Goal: Task Accomplishment & Management: Use online tool/utility

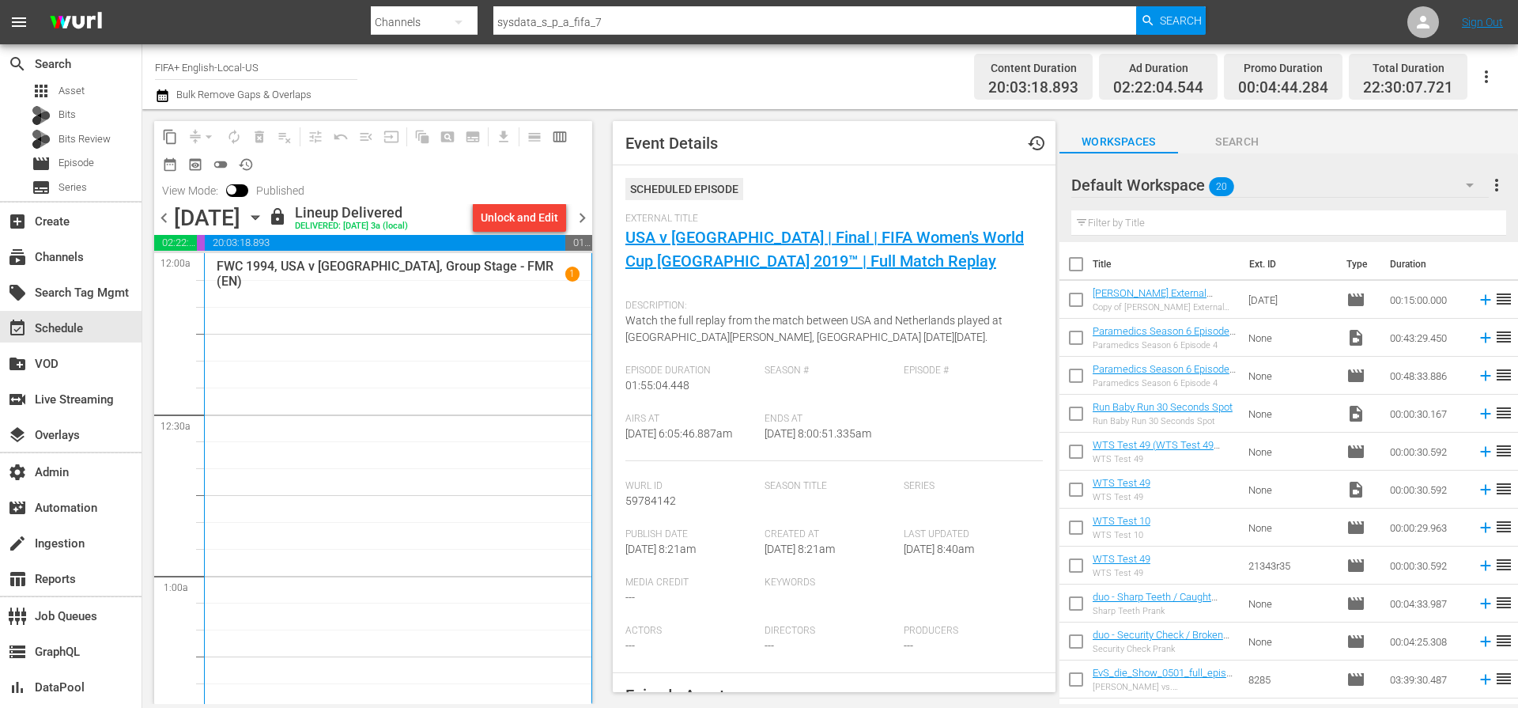
scroll to position [533, 0]
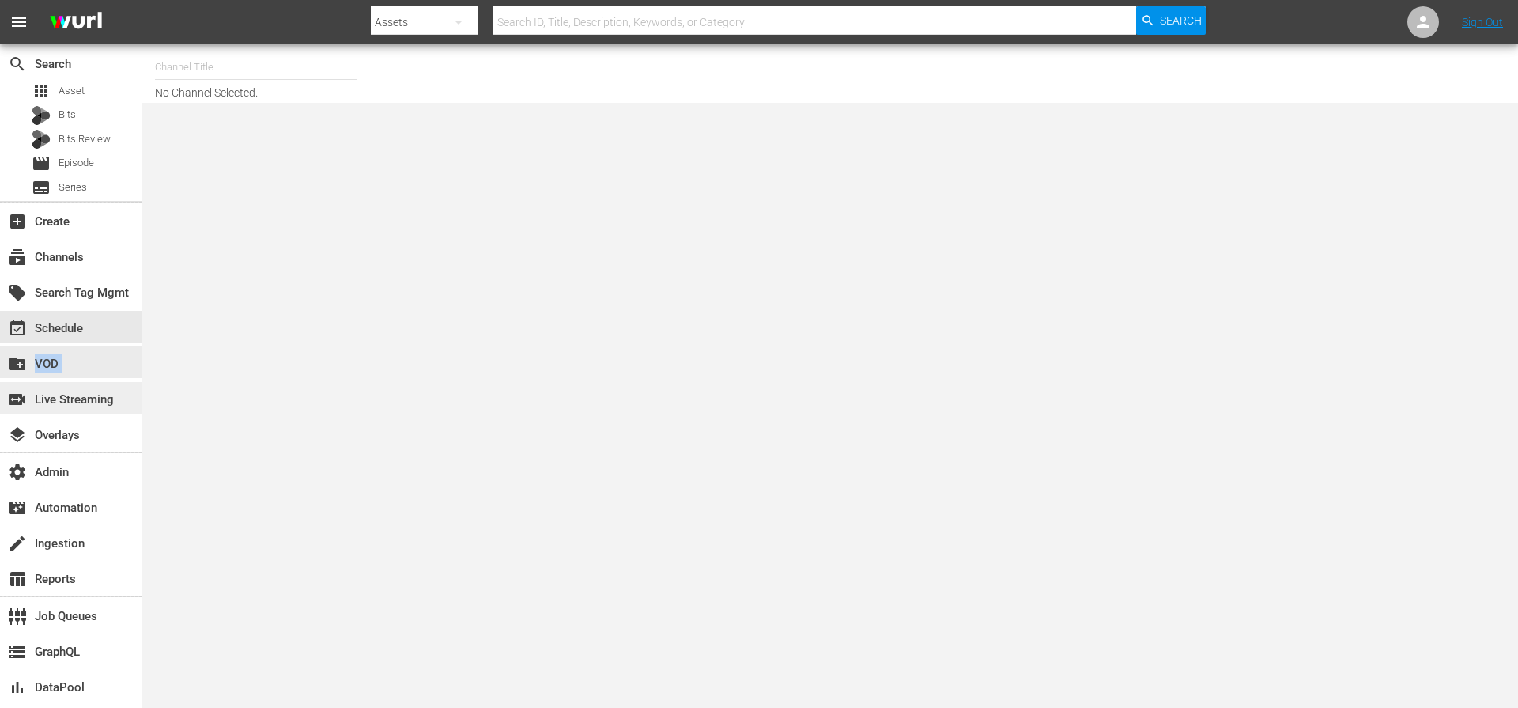
drag, startPoint x: 66, startPoint y: 372, endPoint x: 62, endPoint y: 393, distance: 20.8
click at [65, 393] on div "search Search apps Asset Bits Bits Review movie Episode subtitles Series add_bo…" at bounding box center [71, 398] width 142 height 708
click at [62, 394] on div "switch_video Live Streaming" at bounding box center [44, 397] width 89 height 14
click at [73, 258] on div "subscriptions Channels" at bounding box center [44, 254] width 89 height 14
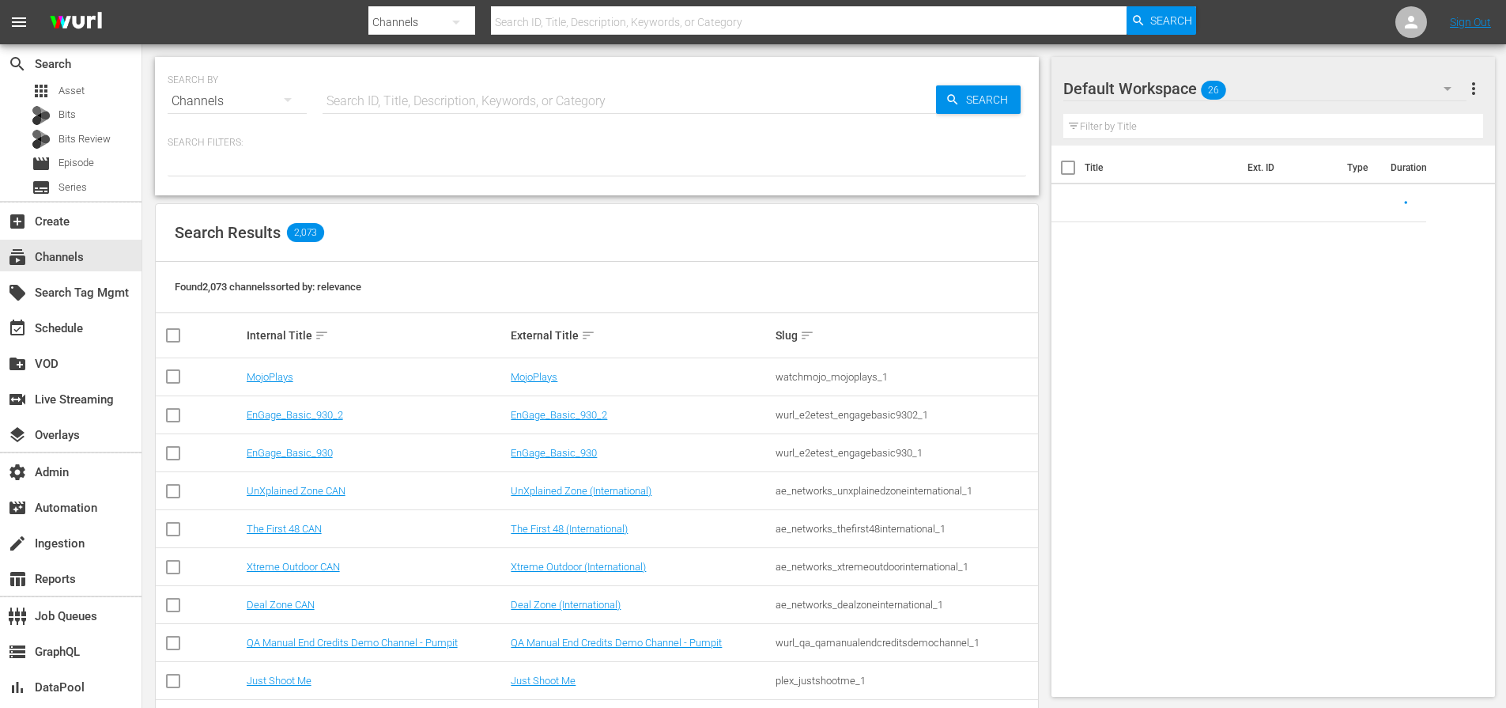
click at [565, 27] on input "text" at bounding box center [809, 22] width 636 height 38
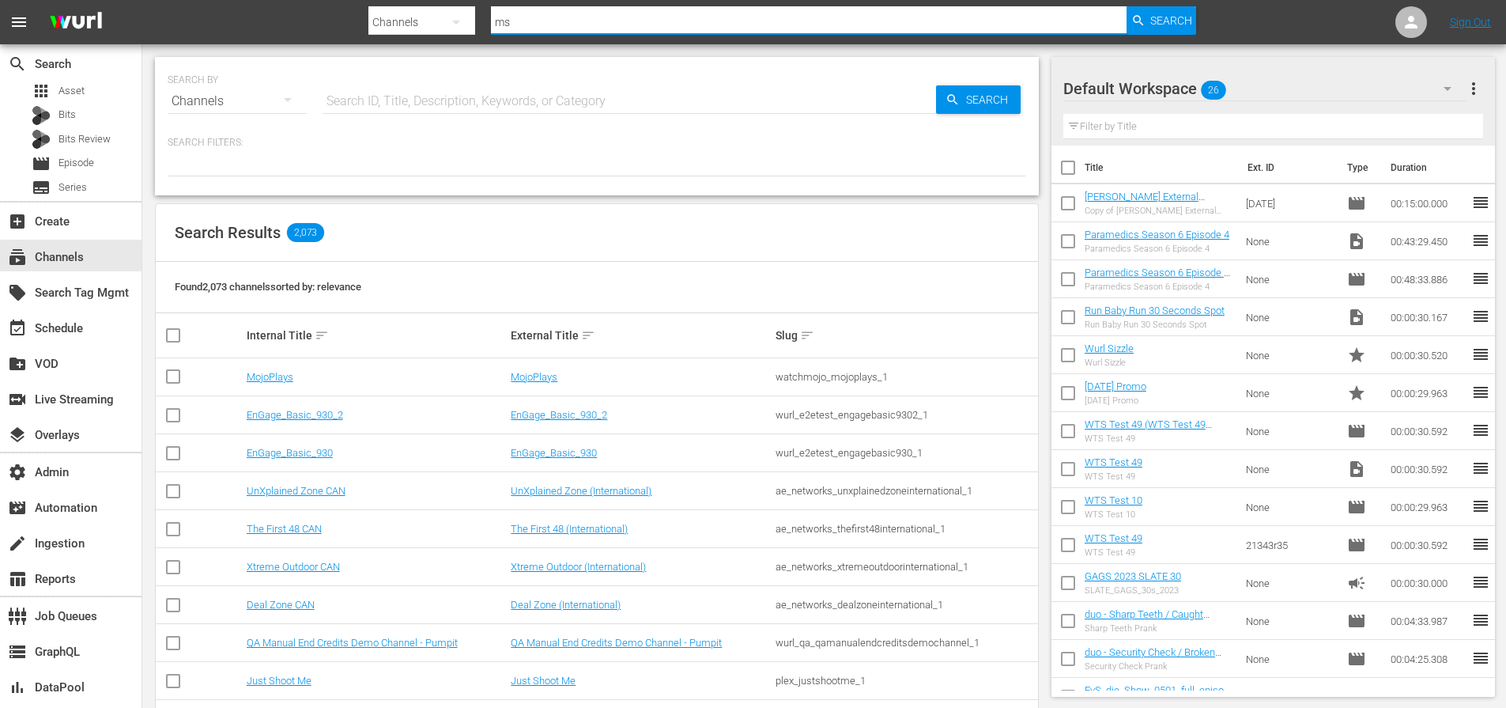
type input "msg"
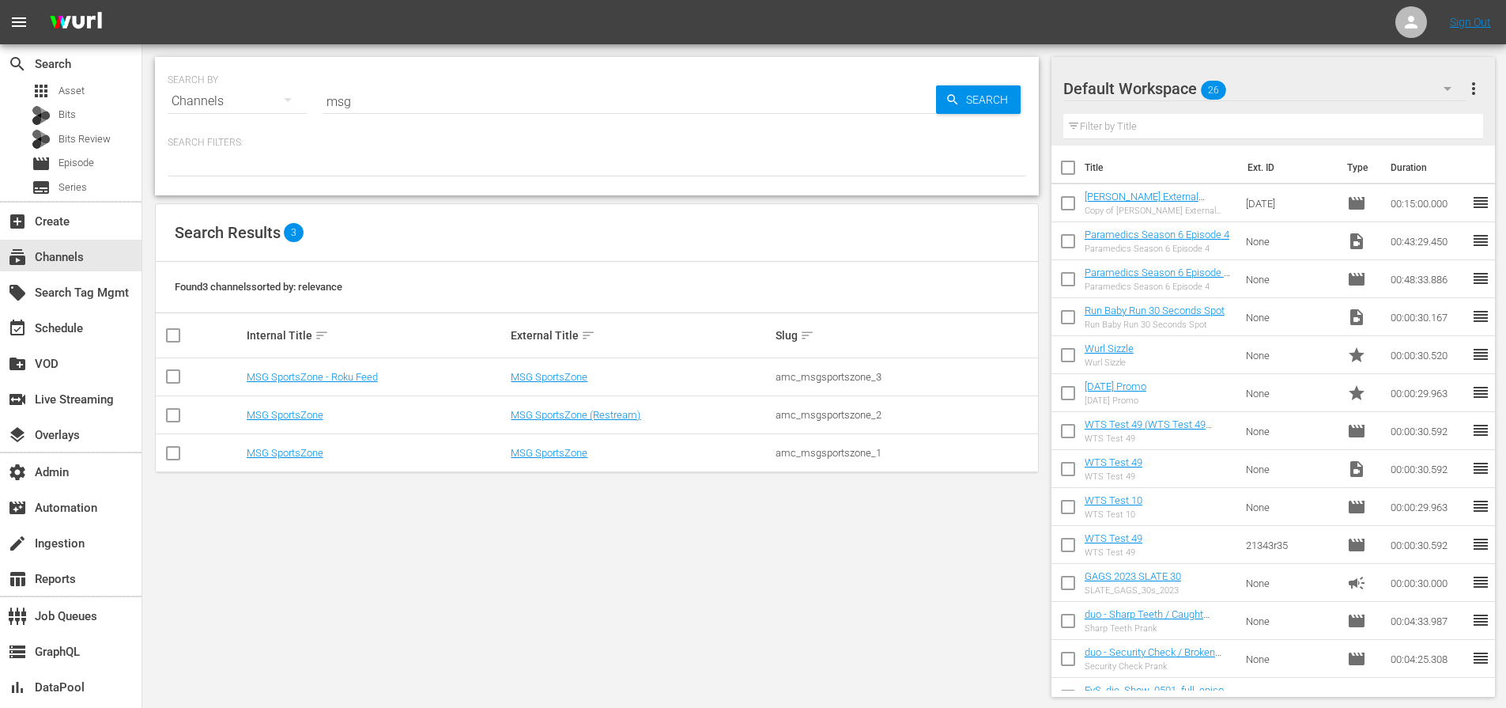
click at [337, 383] on td "MSG SportsZone - Roku Feed" at bounding box center [376, 377] width 265 height 38
click at [338, 379] on link "MSG SportsZone - Roku Feed" at bounding box center [312, 377] width 131 height 12
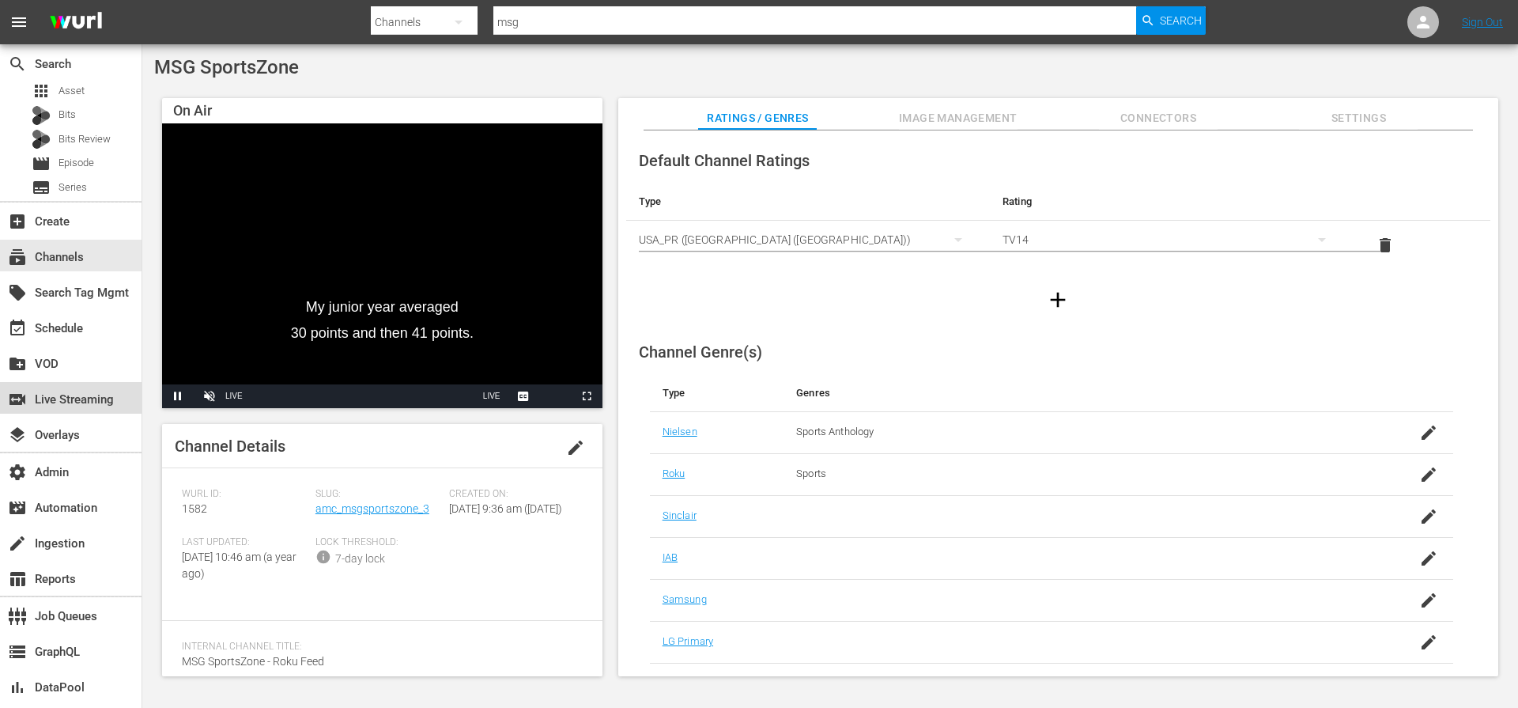
click at [75, 395] on div "switch_video Live Streaming" at bounding box center [44, 397] width 89 height 14
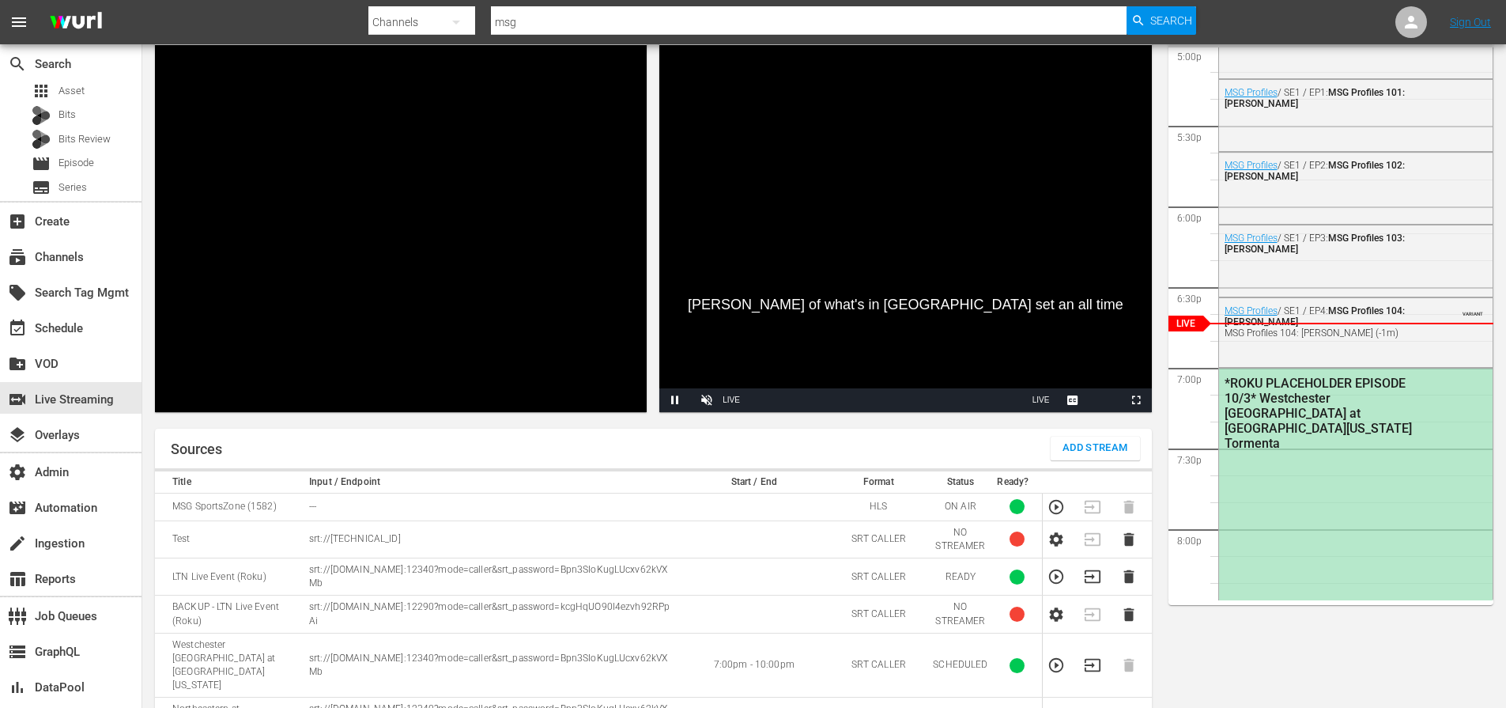
scroll to position [103, 0]
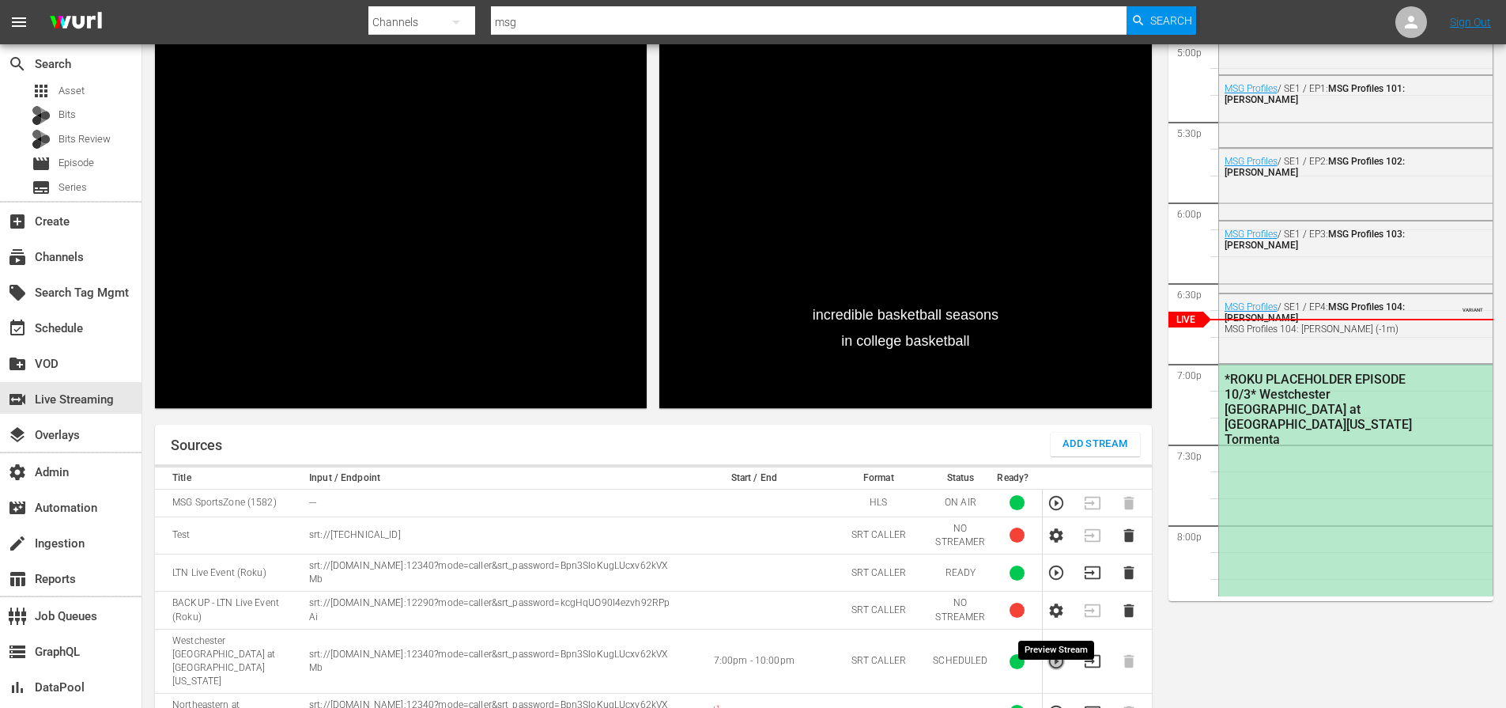
click at [1053, 652] on icon "button" at bounding box center [1055, 660] width 17 height 17
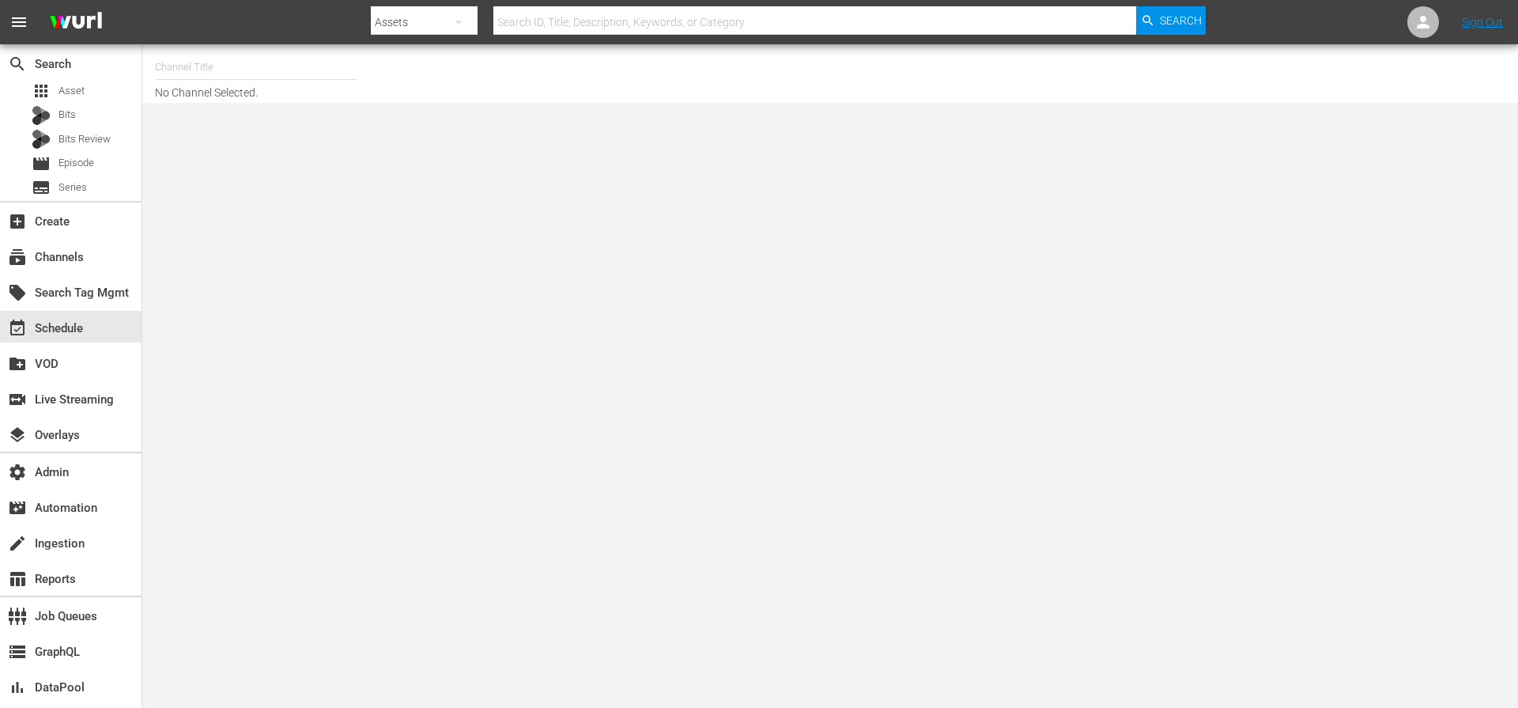
click at [565, 27] on input "text" at bounding box center [814, 22] width 643 height 38
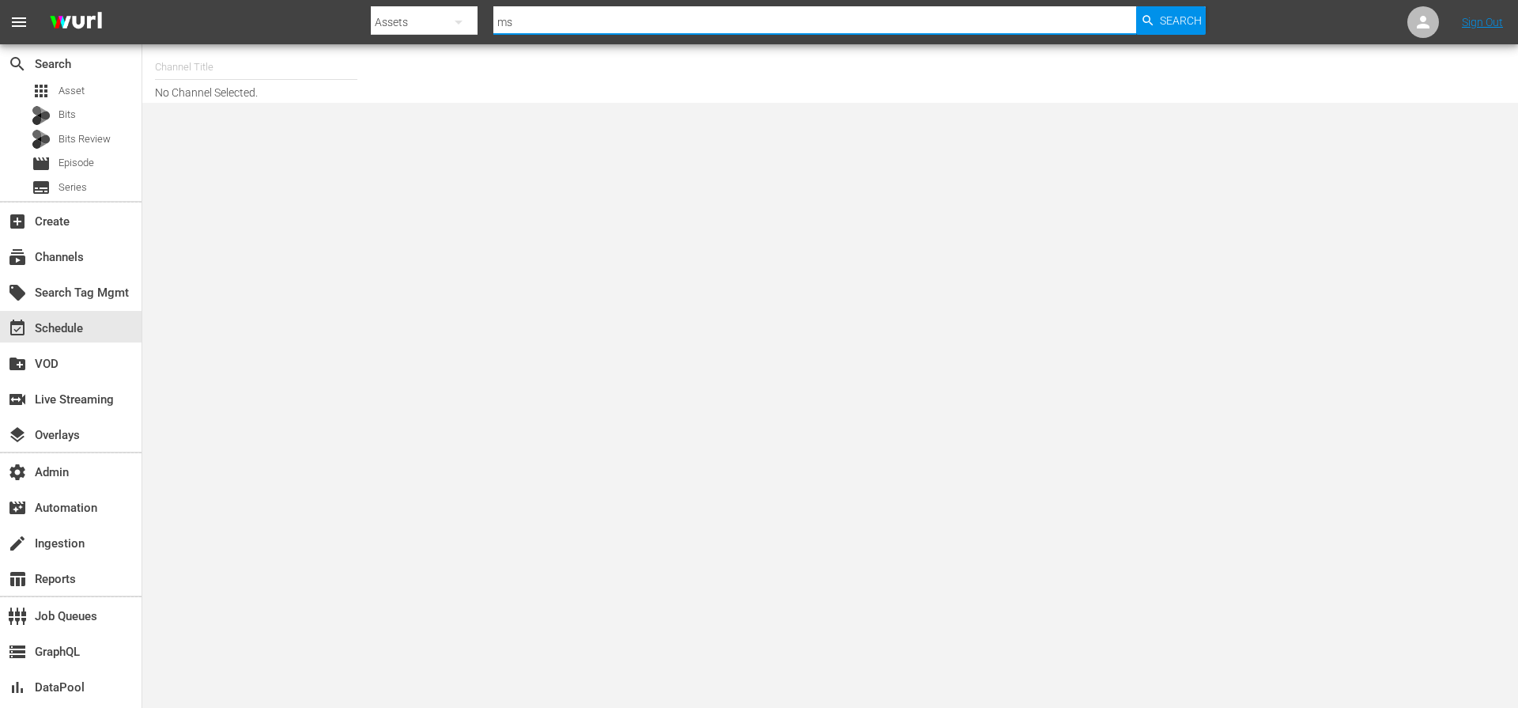
type input "msg"
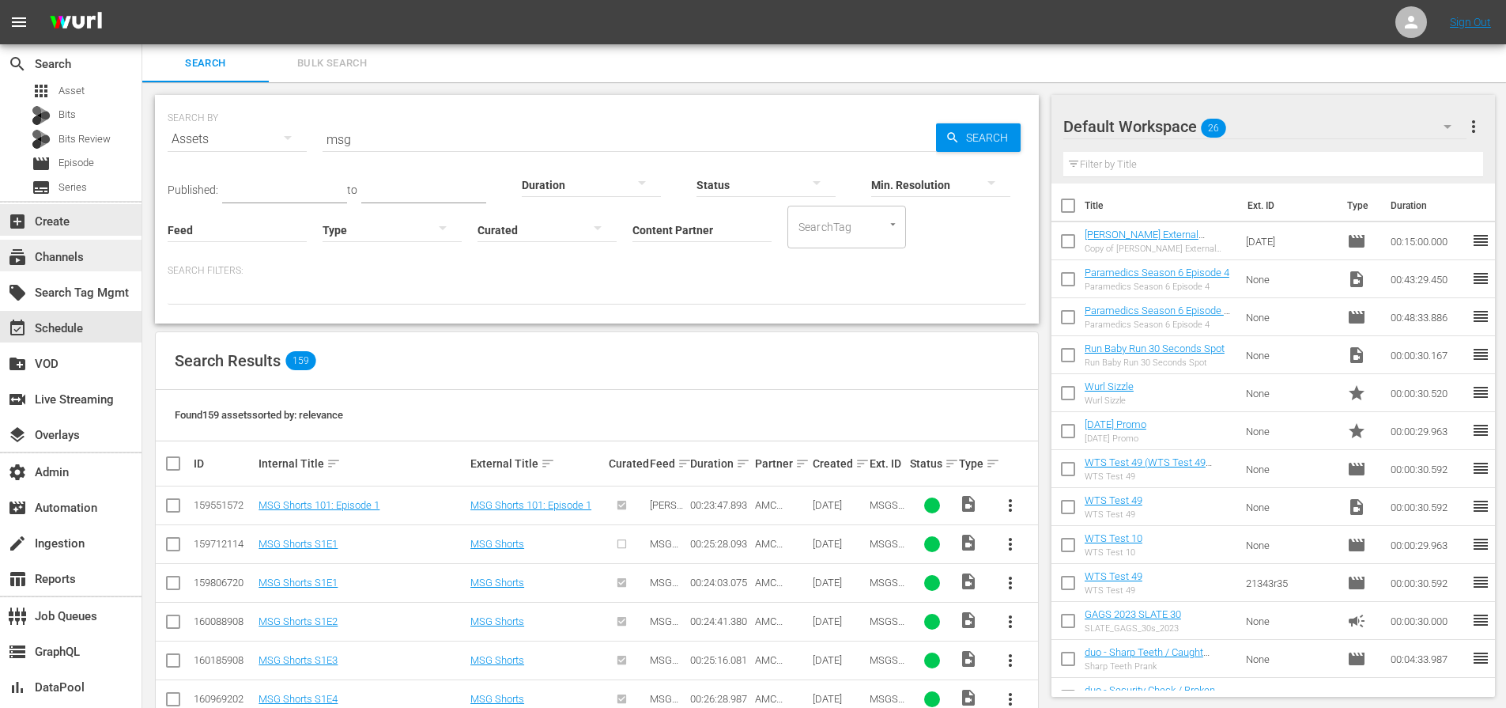
click at [78, 253] on div "subscriptions Channels" at bounding box center [44, 254] width 89 height 14
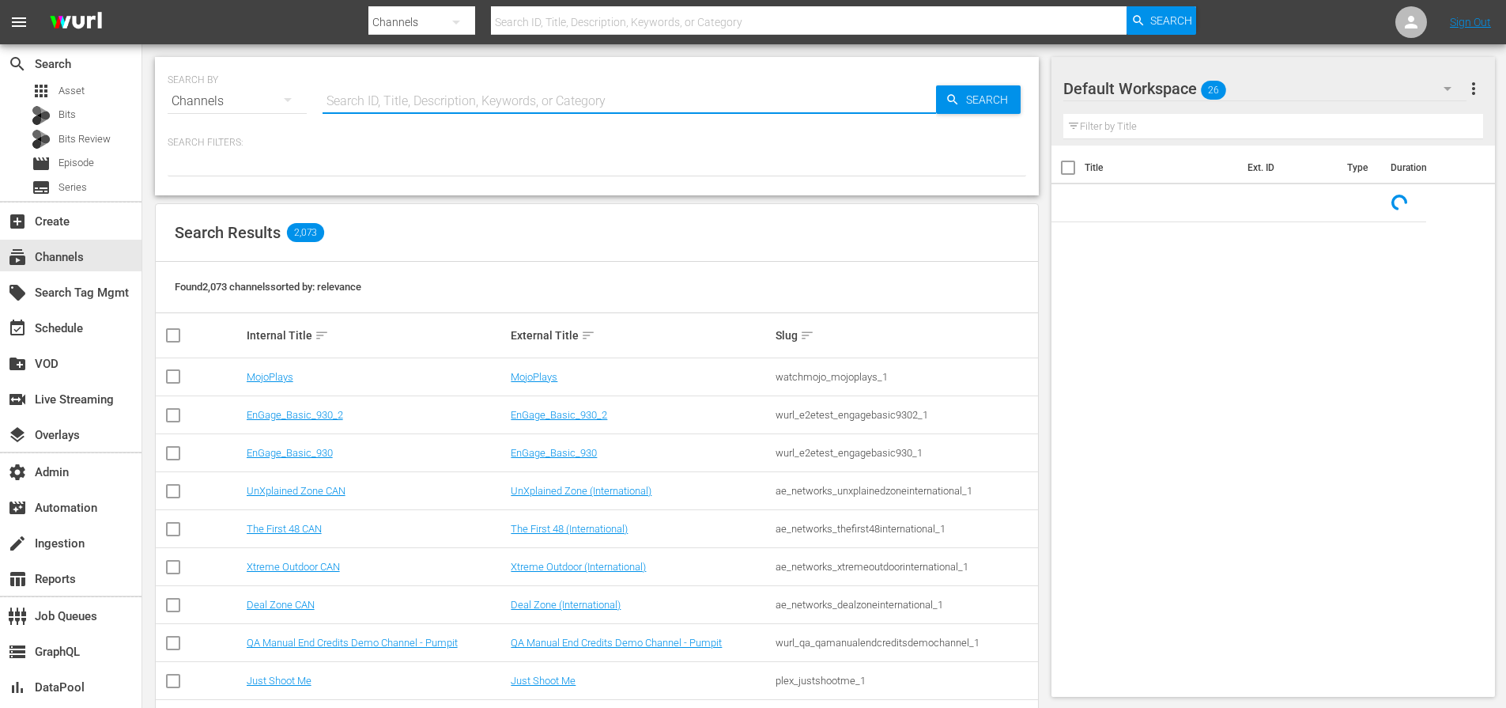
click at [417, 103] on input "text" at bounding box center [629, 101] width 613 height 38
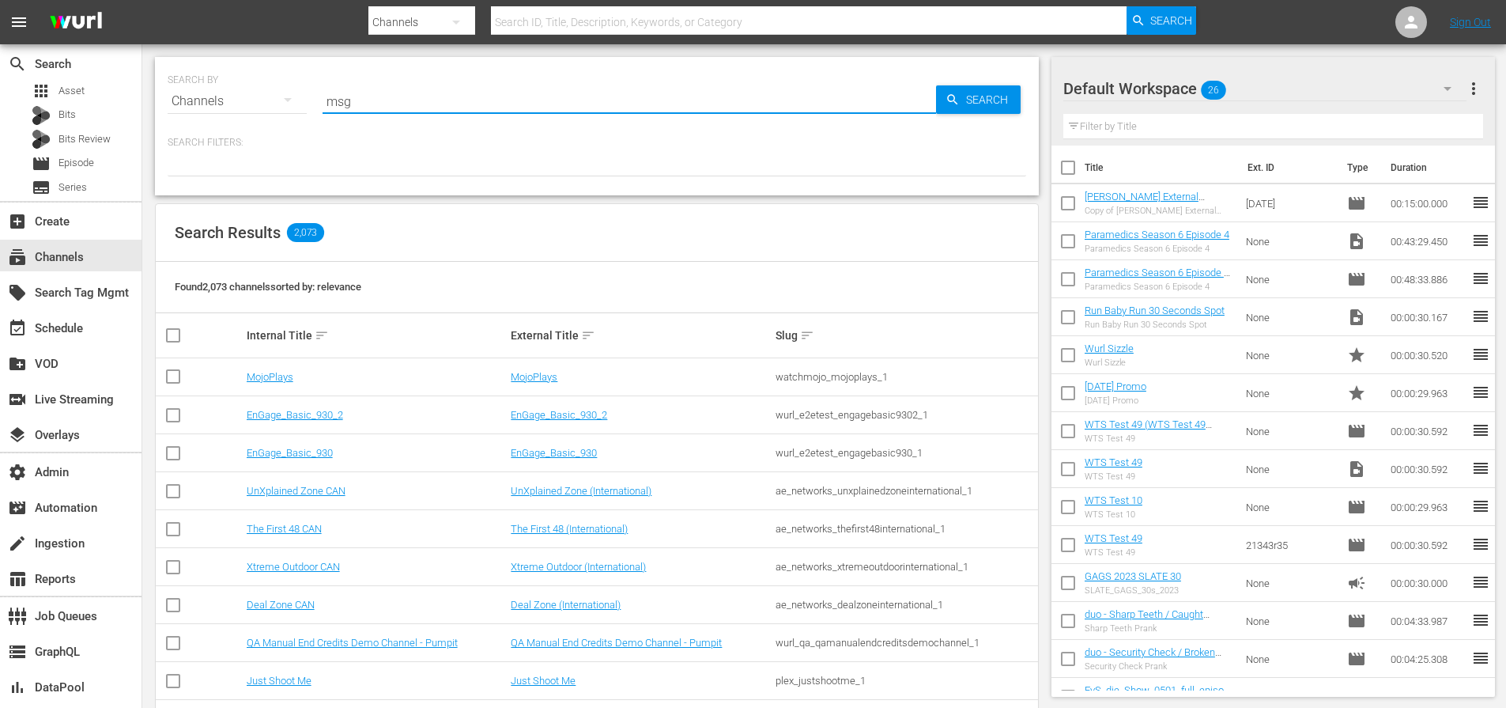
type input "msg"
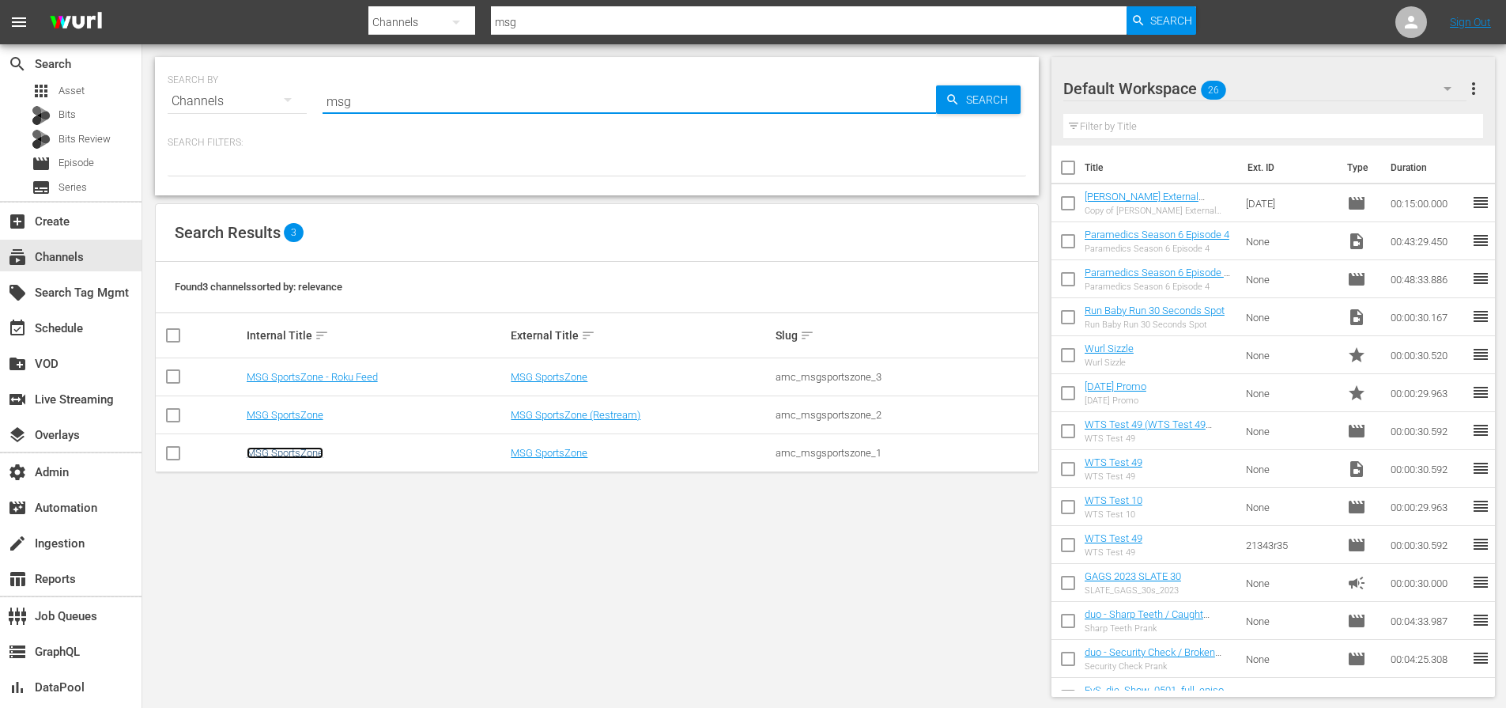
click at [303, 447] on link "MSG SportsZone" at bounding box center [285, 453] width 77 height 12
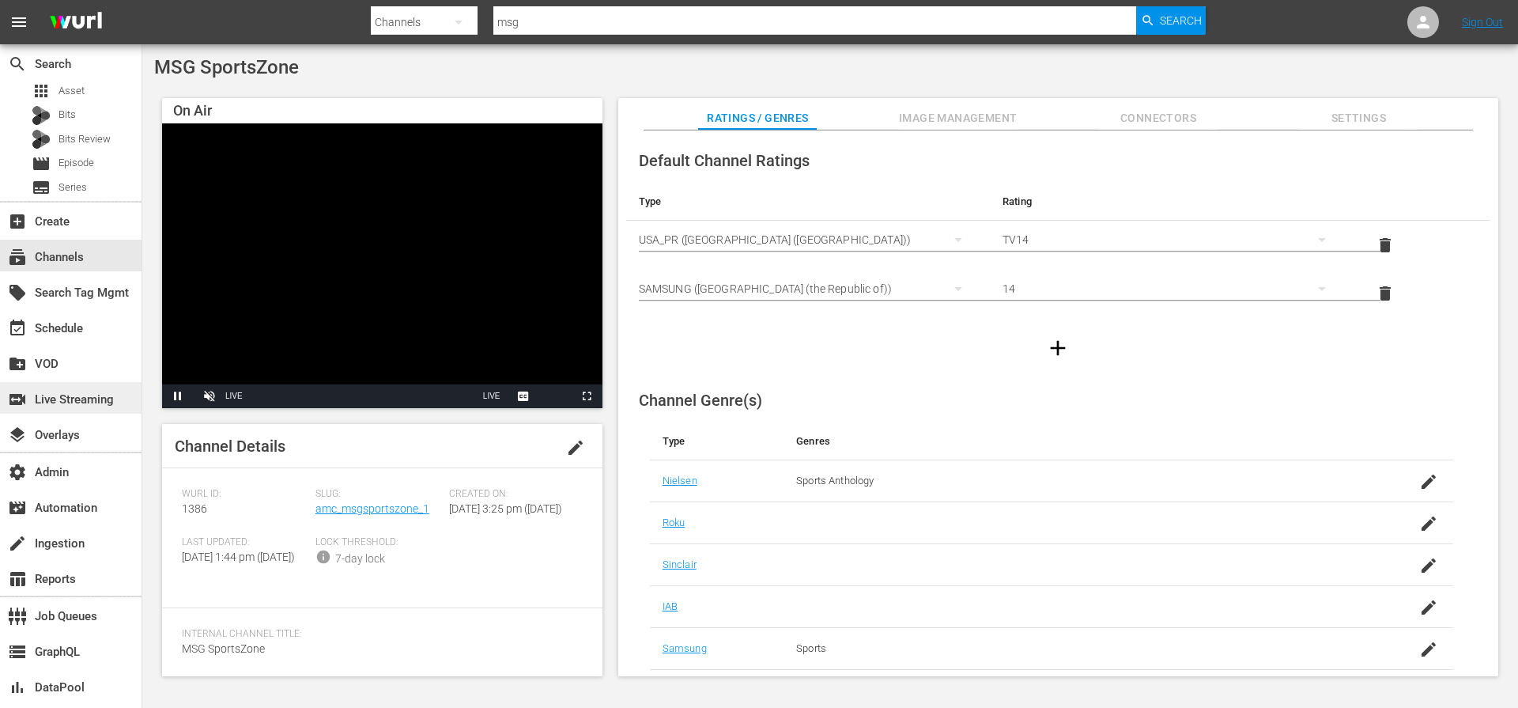
click at [89, 394] on div "switch_video Live Streaming" at bounding box center [44, 397] width 89 height 14
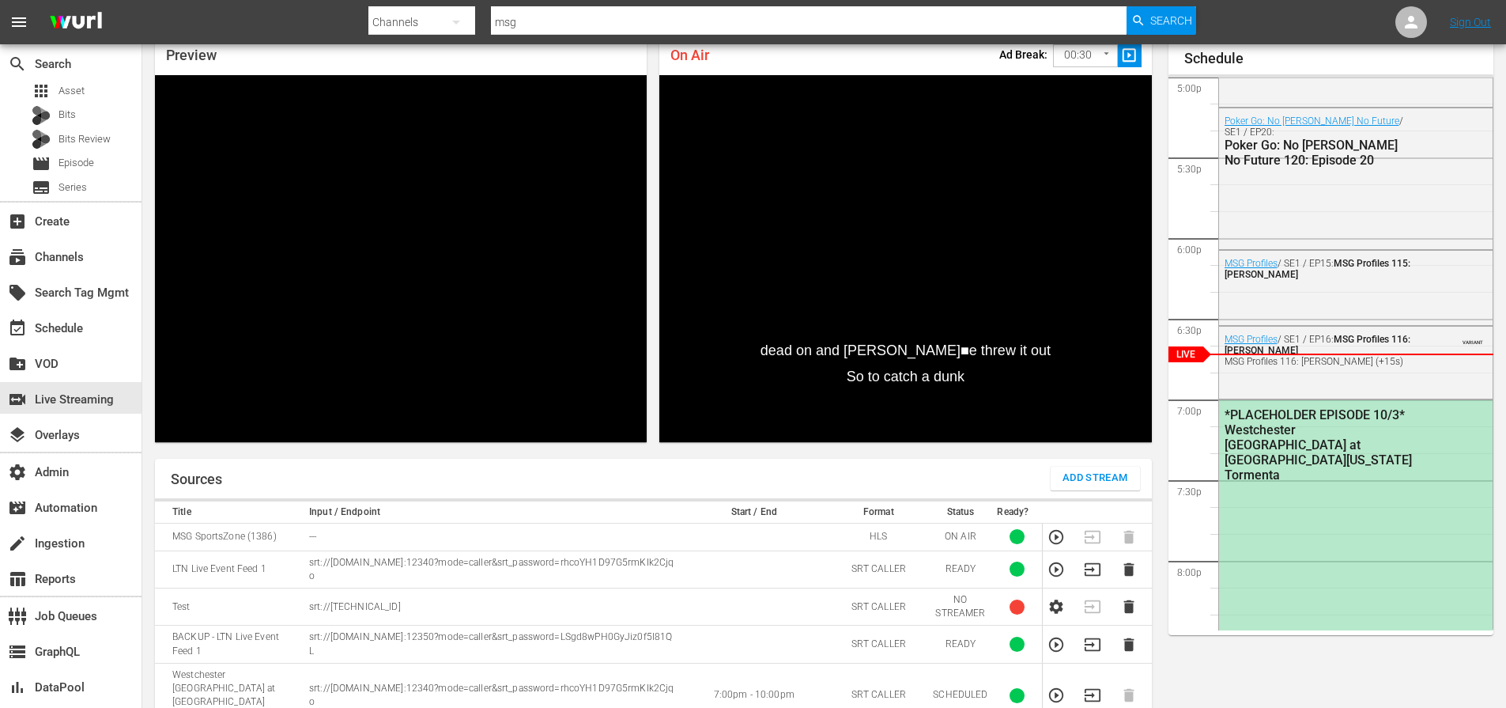
scroll to position [197, 0]
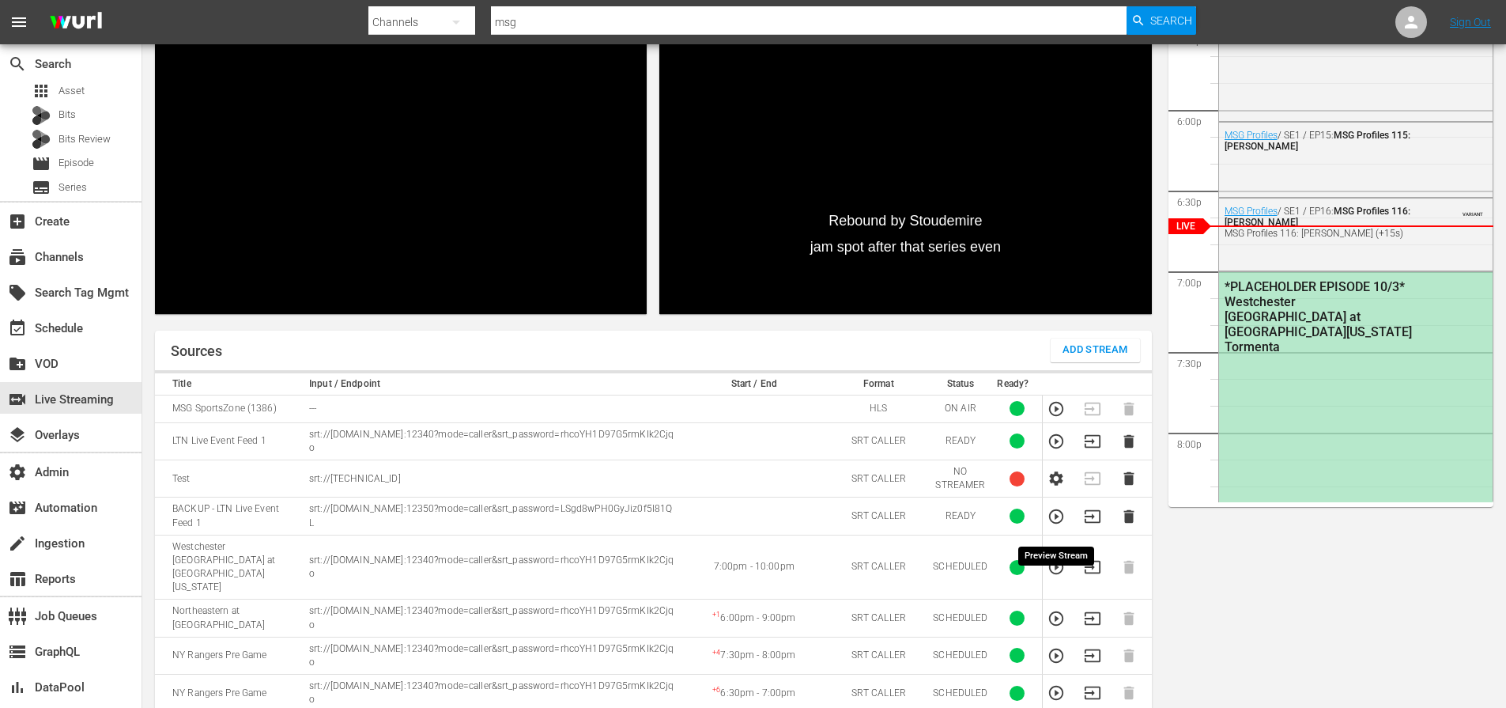
click at [1055, 558] on icon "button" at bounding box center [1055, 566] width 17 height 17
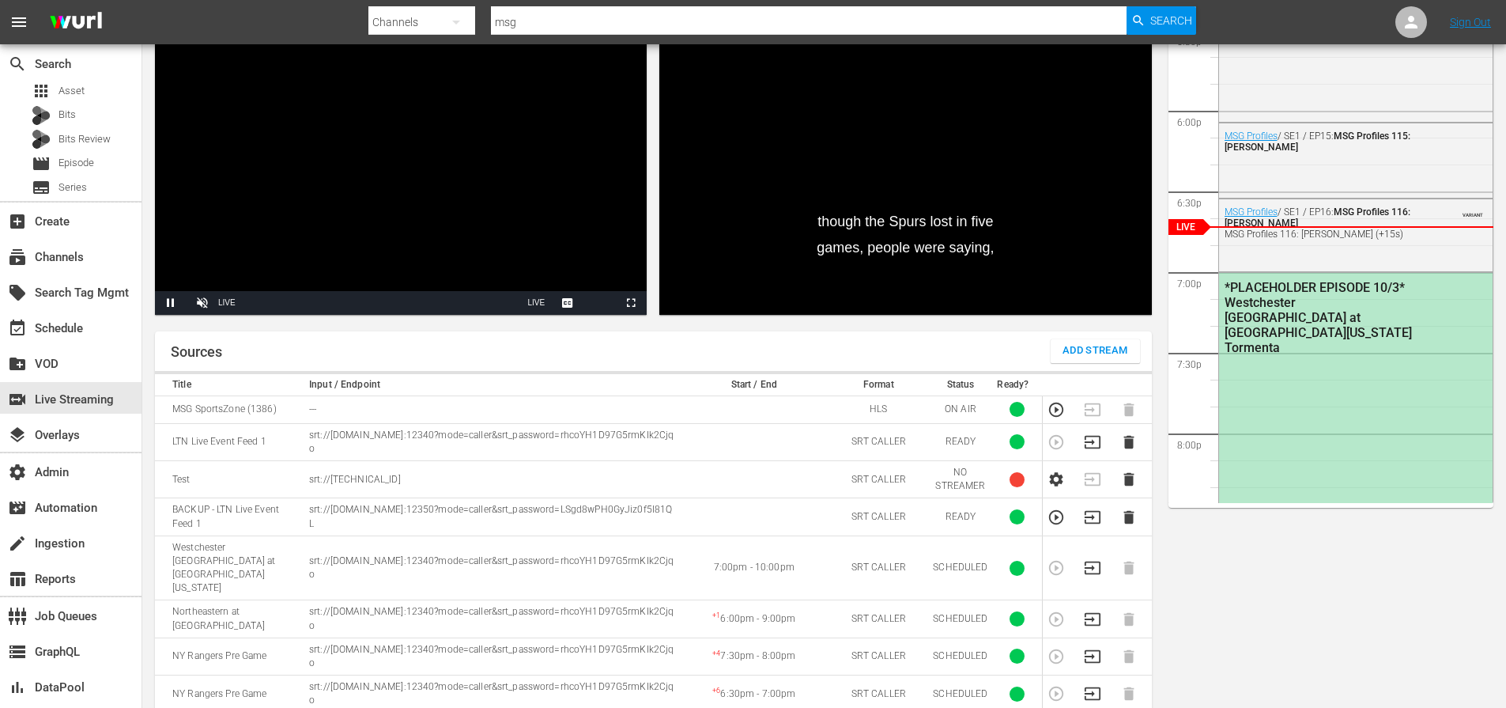
scroll to position [22, 0]
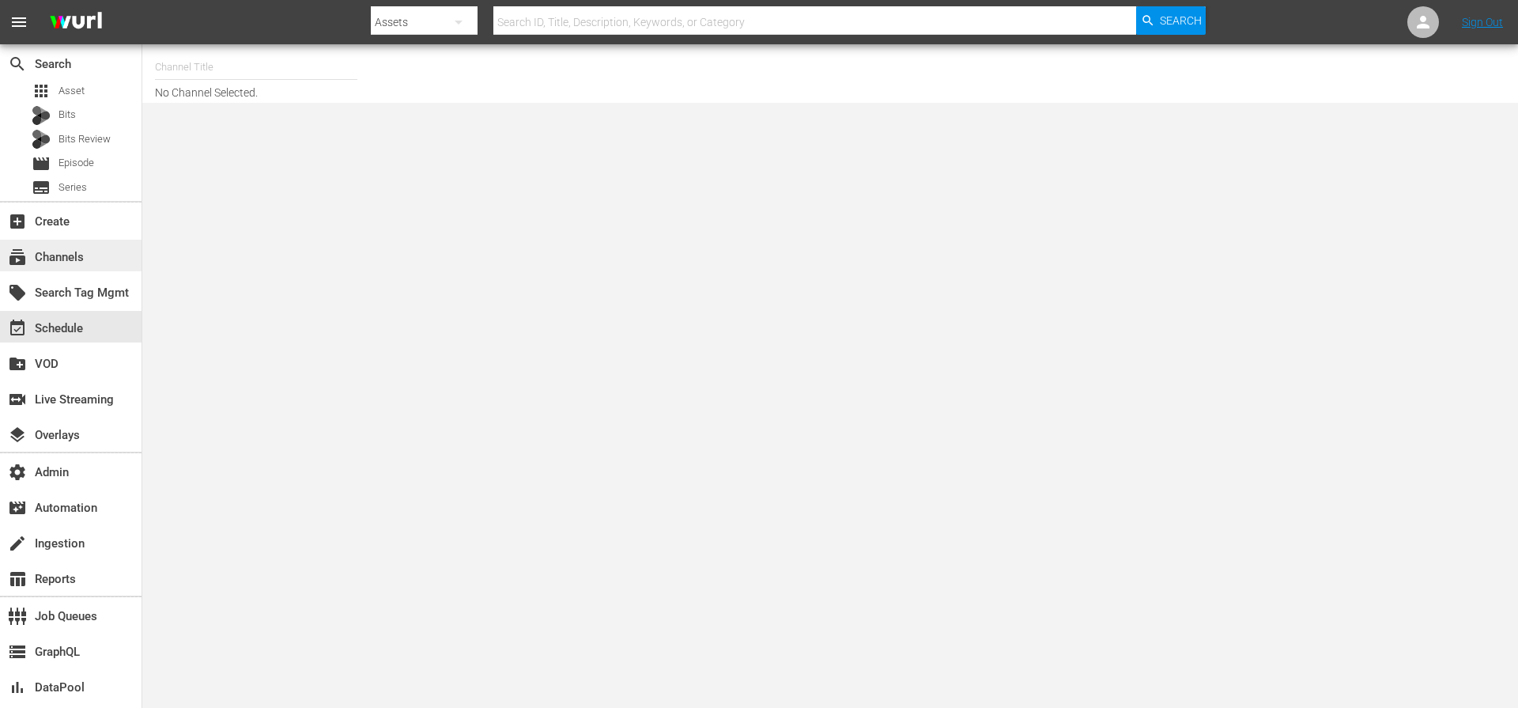
click at [70, 255] on div "subscriptions Channels" at bounding box center [44, 254] width 89 height 14
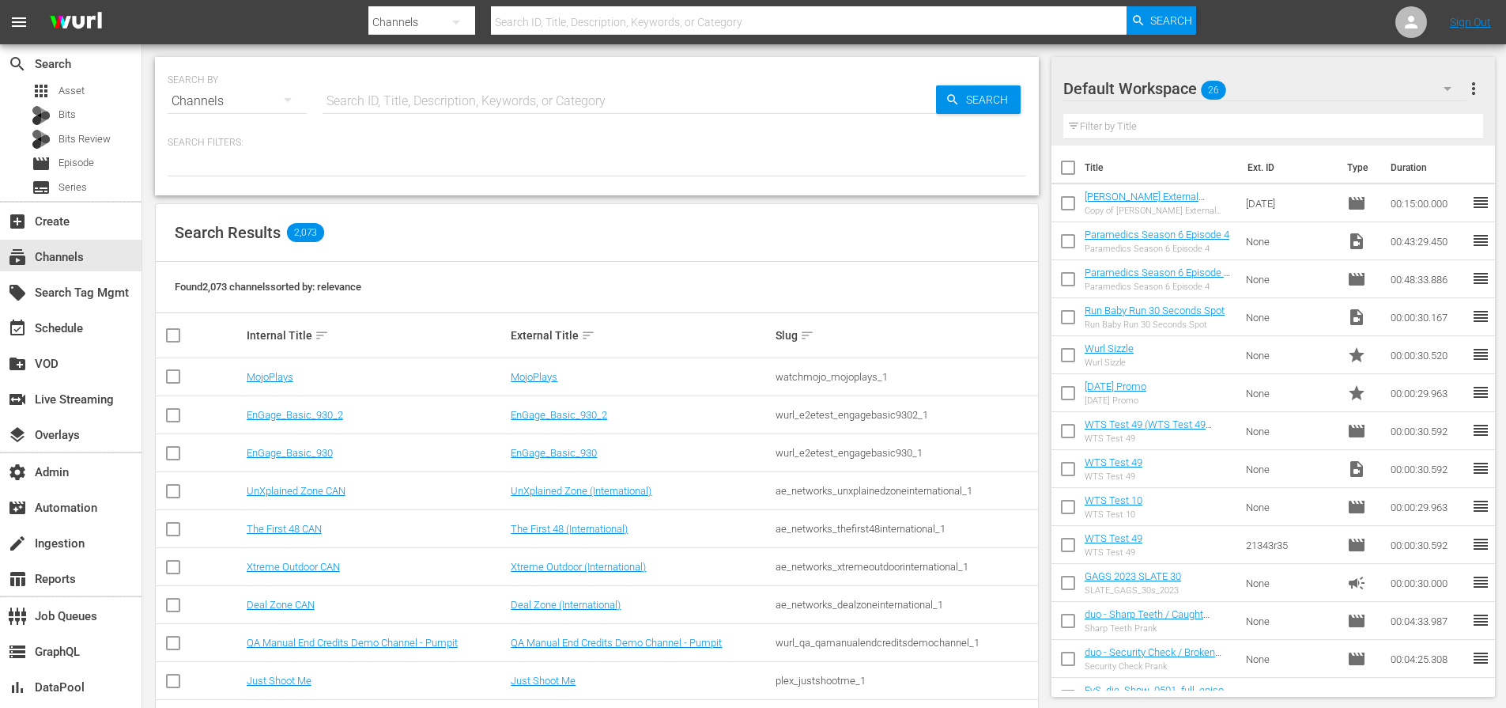
click at [397, 99] on input "text" at bounding box center [629, 101] width 613 height 38
type input "msg"
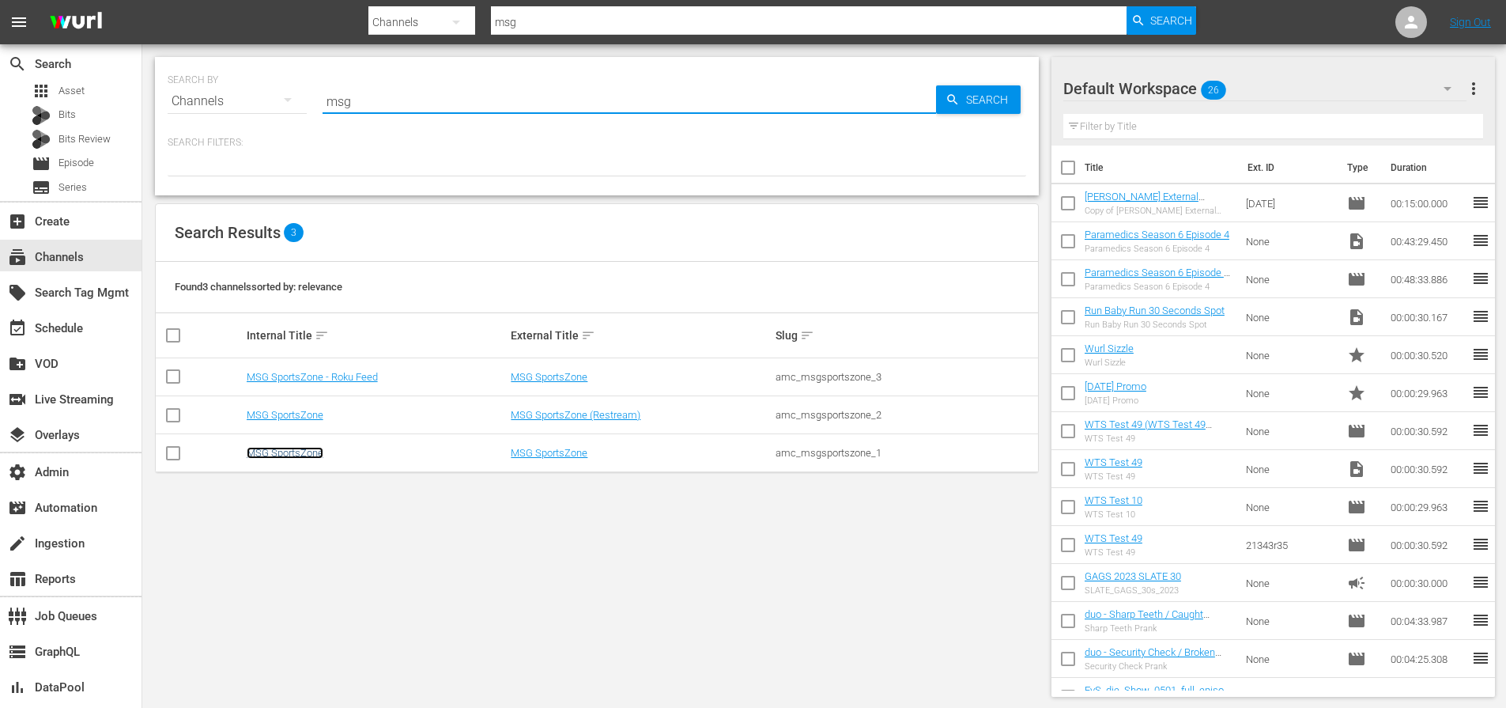
click at [300, 453] on link "MSG SportsZone" at bounding box center [285, 453] width 77 height 12
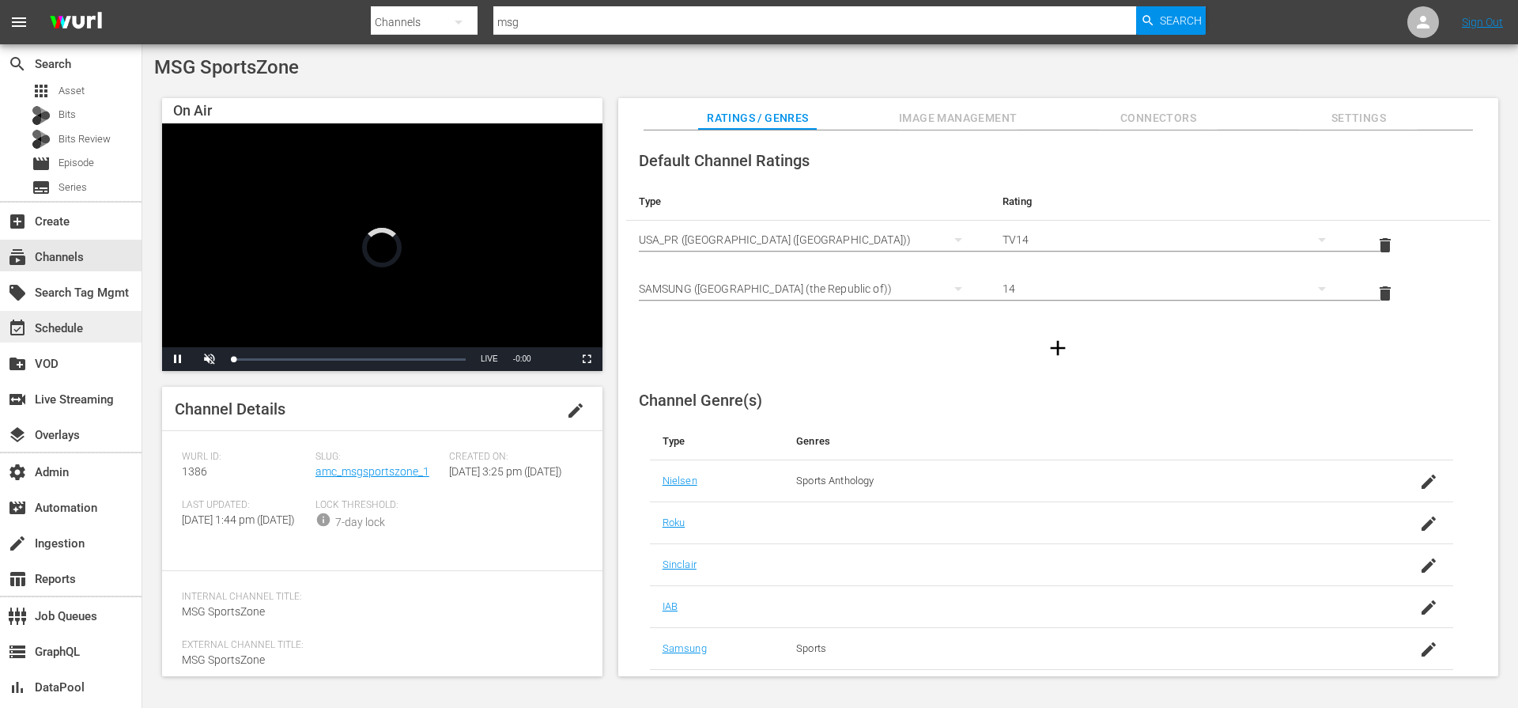
click at [67, 316] on div "event_available Schedule" at bounding box center [71, 327] width 142 height 32
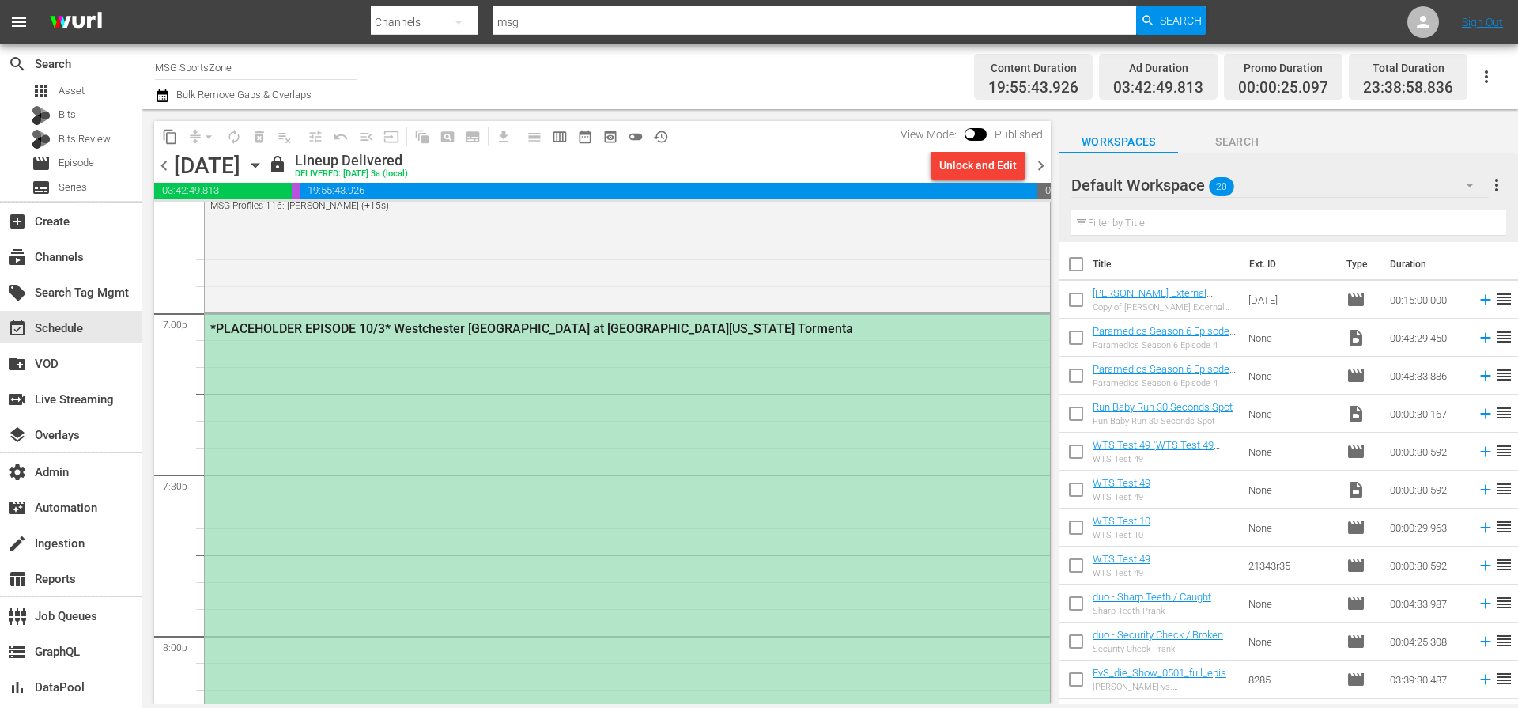
scroll to position [6221, 0]
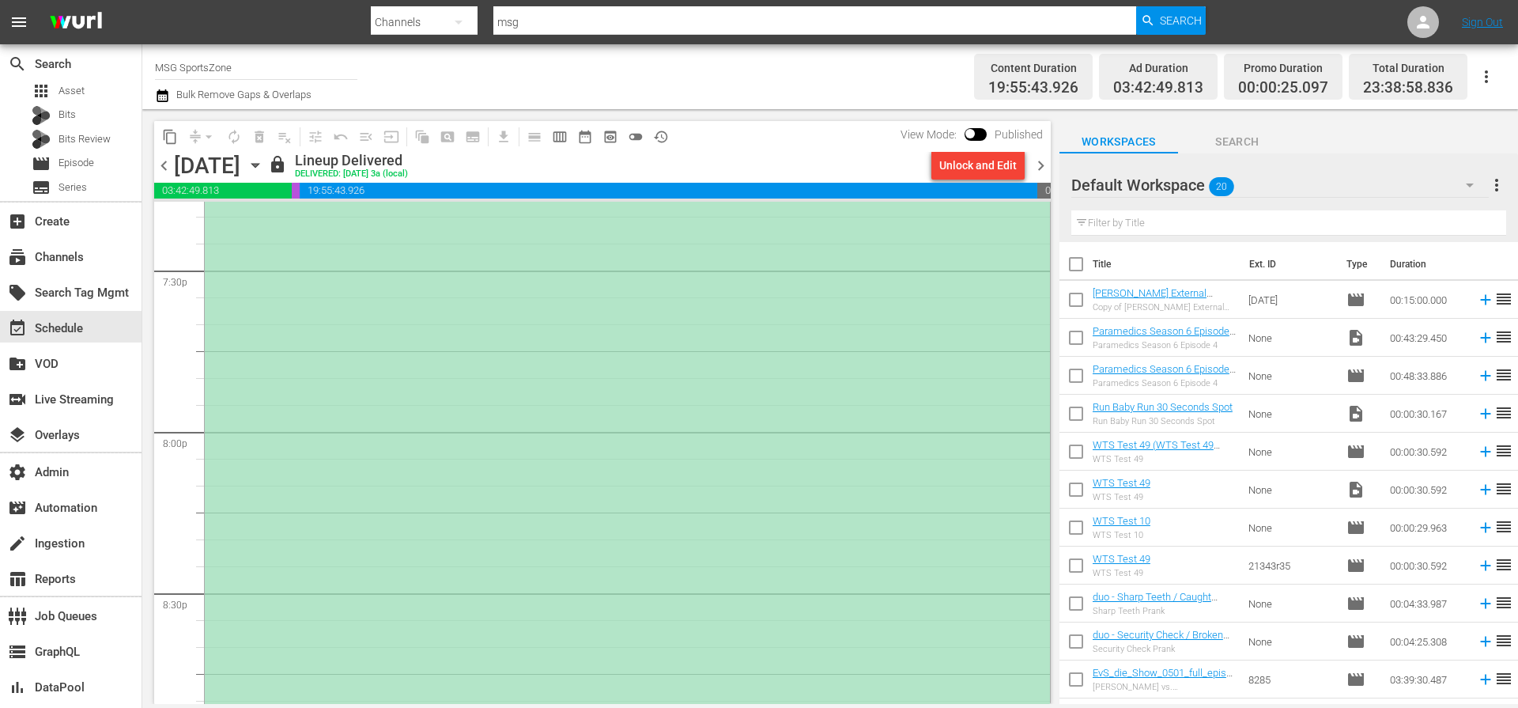
click at [726, 398] on div "*PLACEHOLDER EPISODE 10/3* Westchester SC at South Georgia Tormenta" at bounding box center [627, 591] width 845 height 963
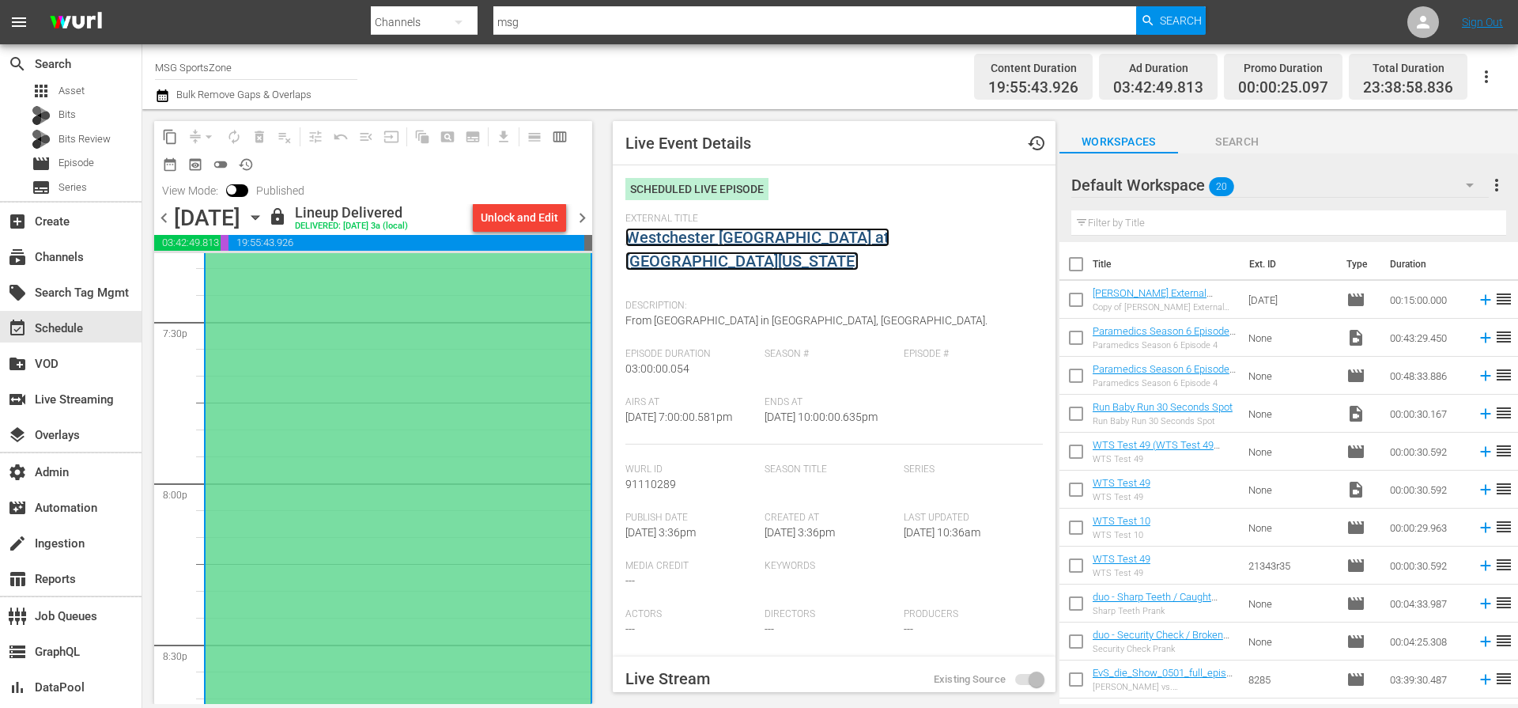
click at [743, 235] on link "Westchester SC at South Georgia Tormenta" at bounding box center [757, 249] width 264 height 43
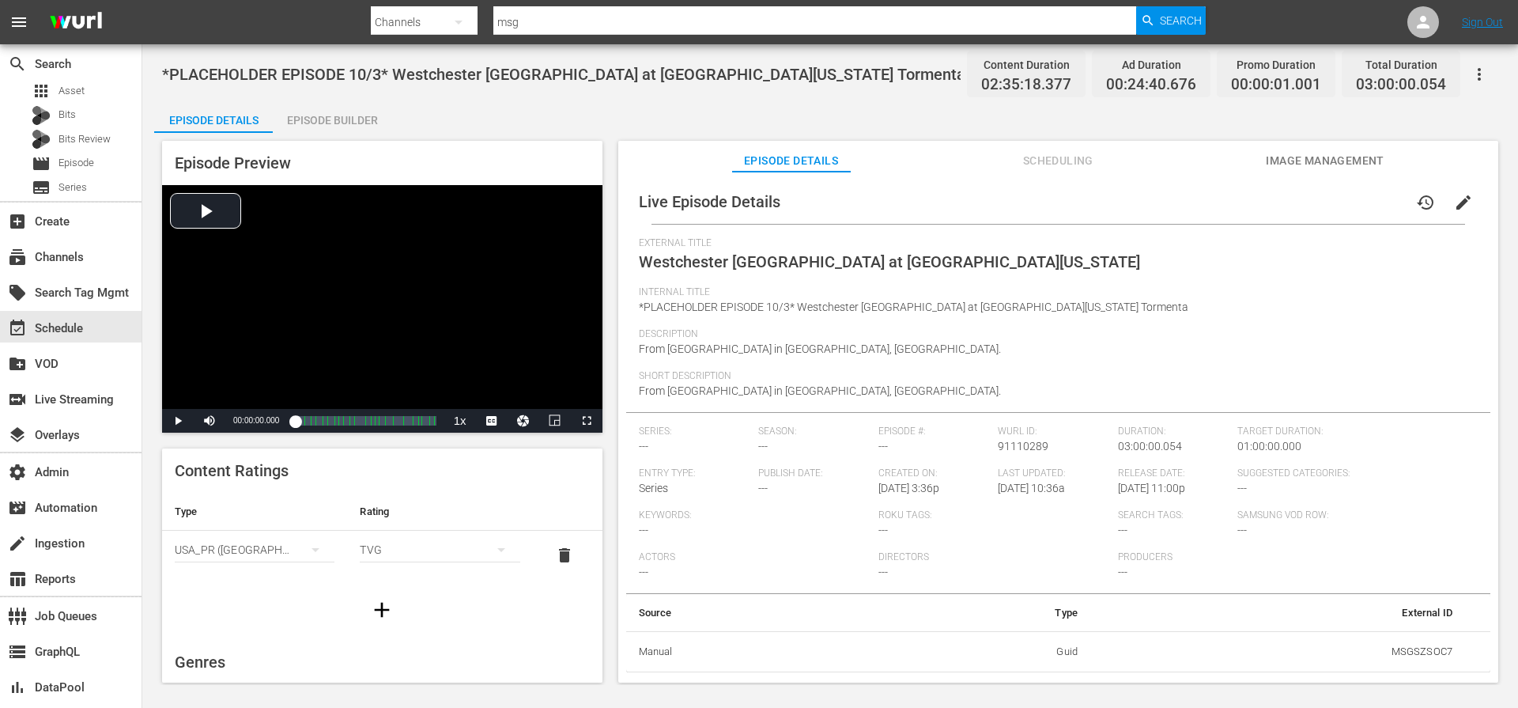
drag, startPoint x: 565, startPoint y: 212, endPoint x: 606, endPoint y: 217, distance: 41.5
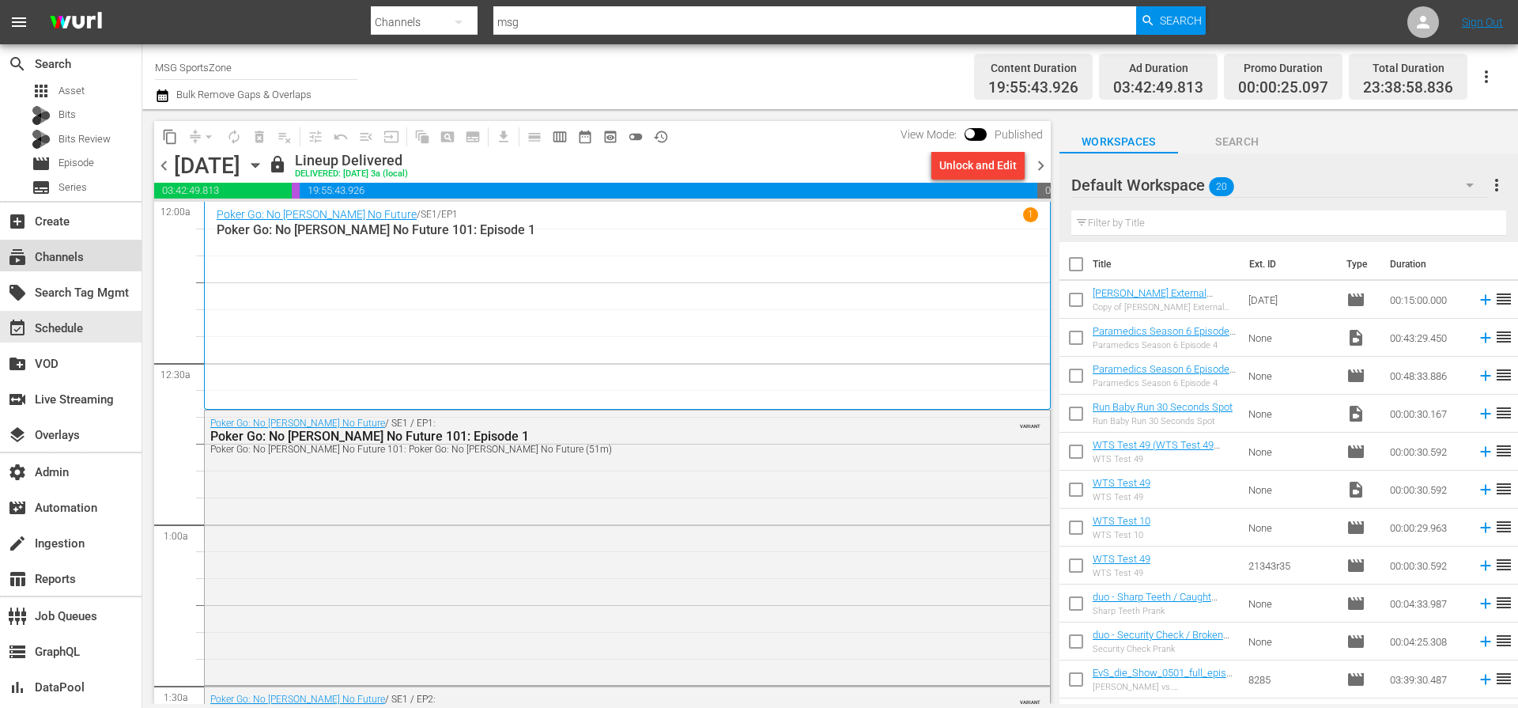
click at [77, 259] on div "subscriptions Channels" at bounding box center [44, 254] width 89 height 14
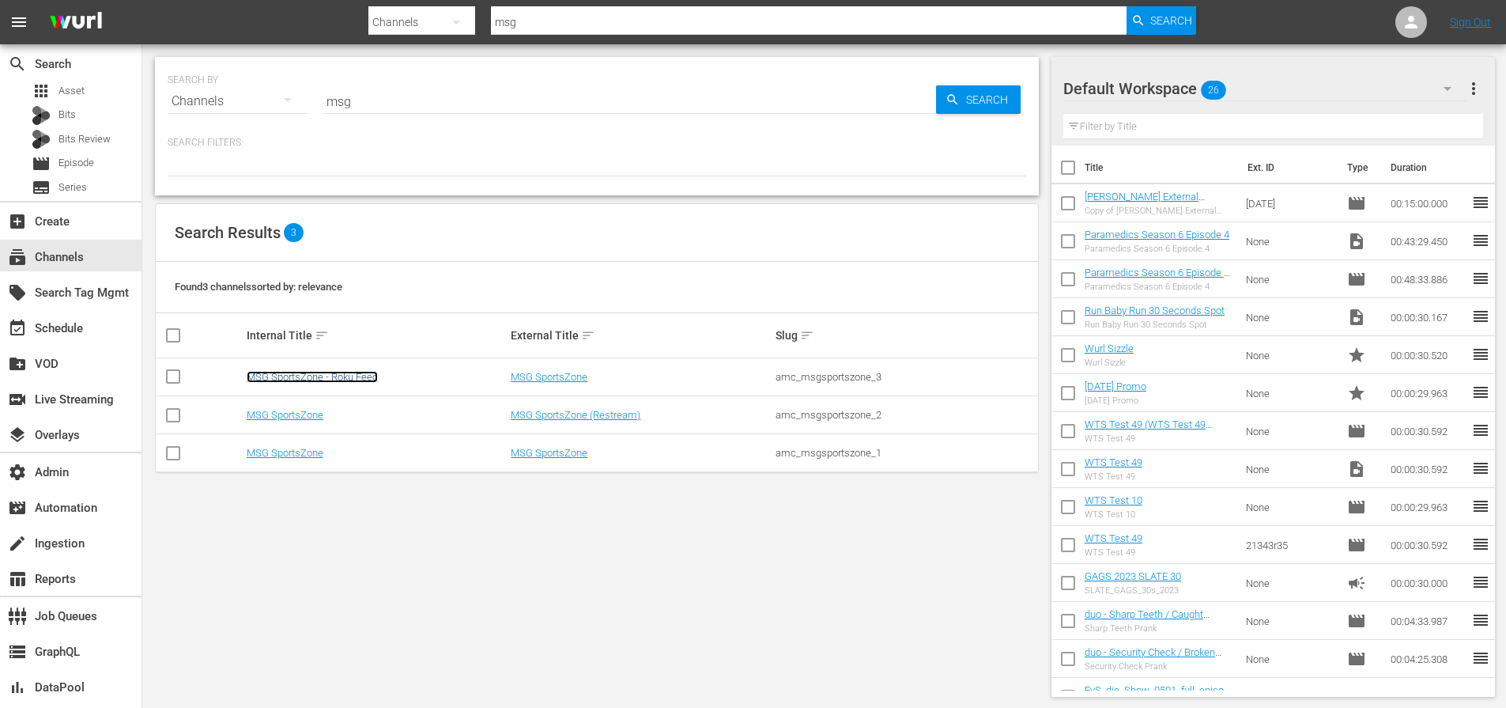
click at [323, 377] on link "MSG SportsZone - Roku Feed" at bounding box center [312, 377] width 131 height 12
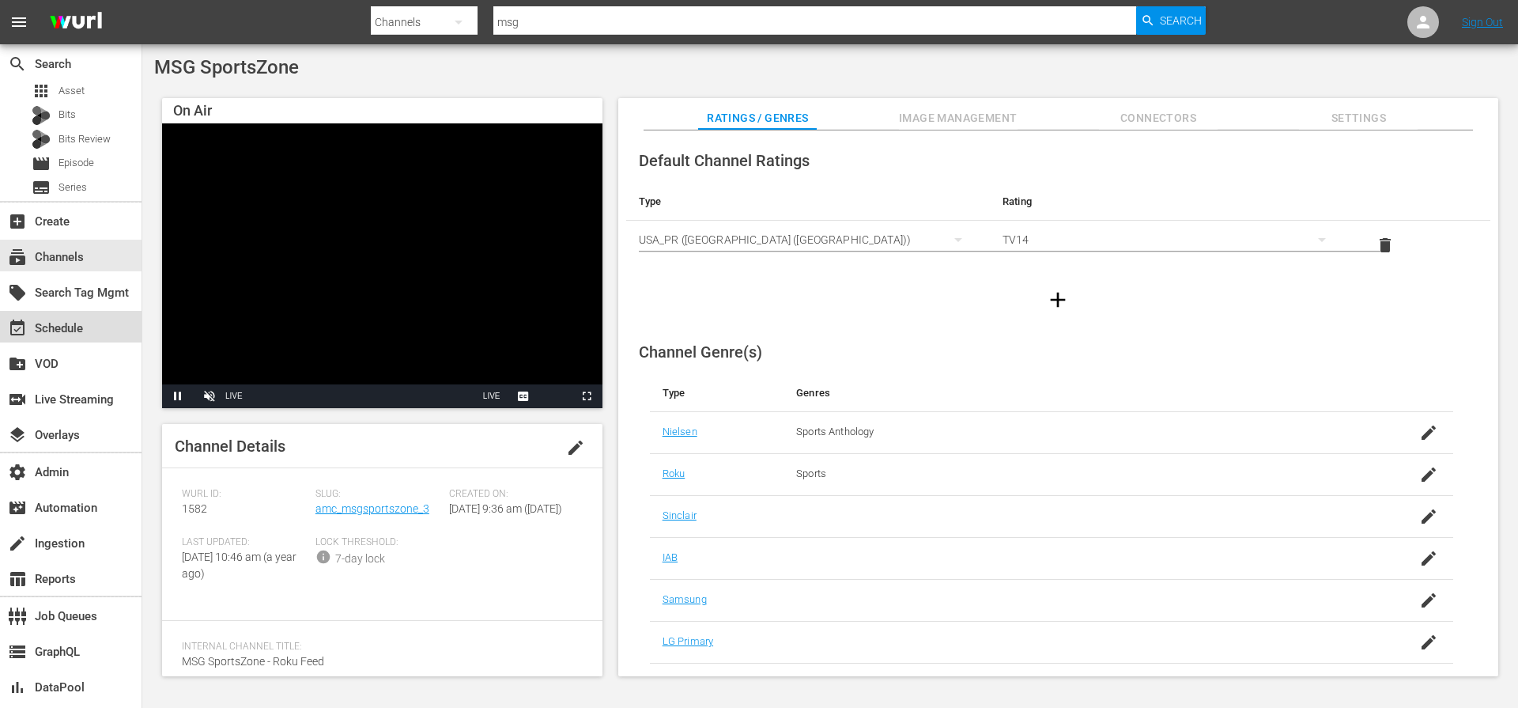
click at [54, 331] on div "event_available Schedule" at bounding box center [44, 326] width 89 height 14
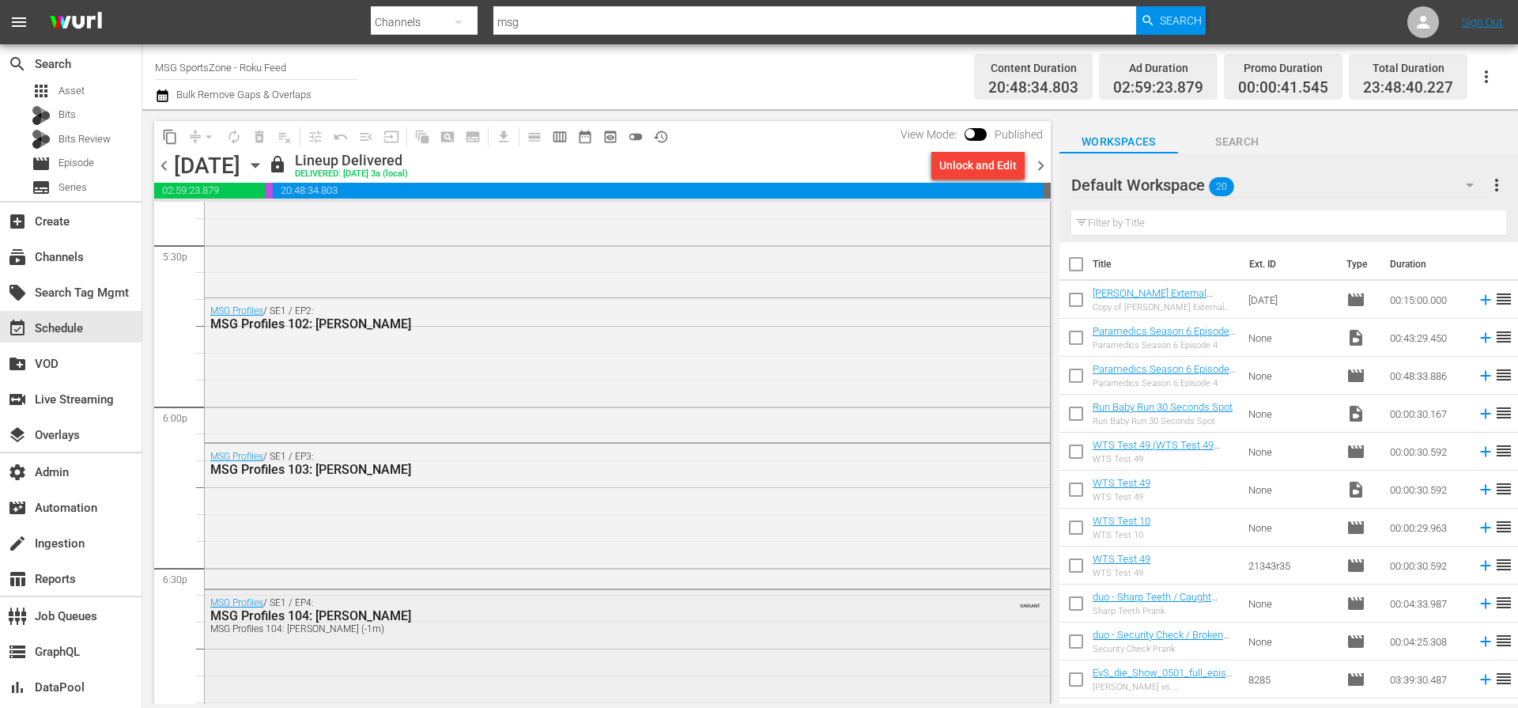
scroll to position [5878, 0]
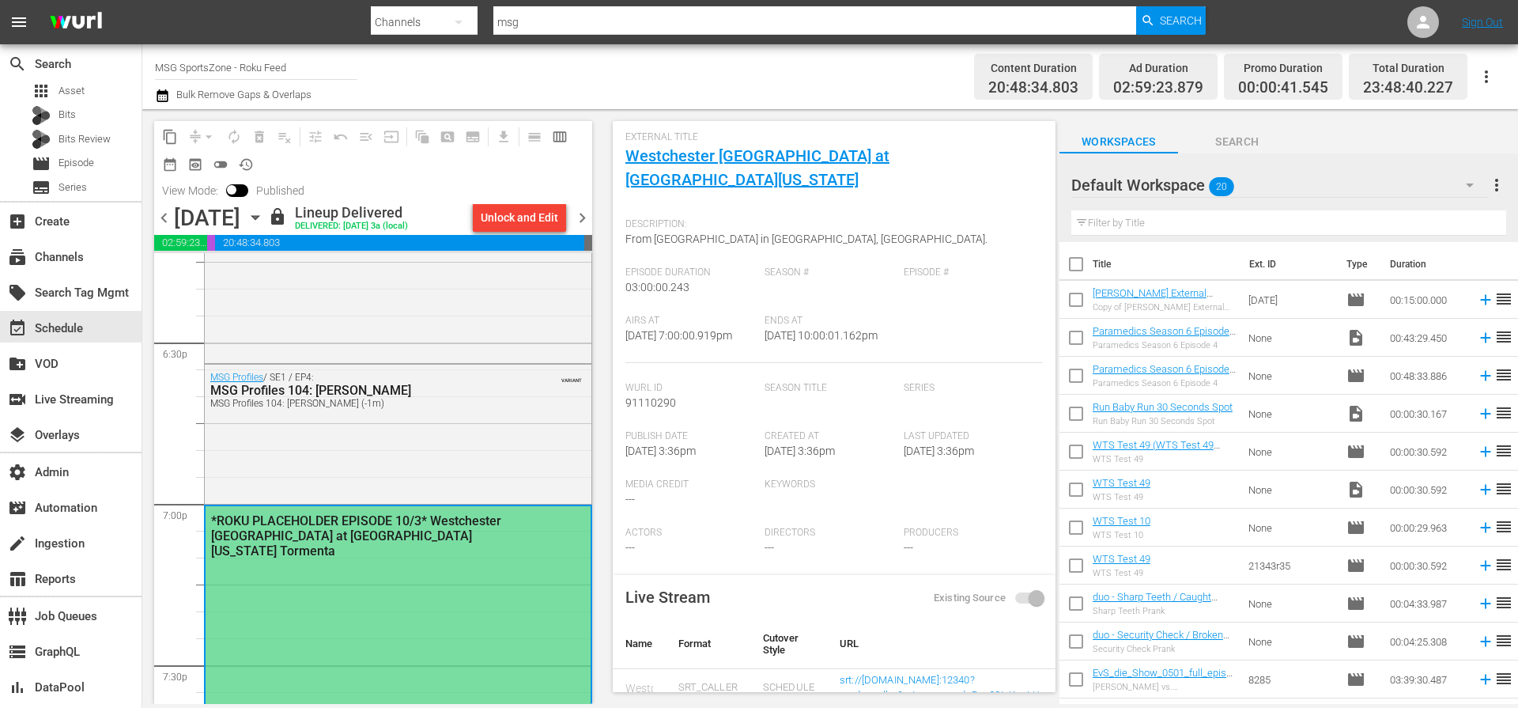
scroll to position [110, 0]
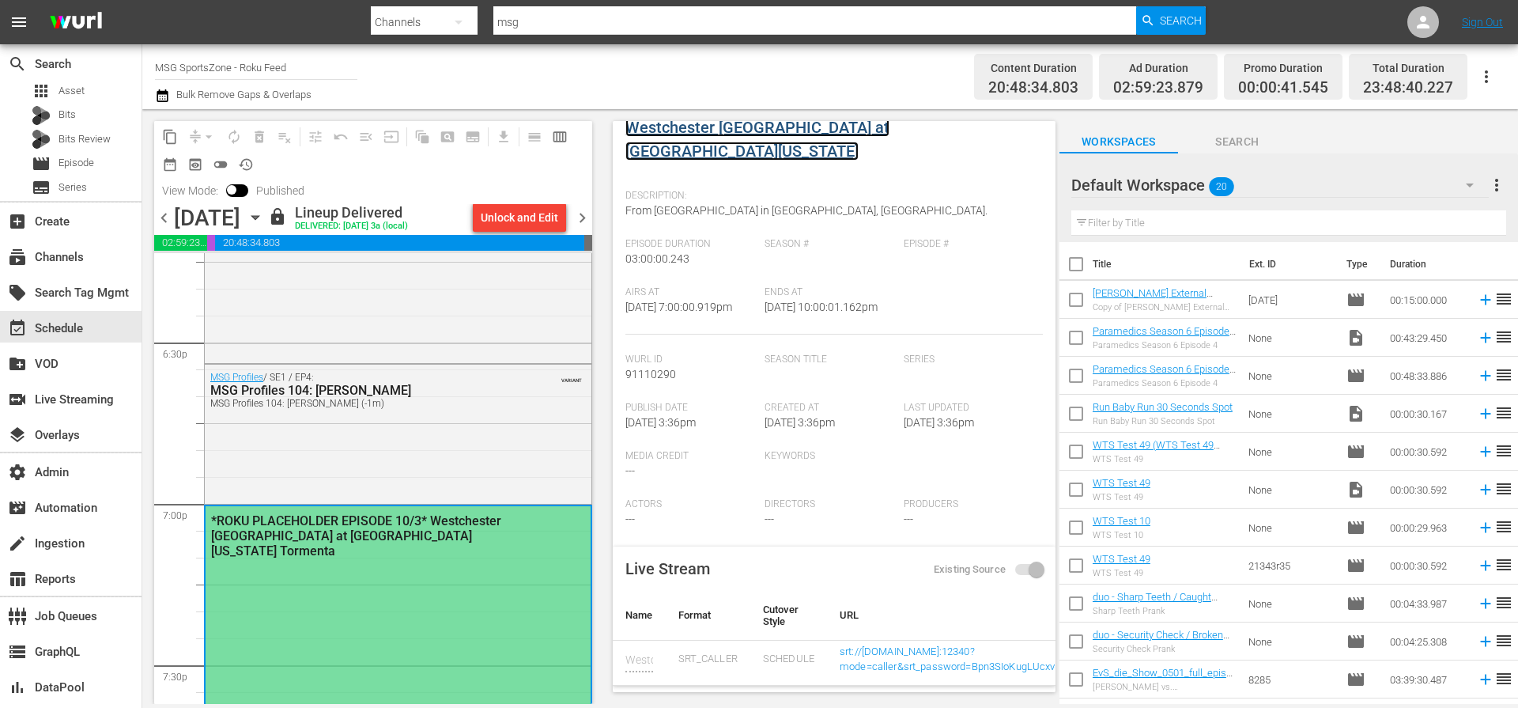
click at [832, 134] on link "Westchester SC at South Georgia Tormenta" at bounding box center [757, 139] width 264 height 43
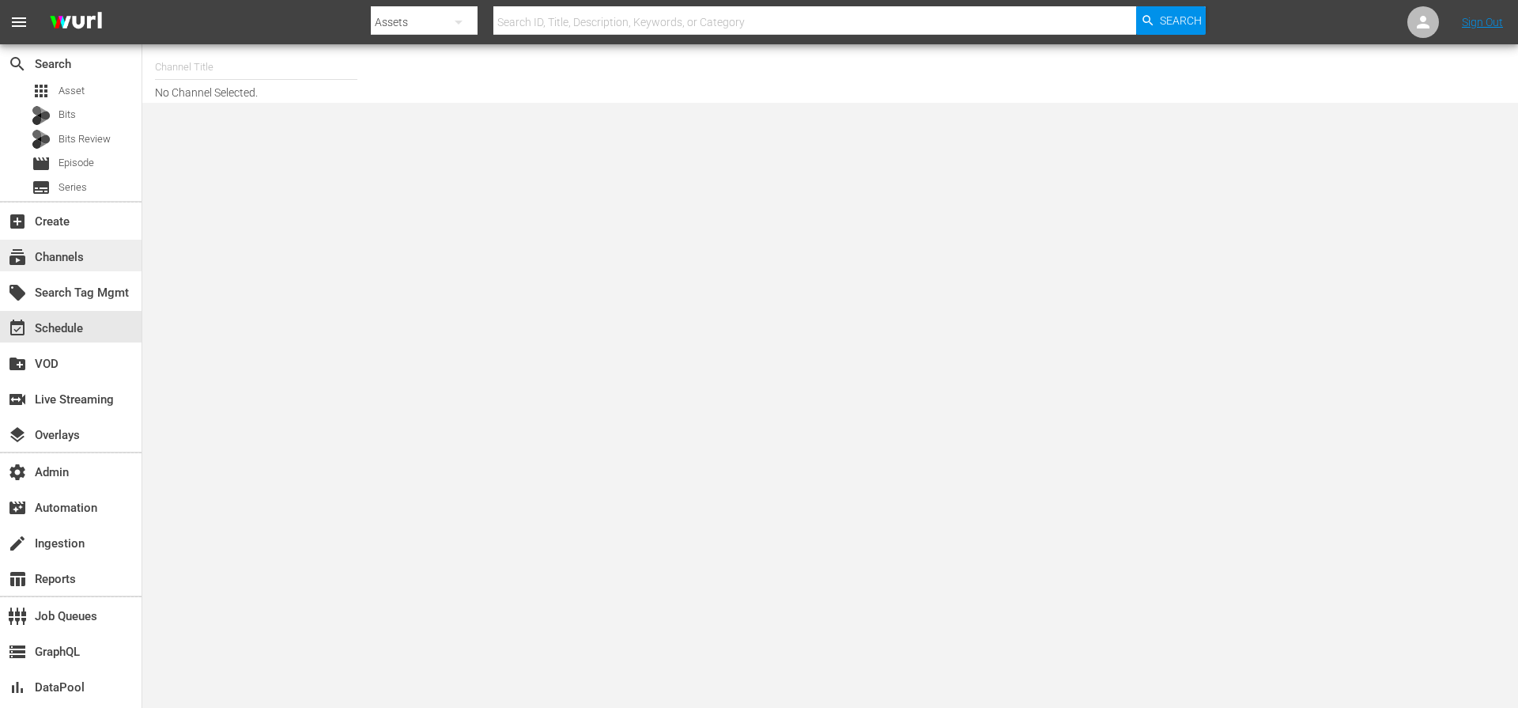
click at [81, 255] on div "subscriptions Channels" at bounding box center [44, 254] width 89 height 14
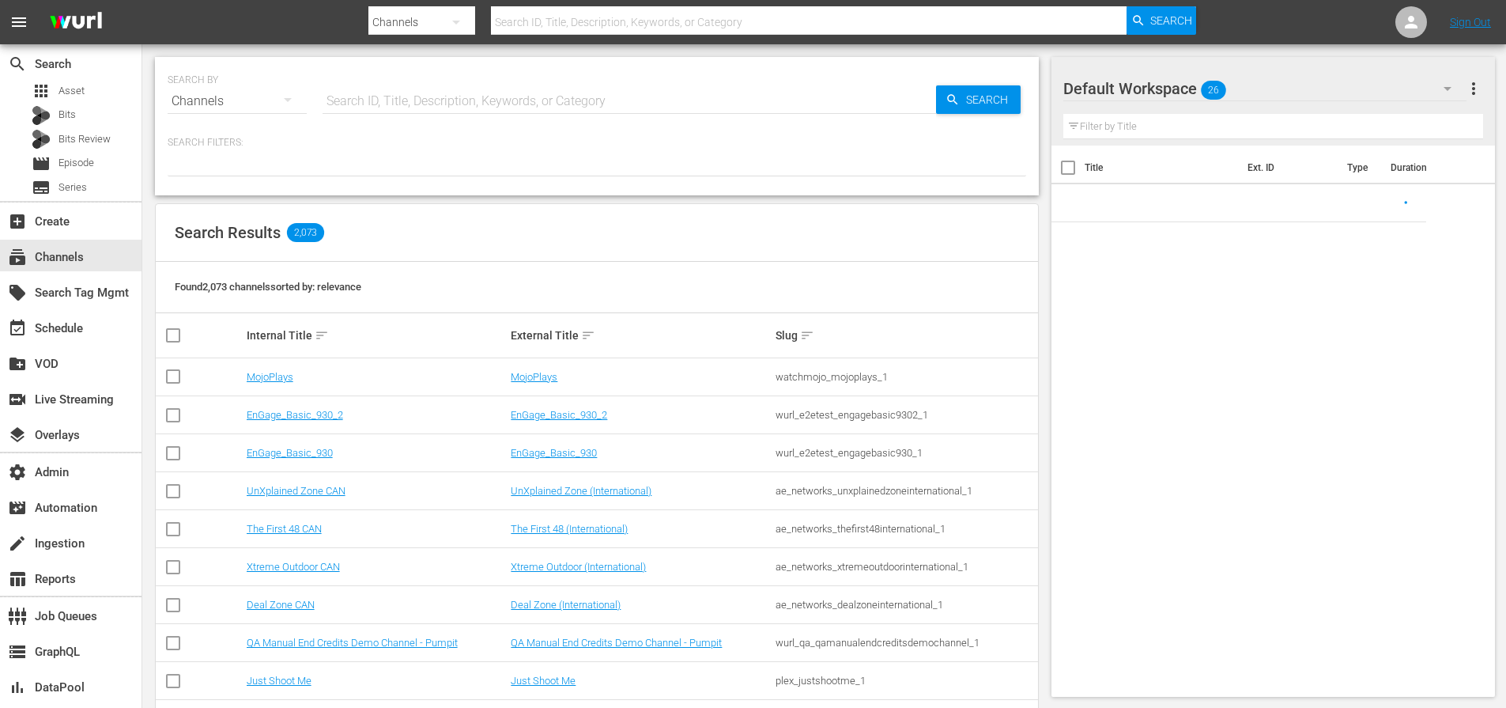
click at [400, 90] on input "text" at bounding box center [629, 101] width 613 height 38
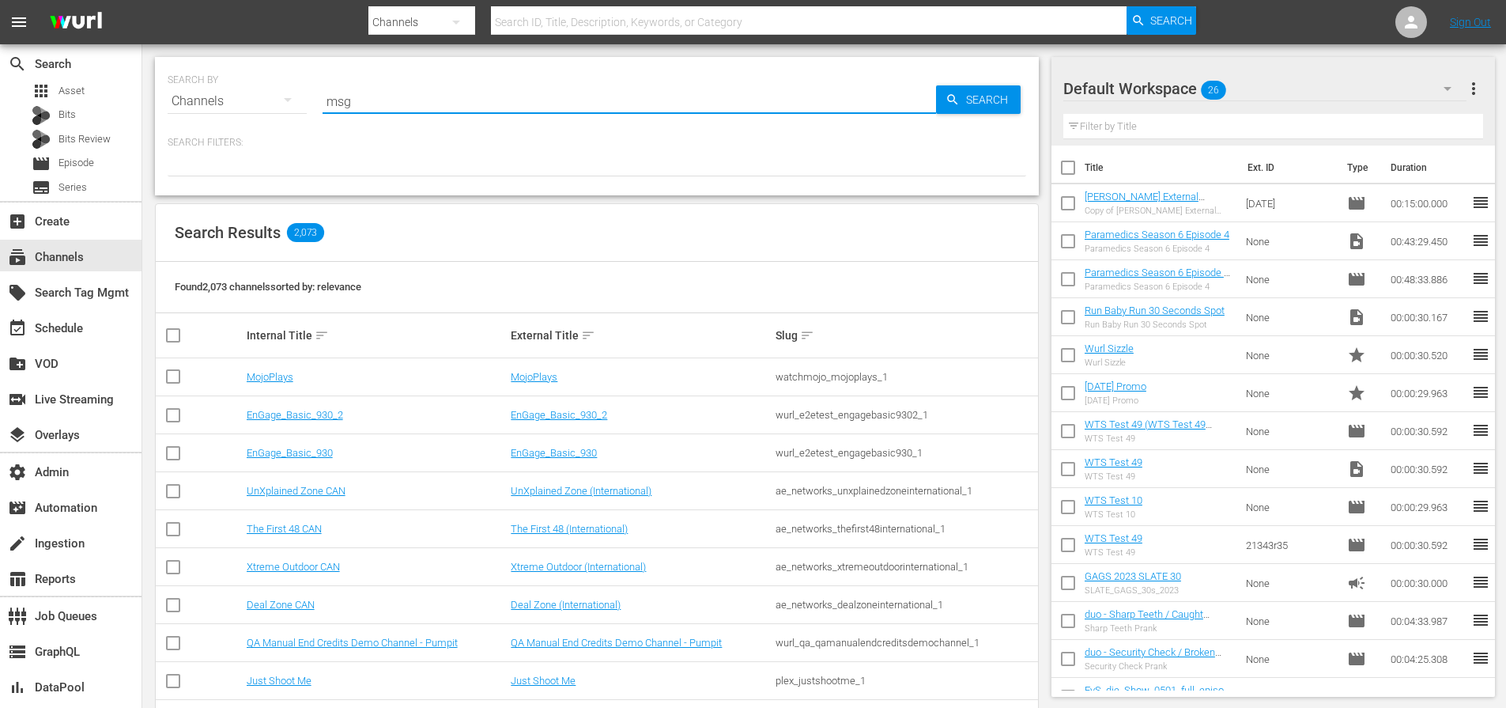
type input "msg"
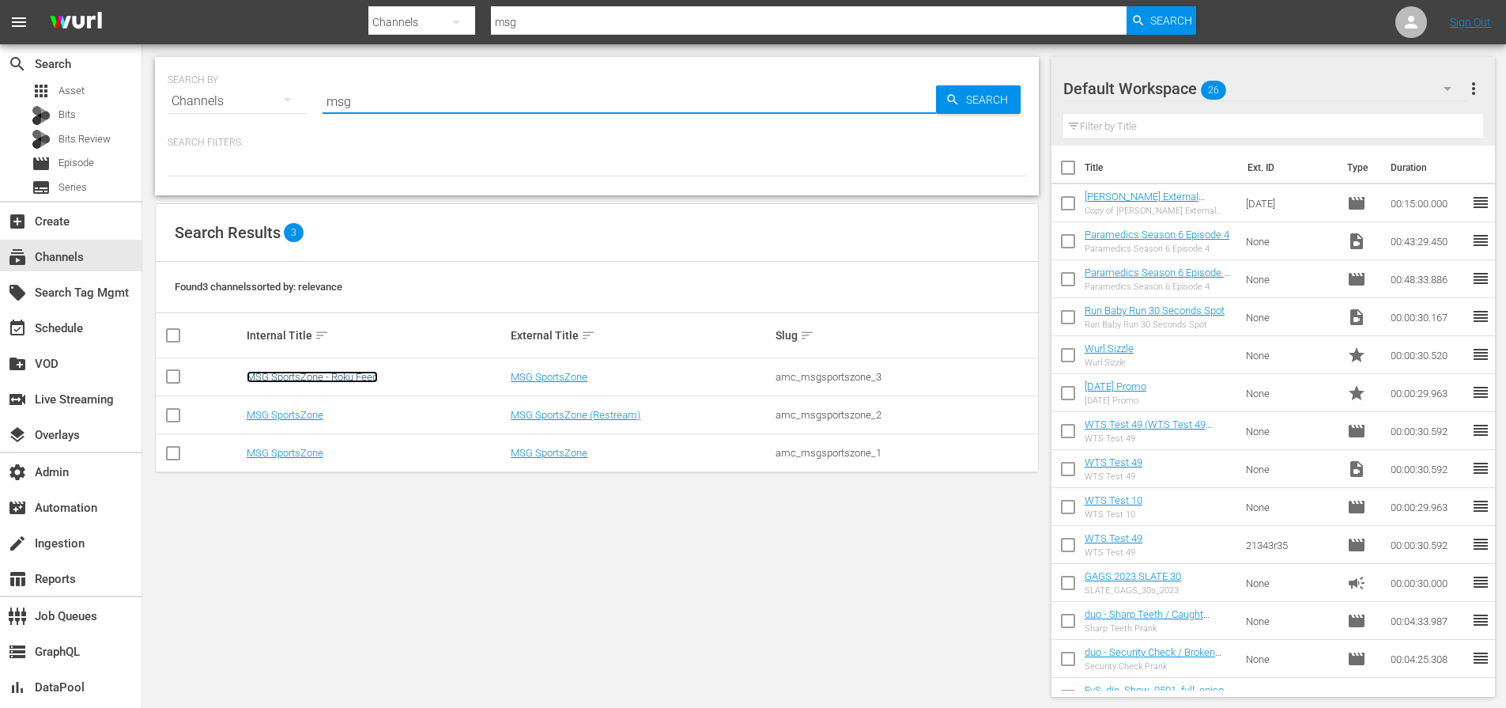
click at [325, 377] on link "MSG SportsZone - Roku Feed" at bounding box center [312, 377] width 131 height 12
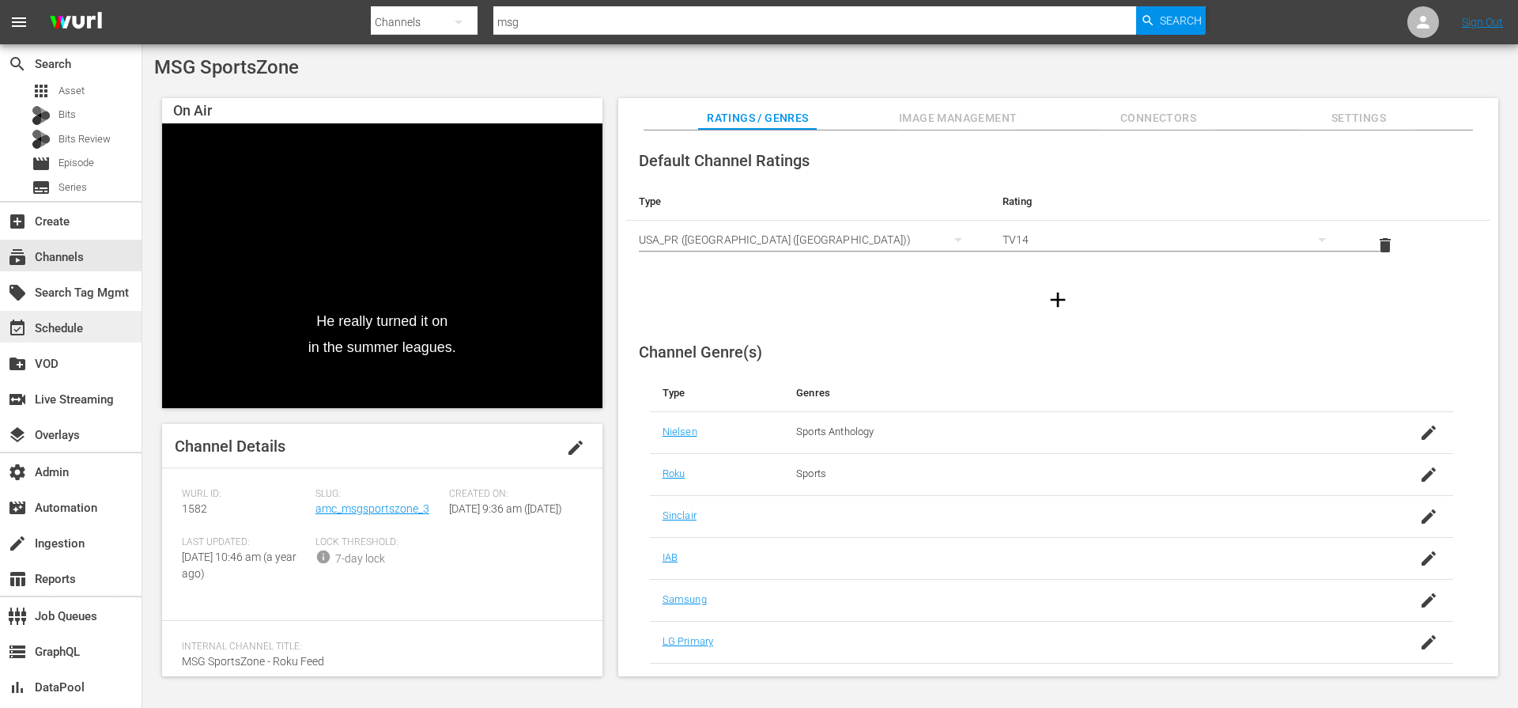
click at [92, 335] on div "event_available Schedule" at bounding box center [71, 327] width 142 height 32
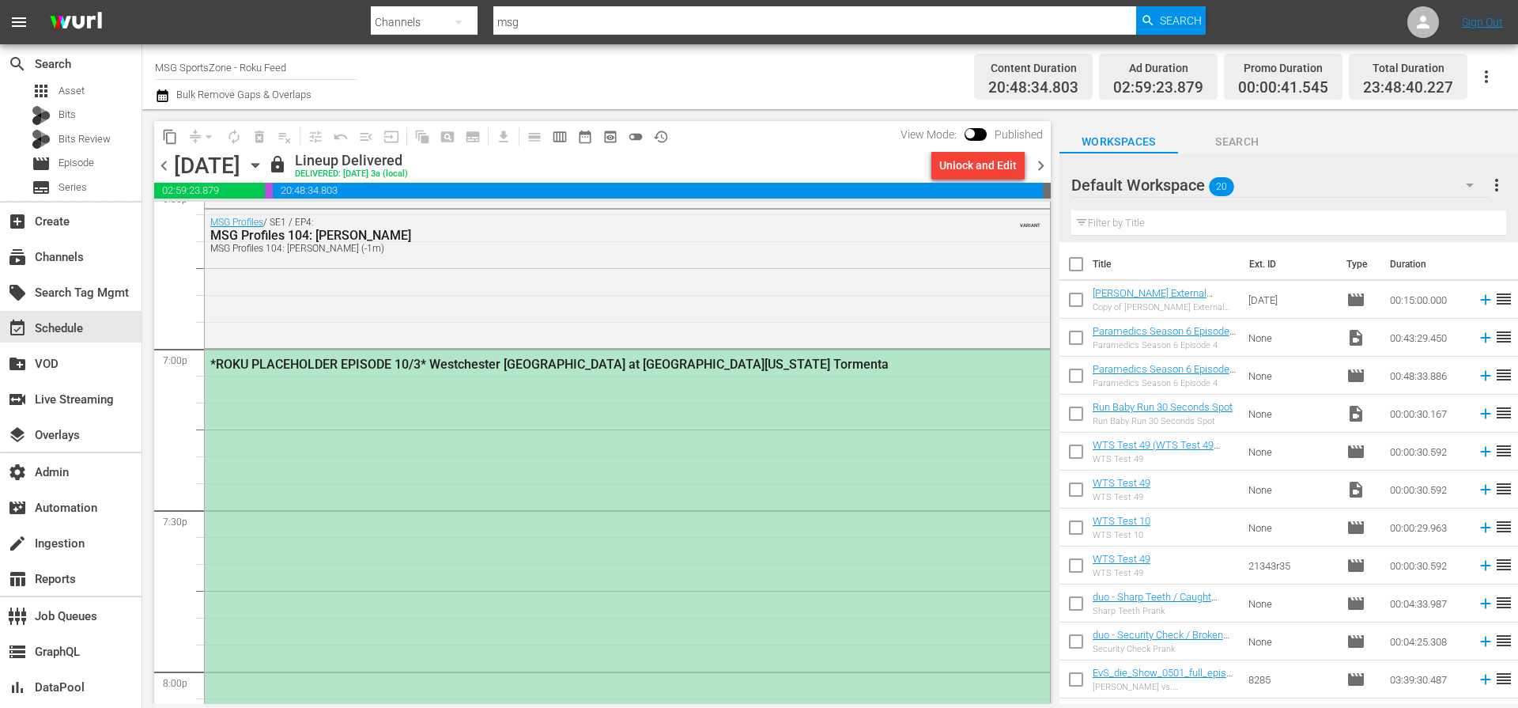
scroll to position [5969, 0]
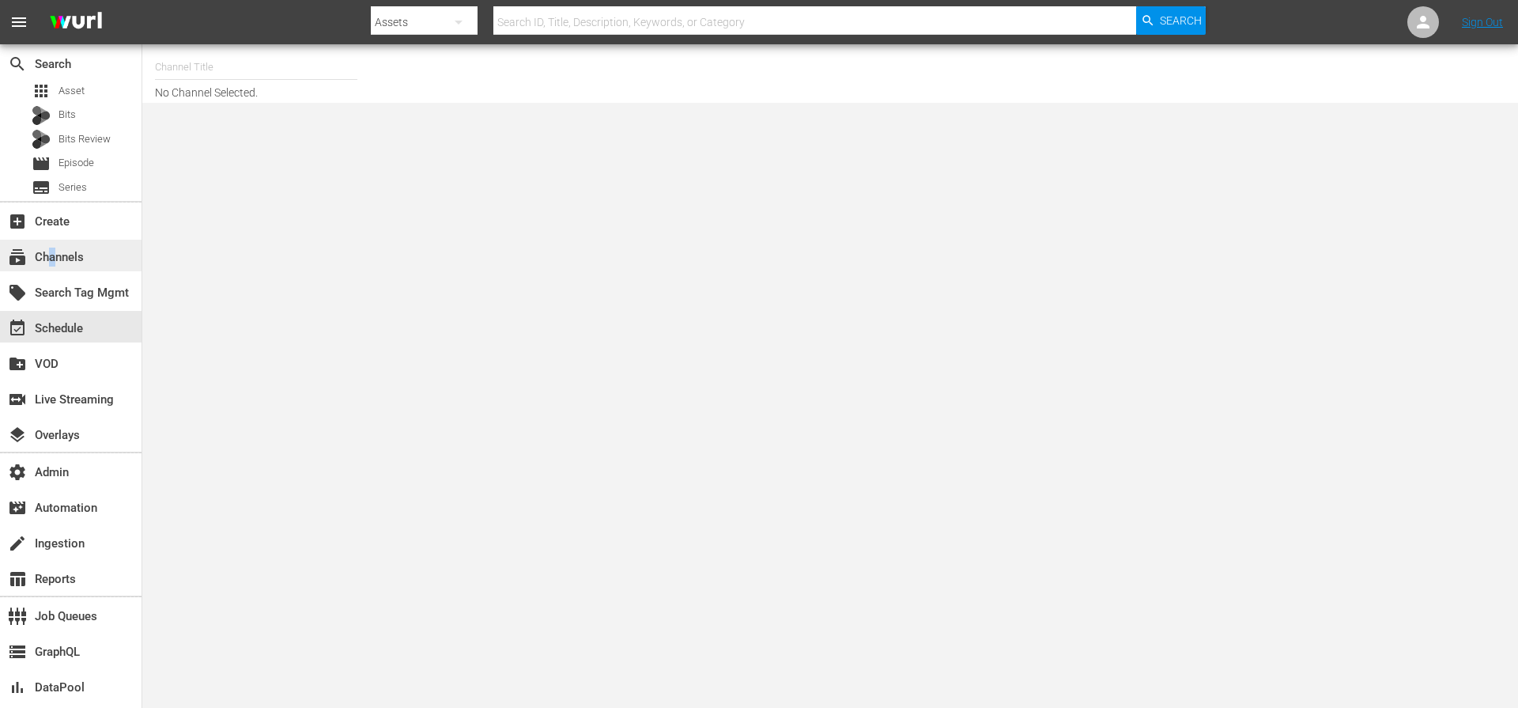
click at [51, 261] on div "subscriptions Channels" at bounding box center [44, 254] width 89 height 14
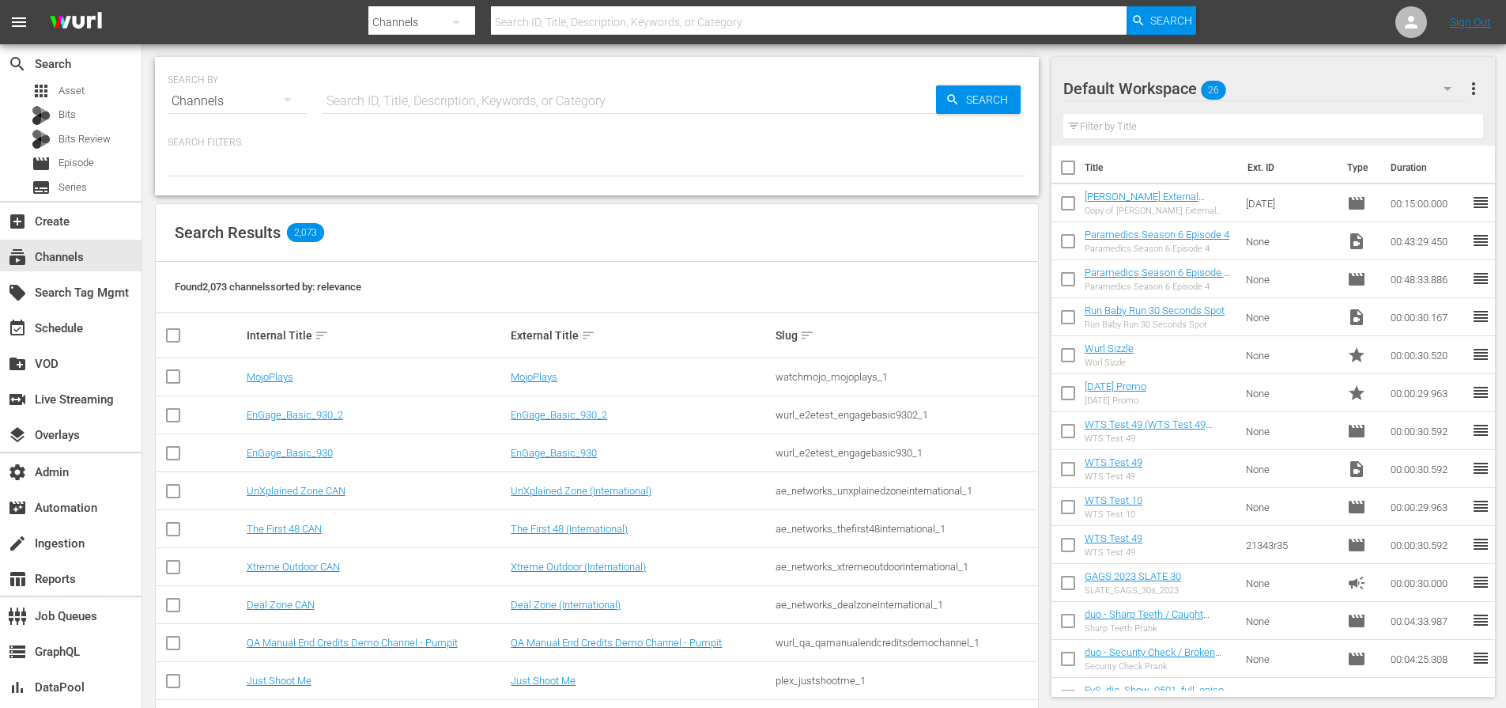
click at [572, 25] on input "text" at bounding box center [809, 22] width 636 height 38
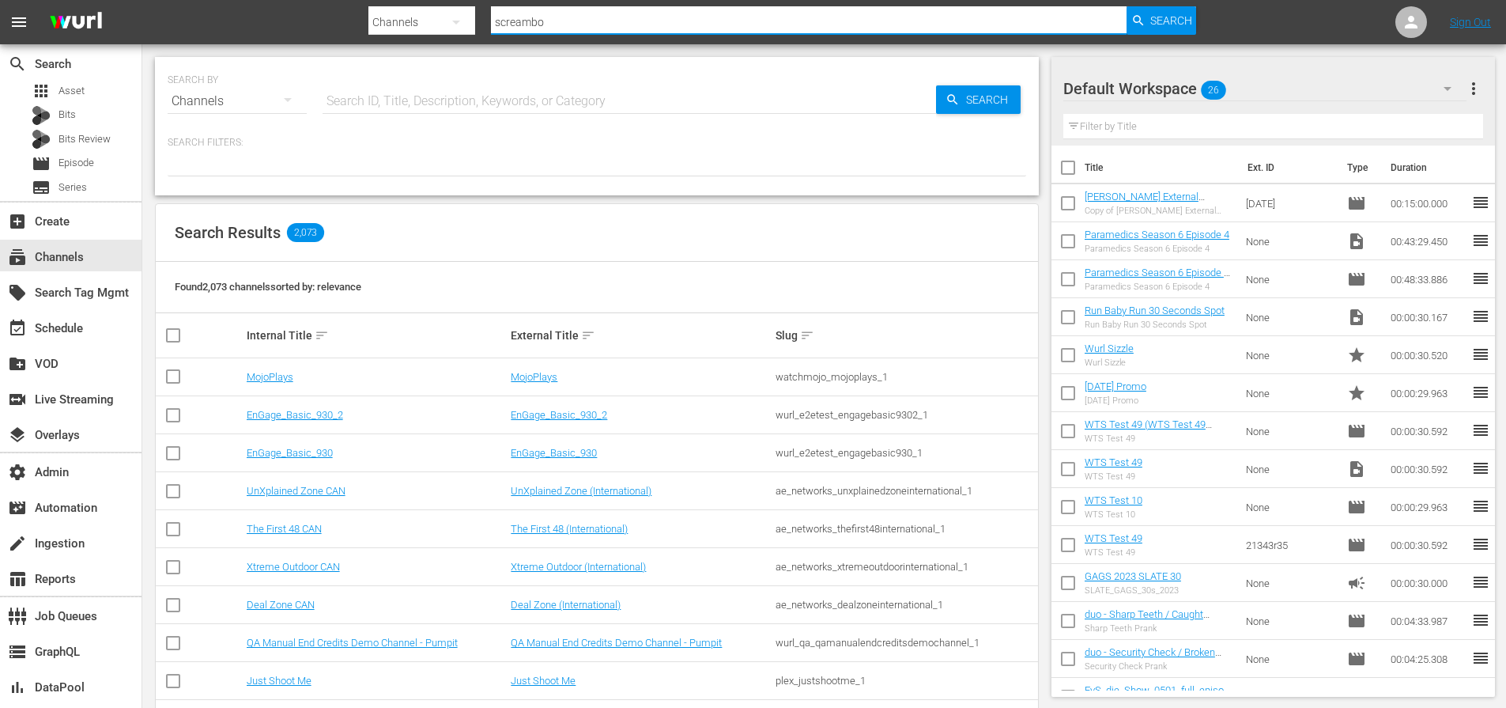
type input "screambox"
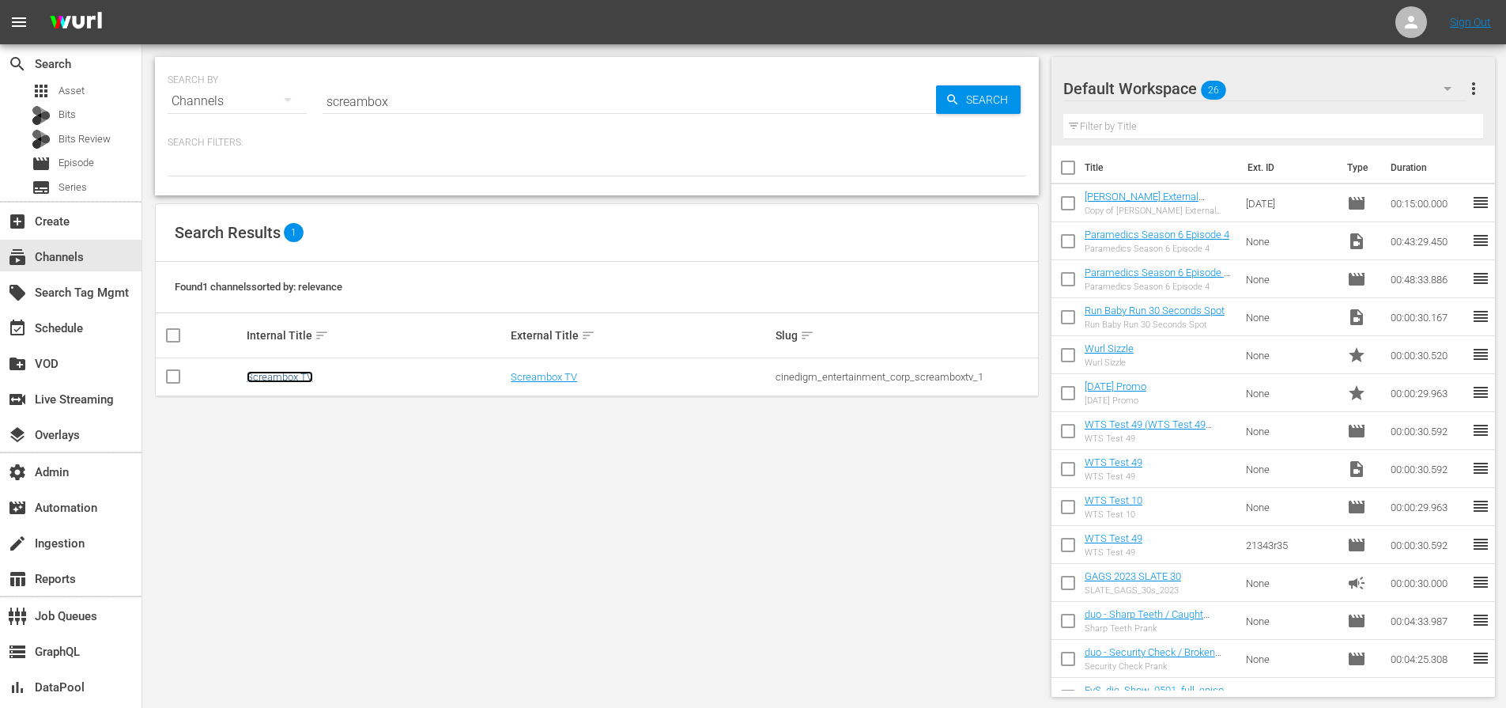
click at [263, 376] on link "Screambox TV" at bounding box center [280, 377] width 66 height 12
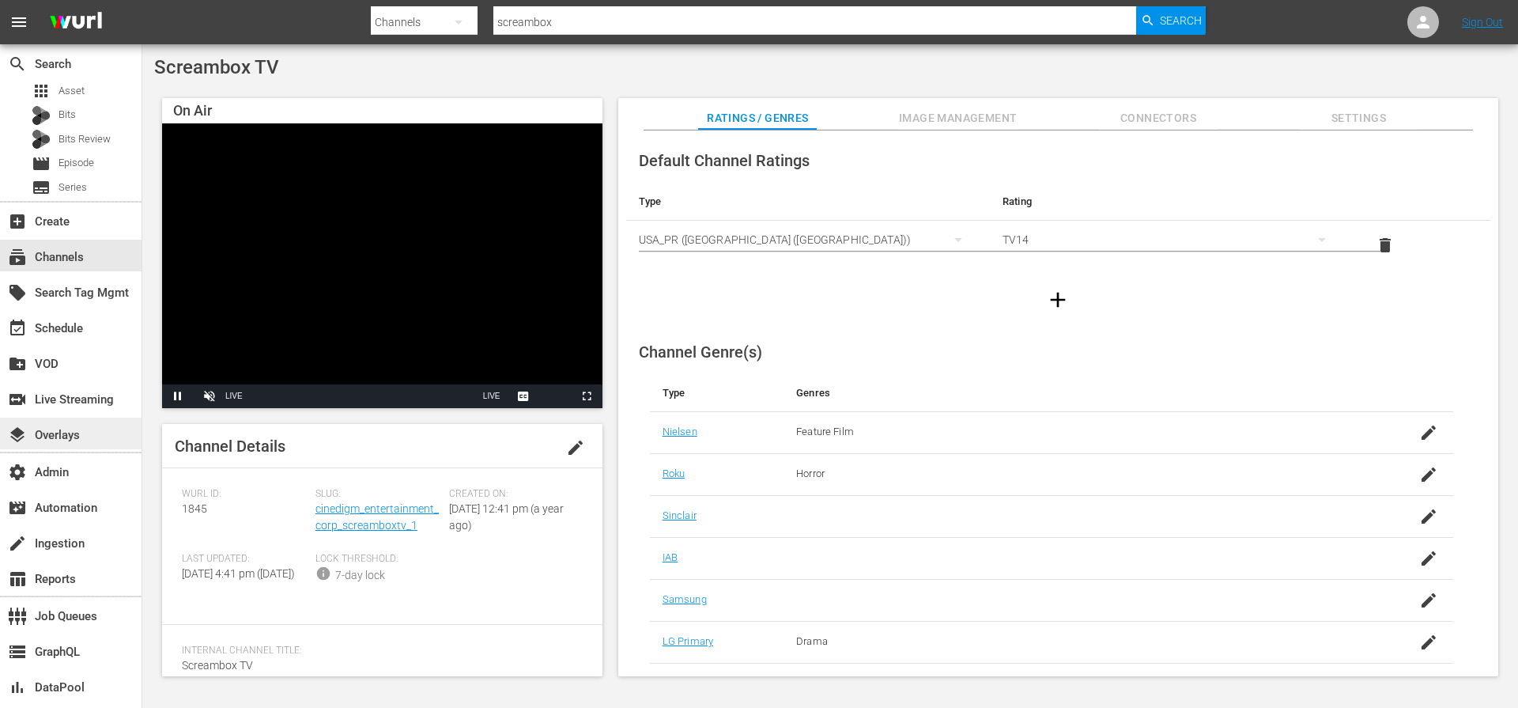
click at [79, 433] on div "layers Overlays" at bounding box center [44, 432] width 89 height 14
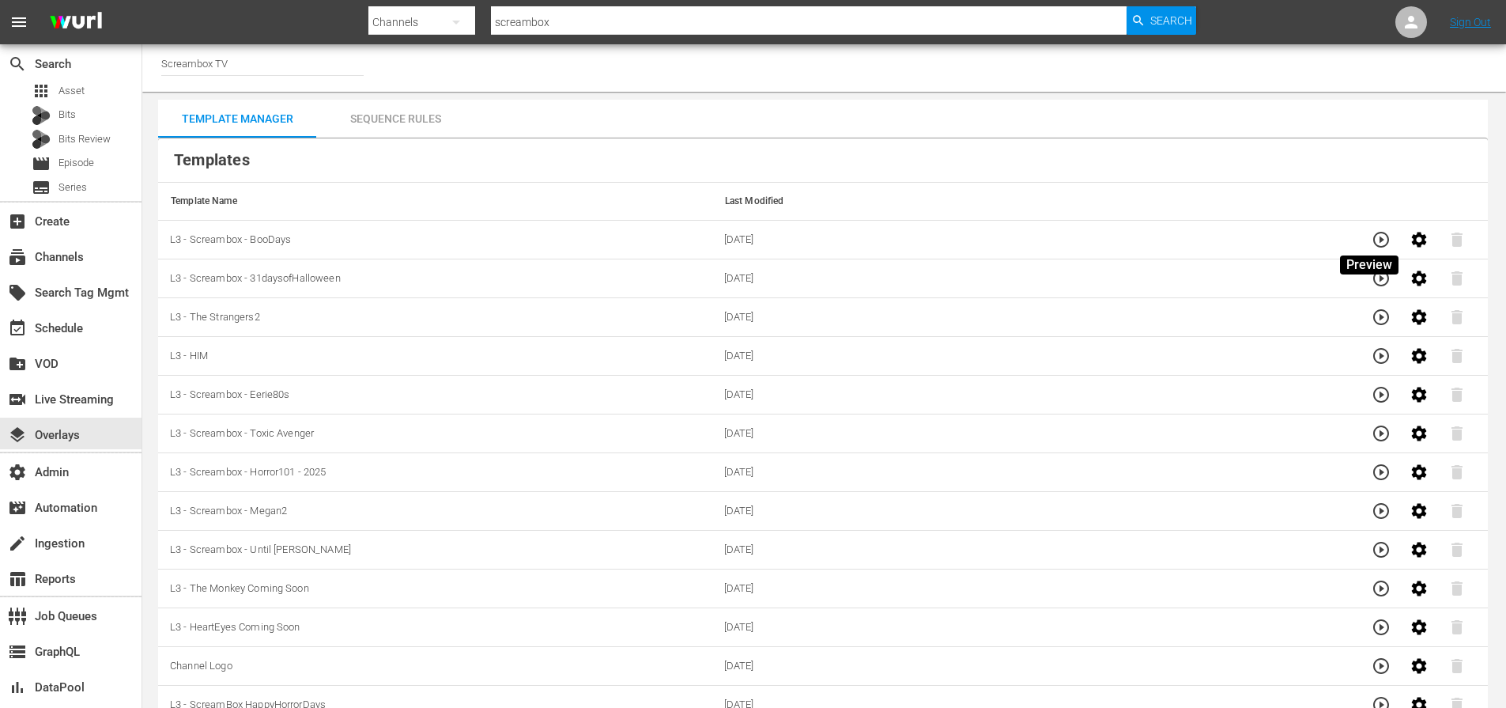
click at [1373, 245] on icon "button" at bounding box center [1381, 240] width 16 height 16
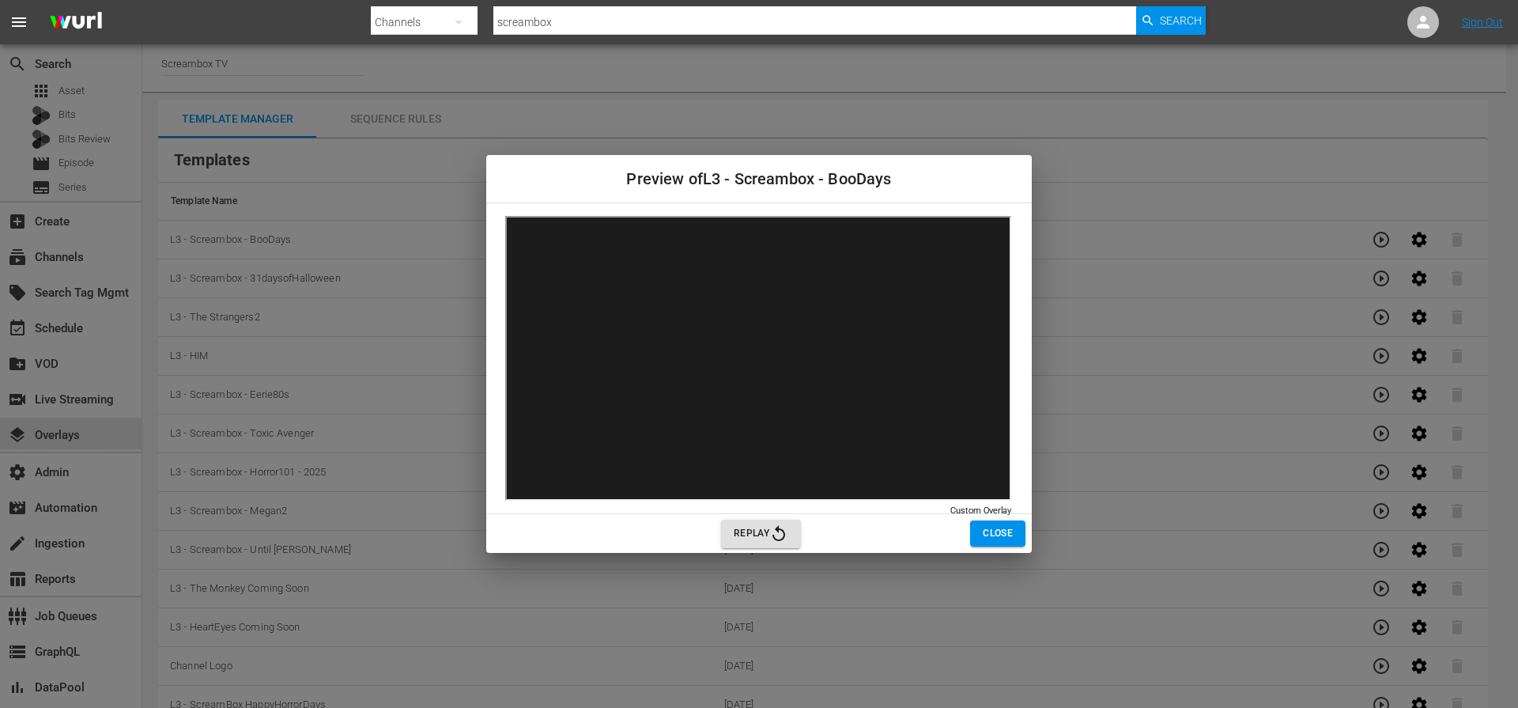
click at [782, 534] on icon "button" at bounding box center [778, 533] width 19 height 19
click at [1002, 537] on span "Close" at bounding box center [998, 533] width 30 height 17
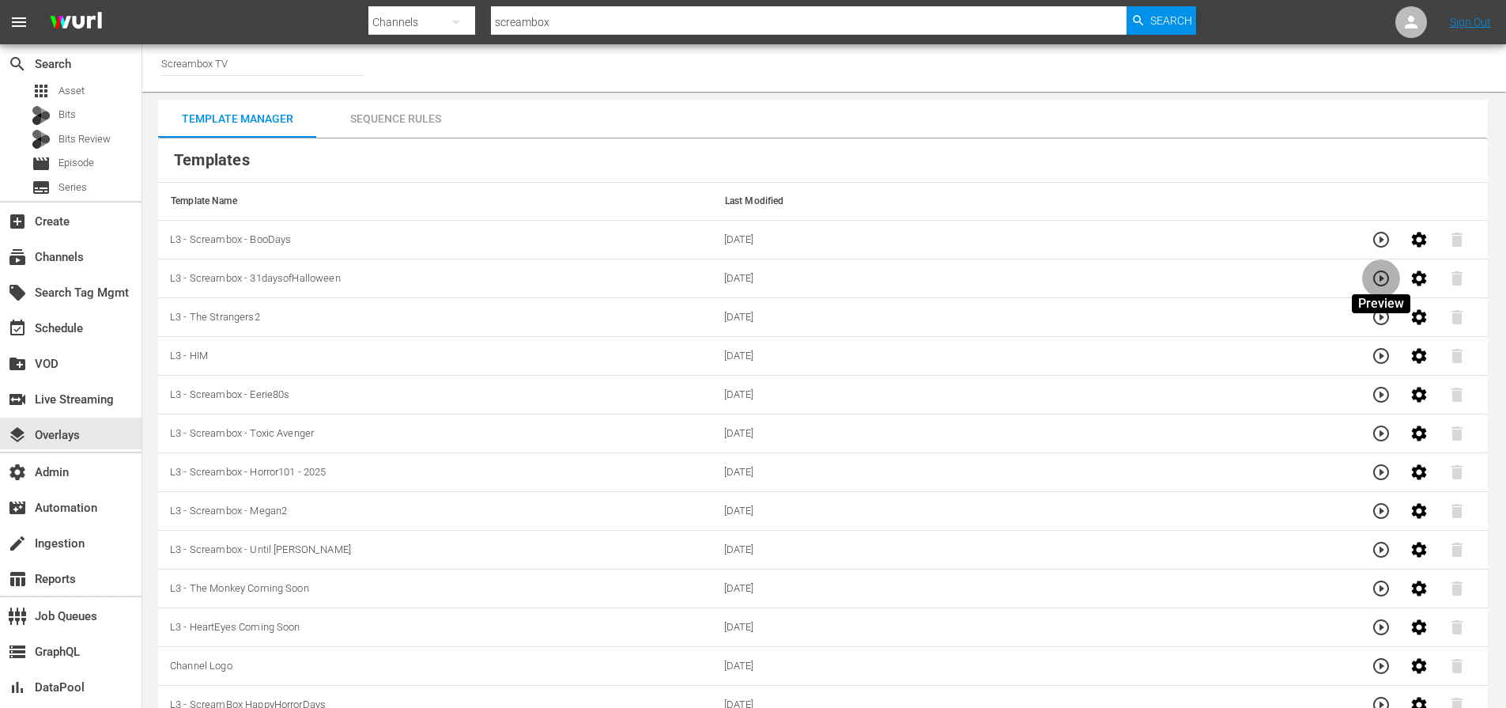
click at [1384, 277] on icon "button" at bounding box center [1381, 278] width 19 height 19
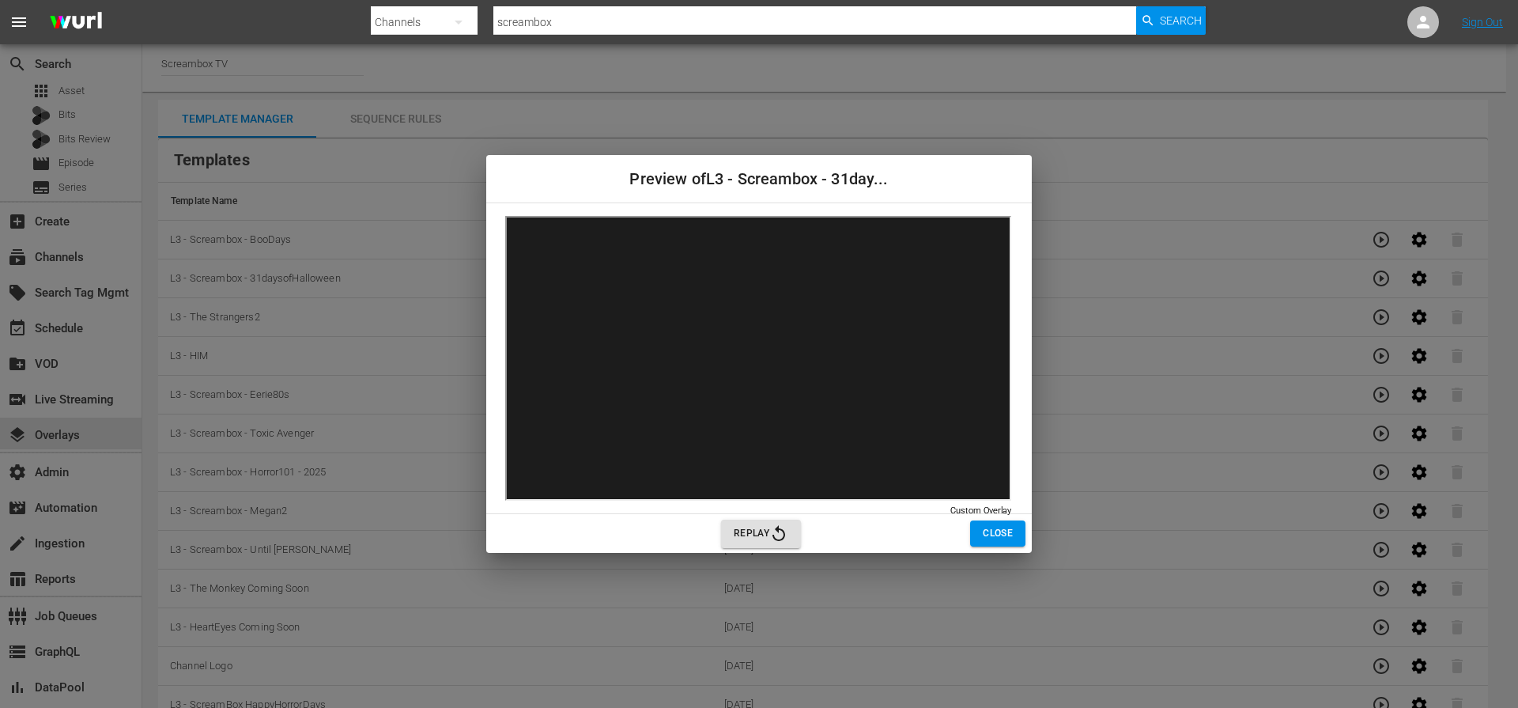
click at [998, 538] on span "Close" at bounding box center [998, 533] width 30 height 17
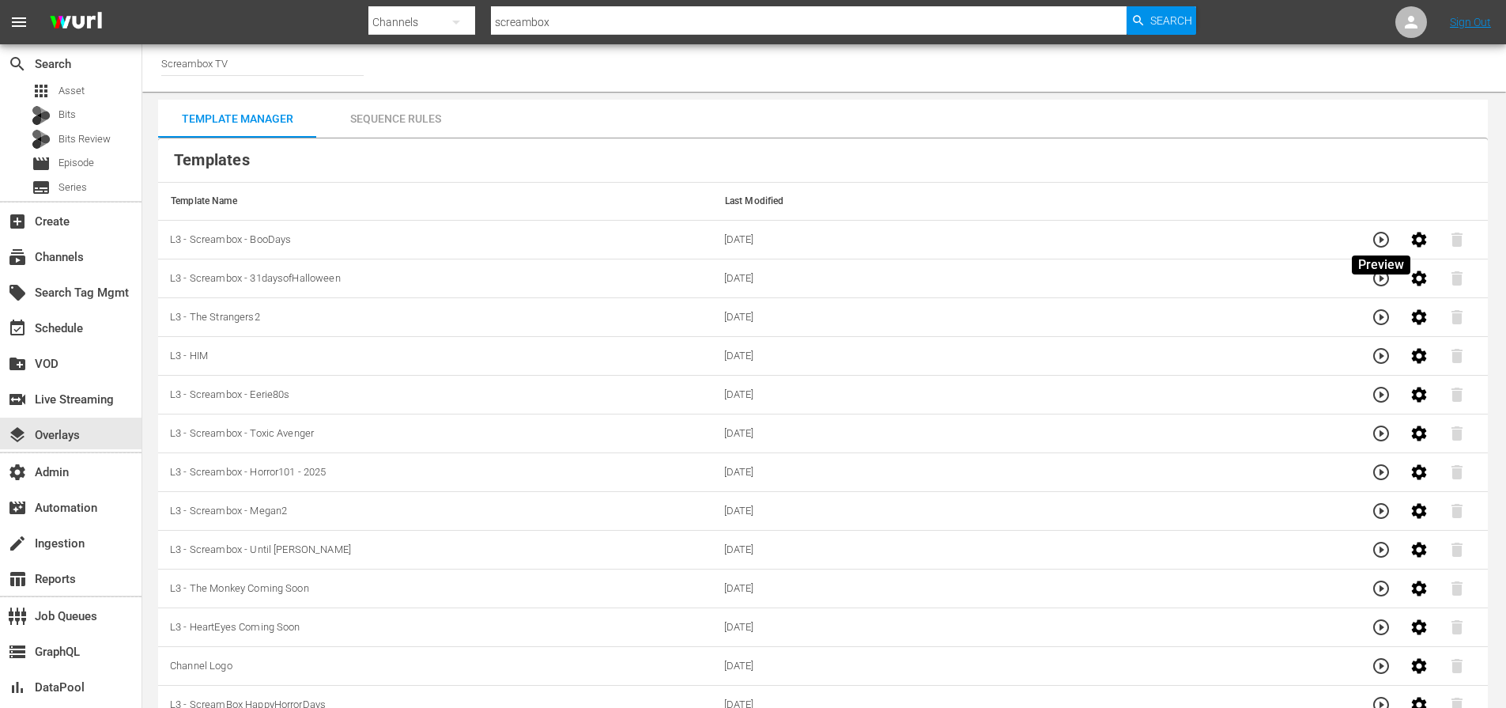
click at [1379, 237] on icon "button" at bounding box center [1381, 239] width 19 height 19
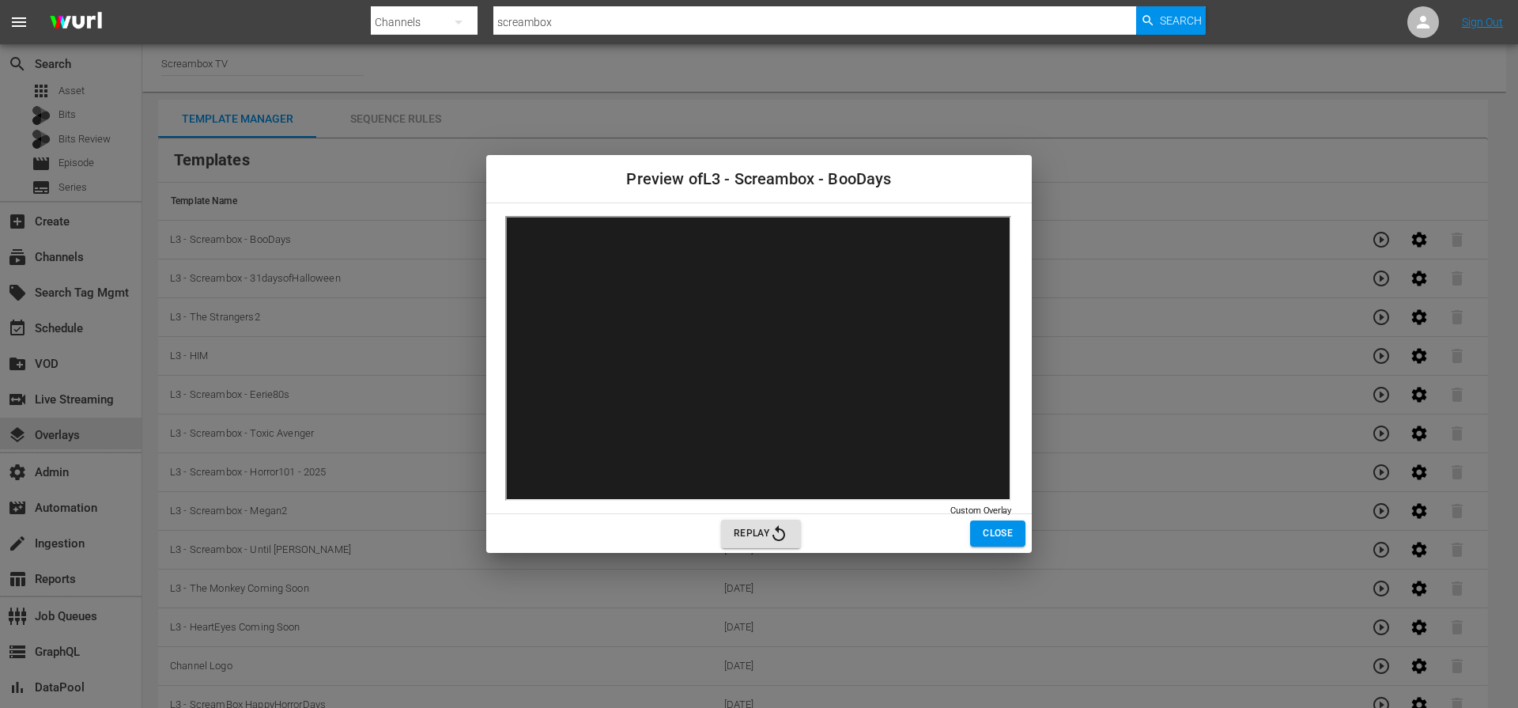
click at [987, 533] on span "Close" at bounding box center [998, 533] width 30 height 17
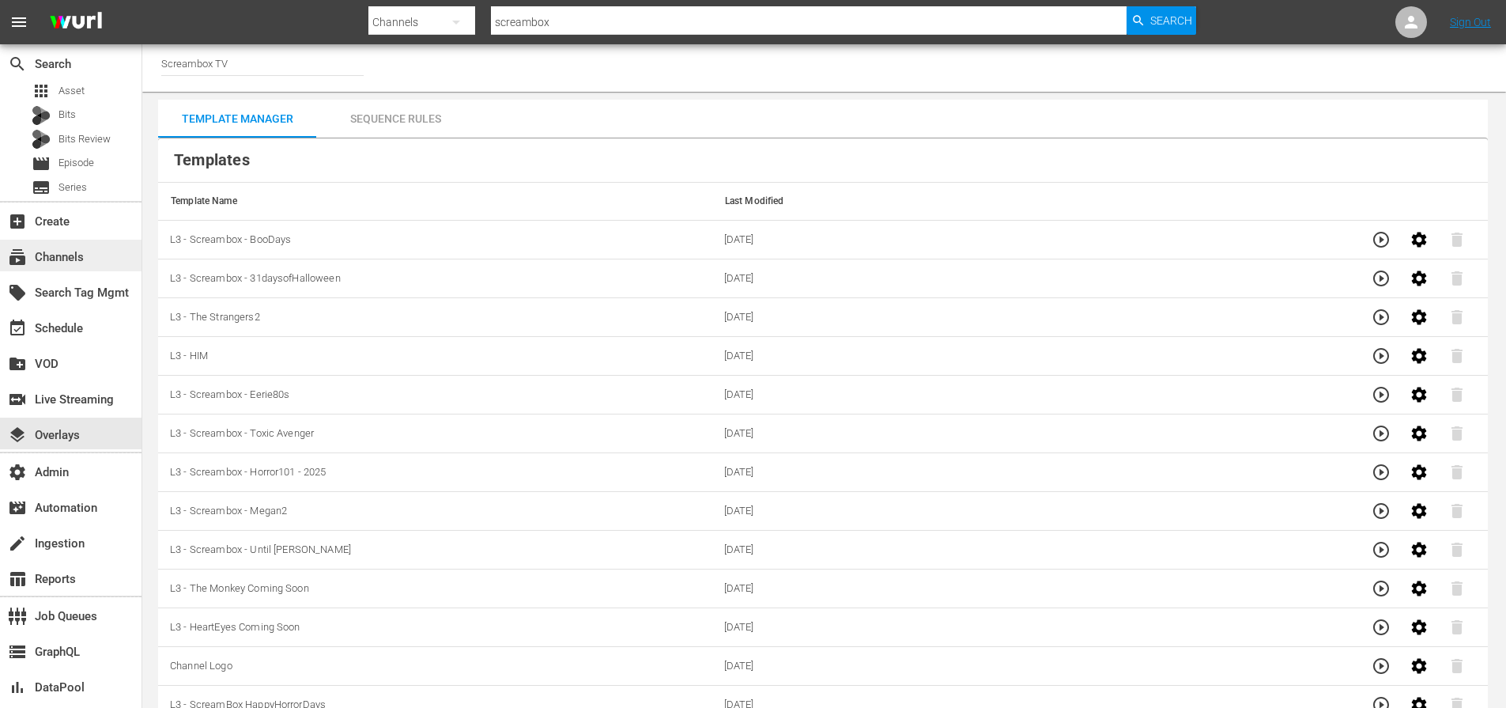
click at [58, 258] on div "subscriptions Channels" at bounding box center [44, 254] width 89 height 14
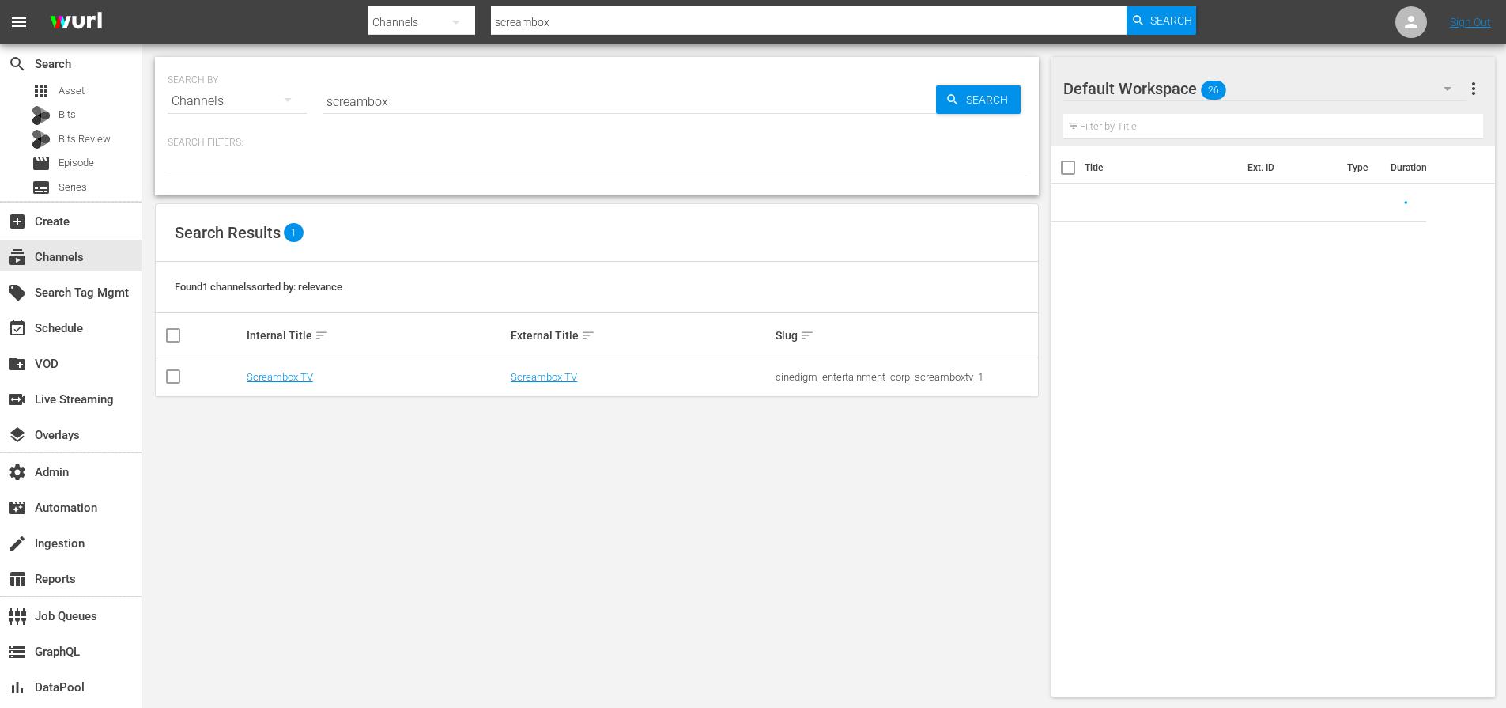
click at [409, 100] on input "screambox" at bounding box center [629, 101] width 613 height 38
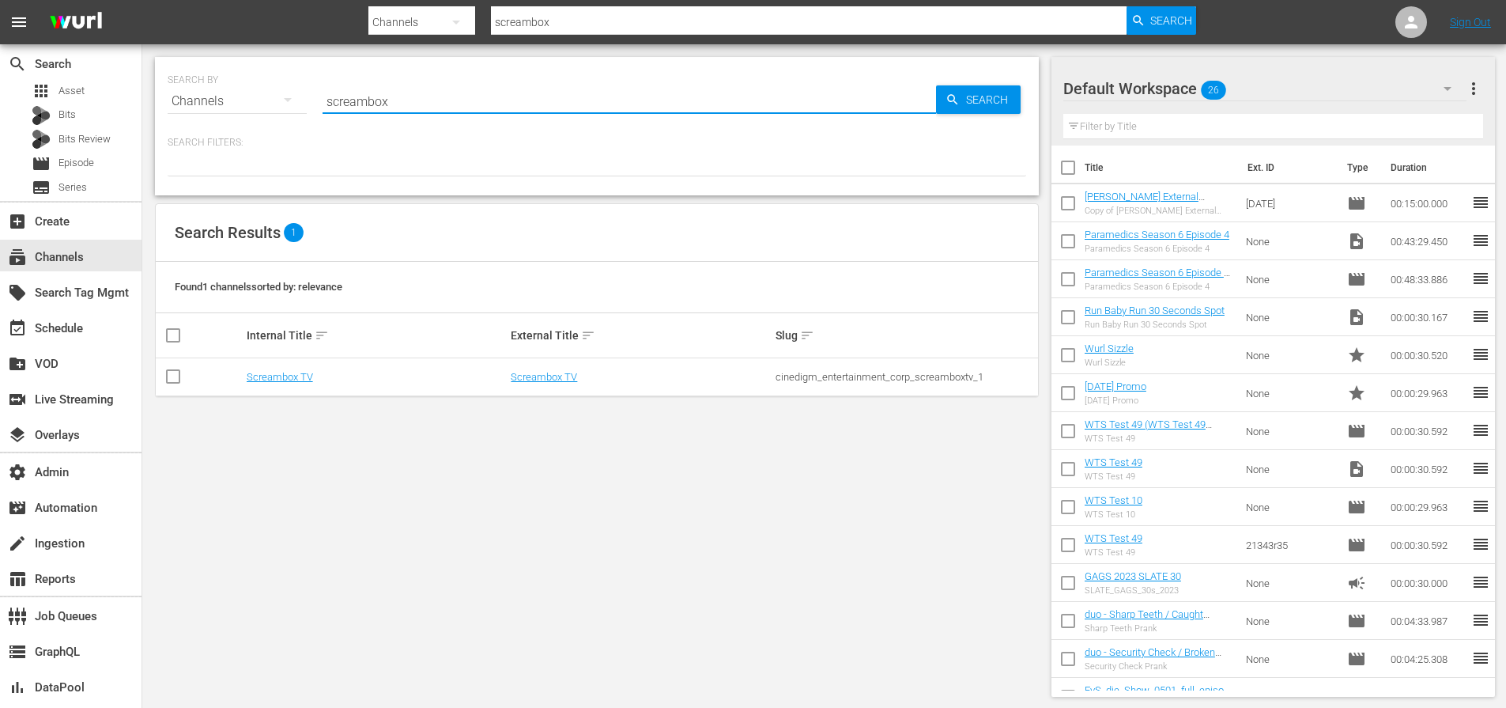
click at [409, 100] on input "screambox" at bounding box center [629, 101] width 613 height 38
type input "external"
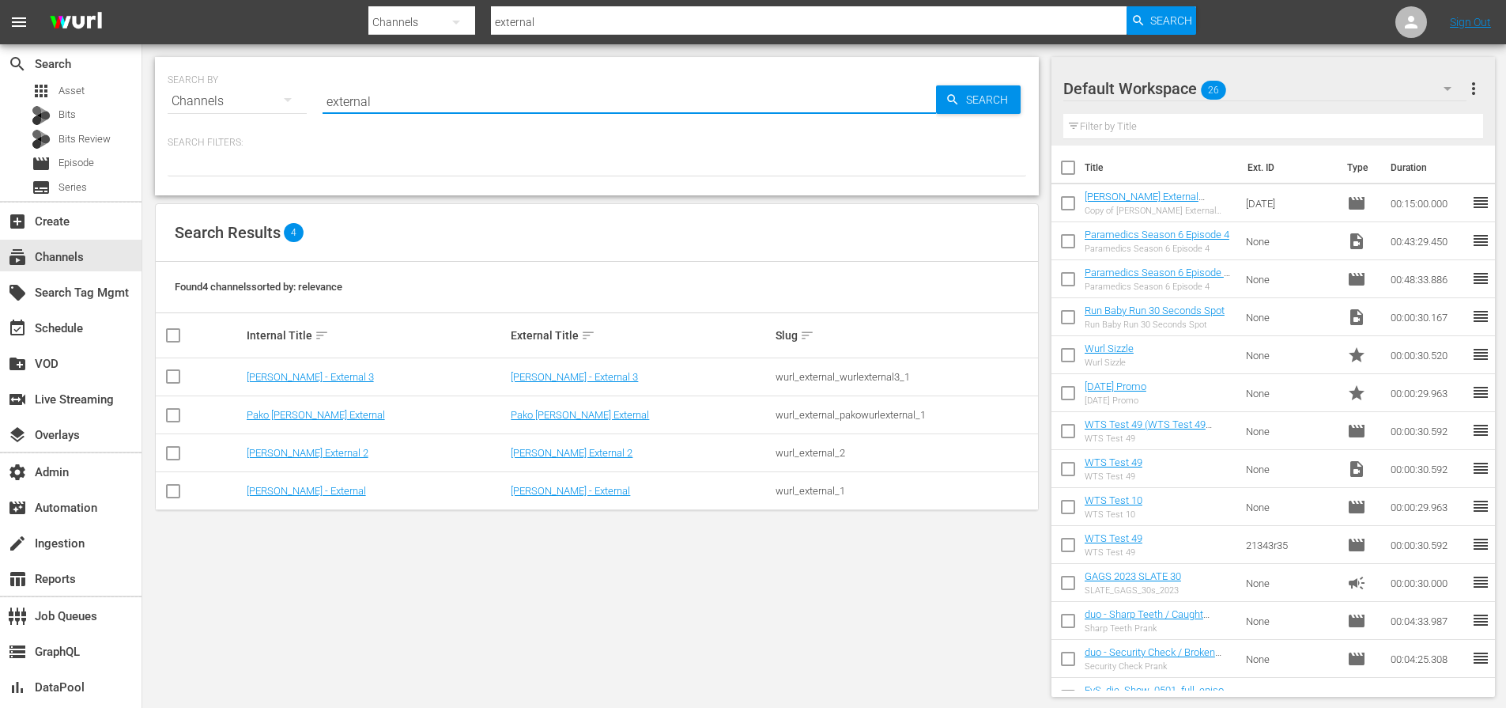
click at [285, 500] on td "Wurl - External" at bounding box center [376, 491] width 265 height 38
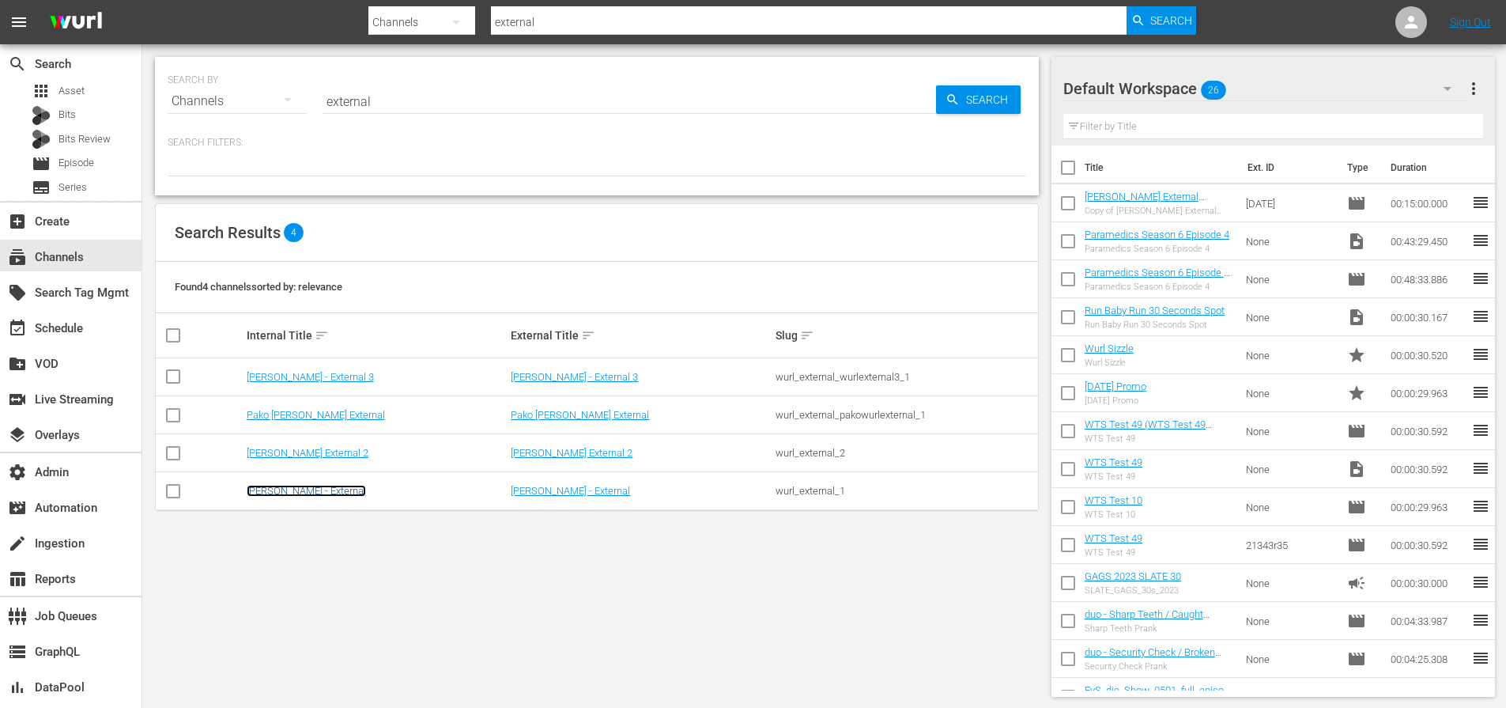
click at [286, 495] on link "Wurl - External" at bounding box center [306, 491] width 119 height 12
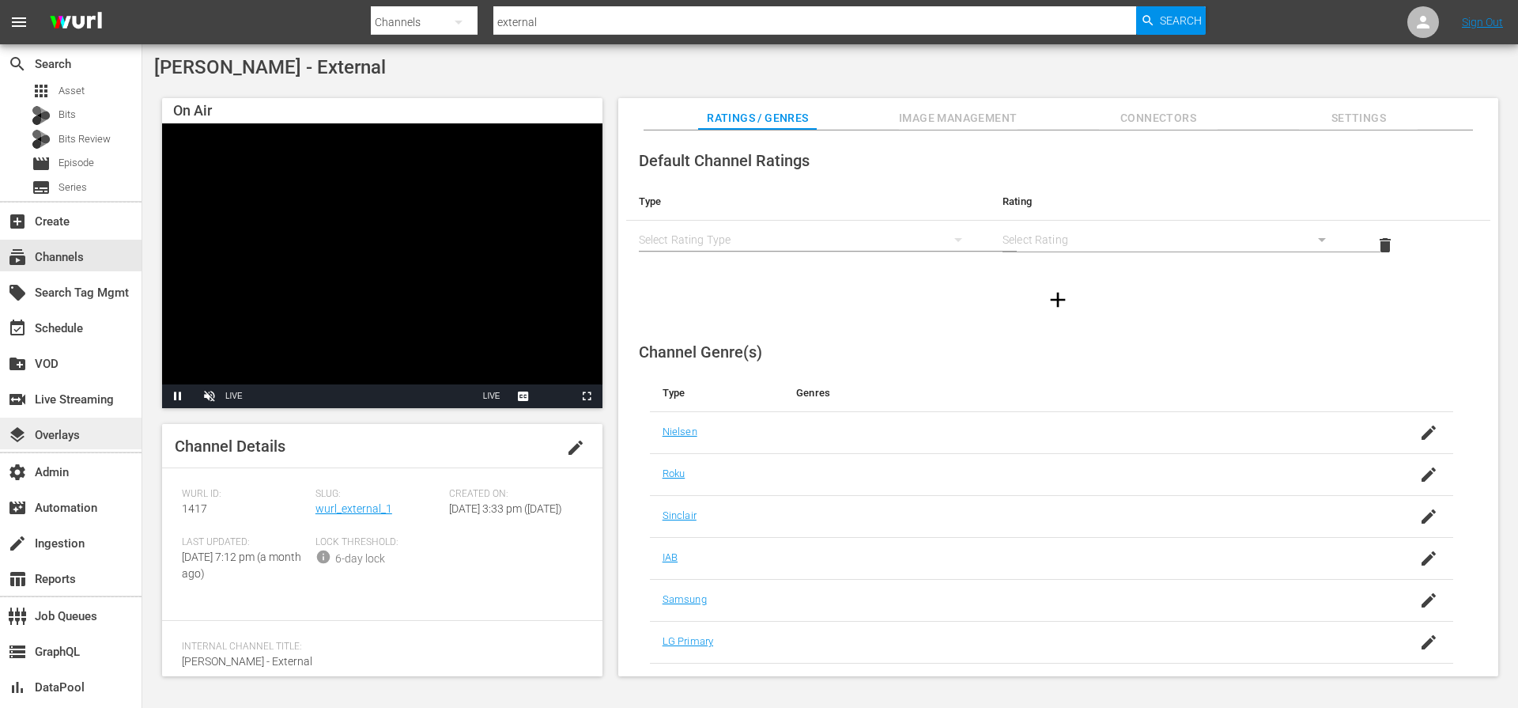
click at [51, 440] on div "layers Overlays" at bounding box center [44, 432] width 89 height 14
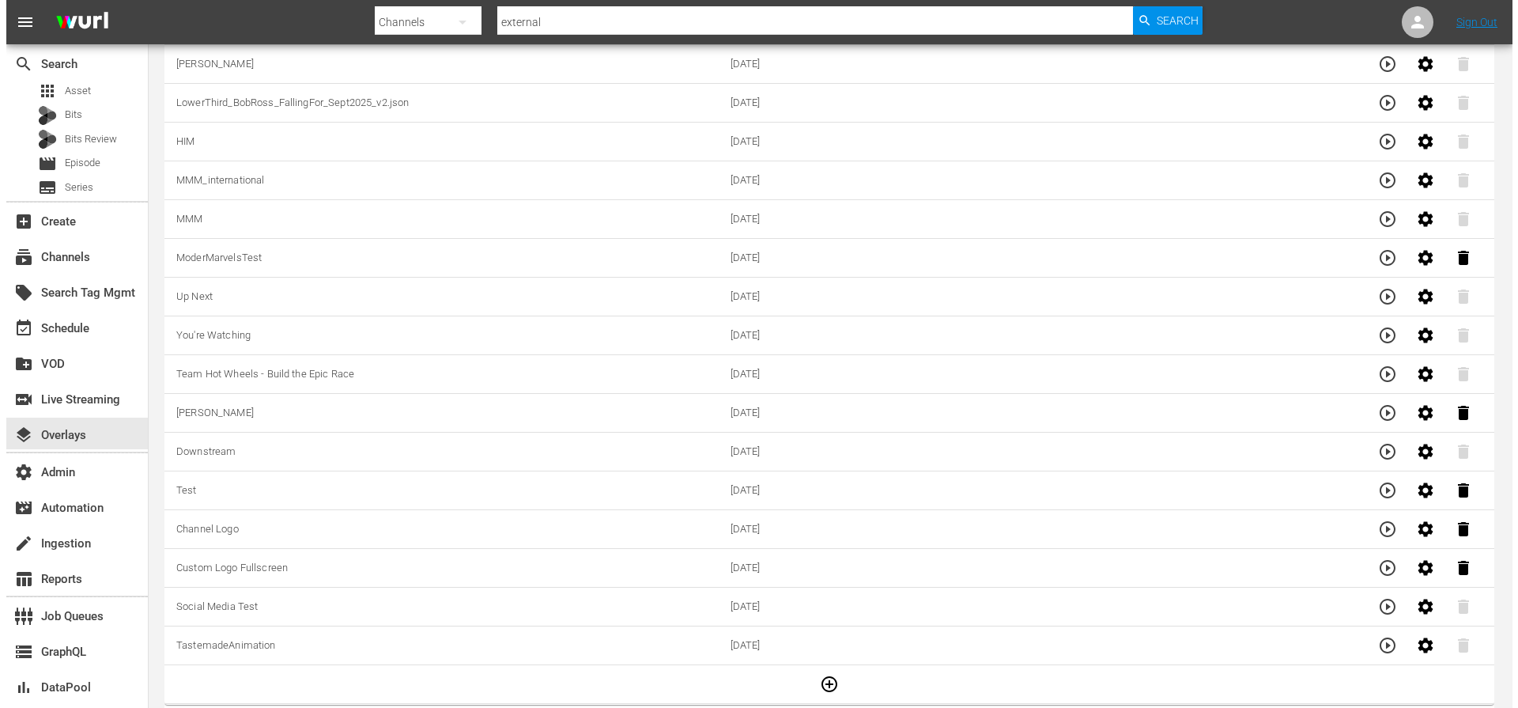
scroll to position [180, 0]
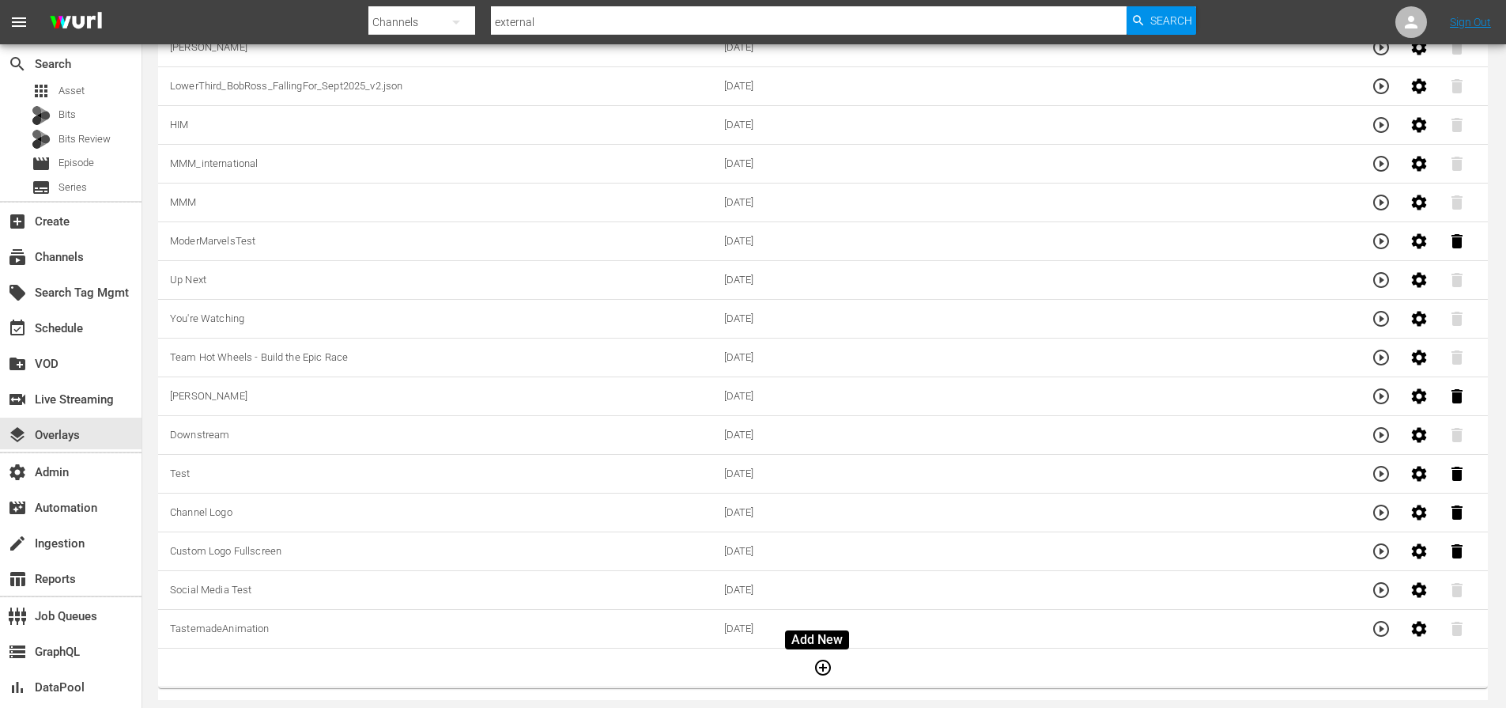
click at [817, 667] on icon "button" at bounding box center [823, 667] width 16 height 16
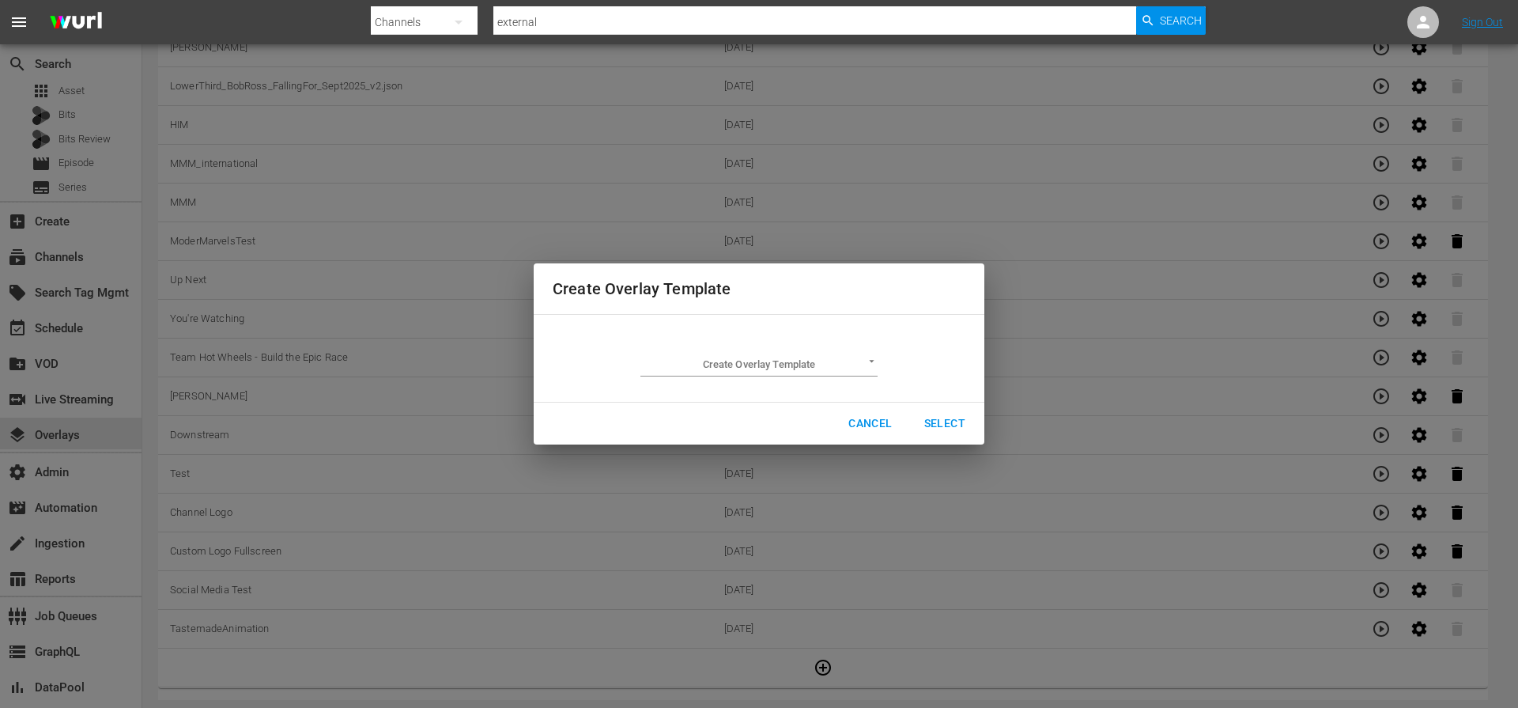
click at [797, 357] on body "menu Search By Channels Search ID, Title, Description, Keywords, or Category ex…" at bounding box center [759, 174] width 1518 height 708
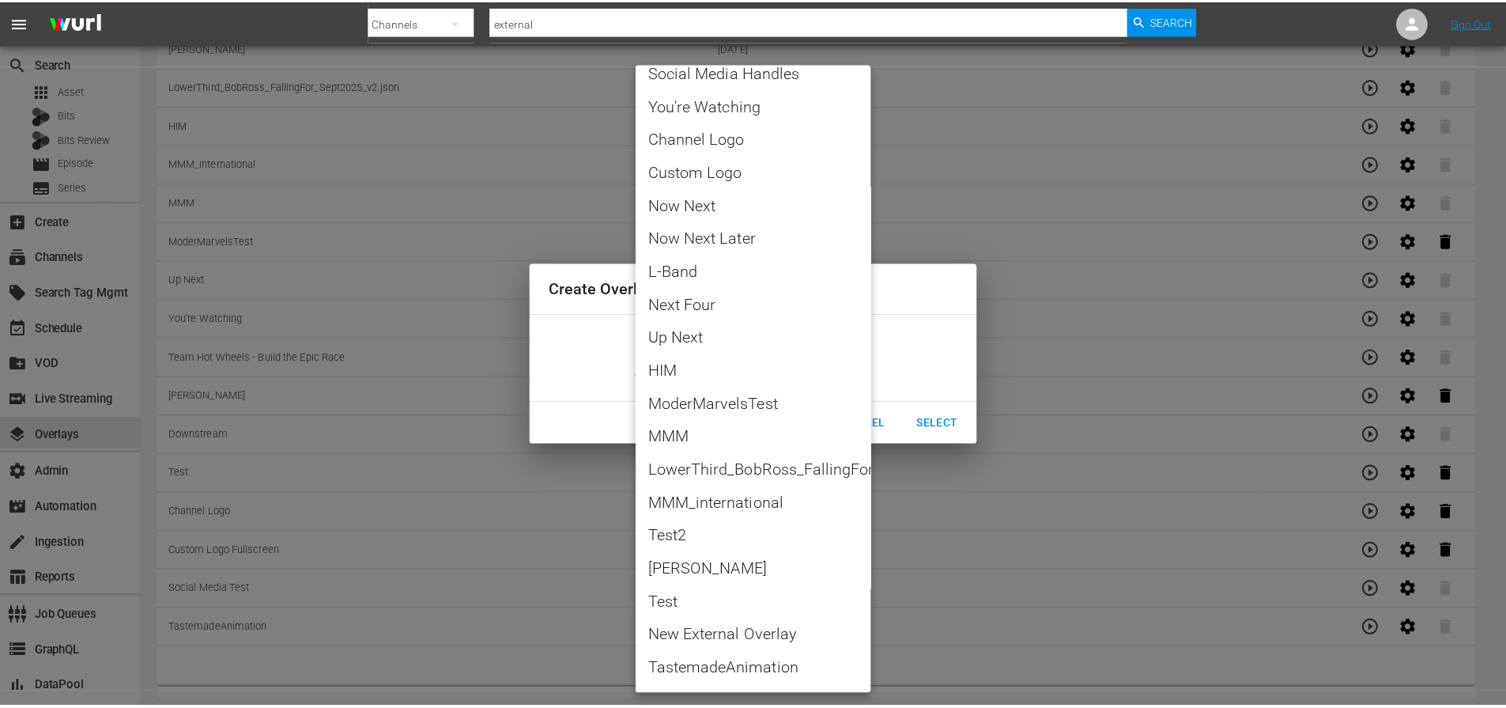
scroll to position [145, 0]
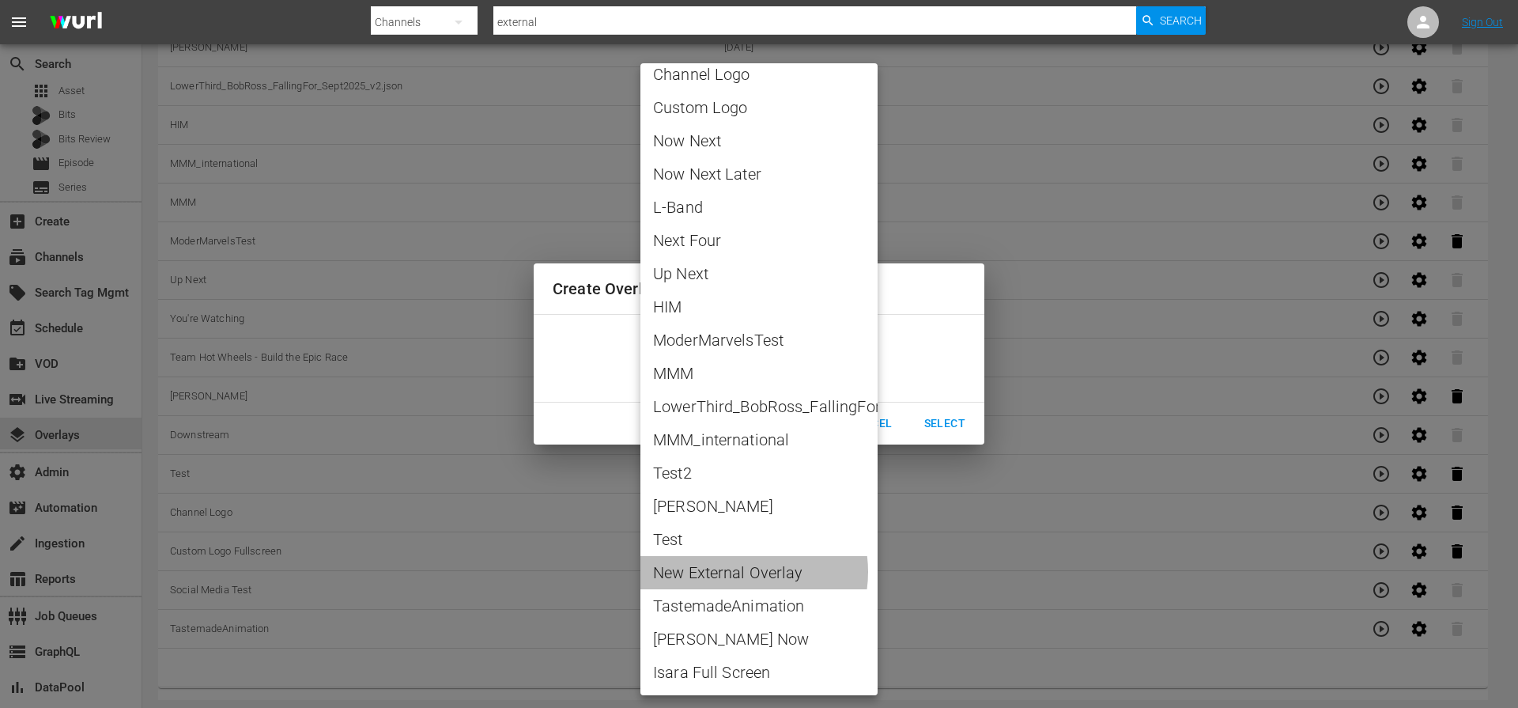
click at [741, 572] on span "New External Overlay" at bounding box center [759, 572] width 212 height 24
type input "New External Overlay"
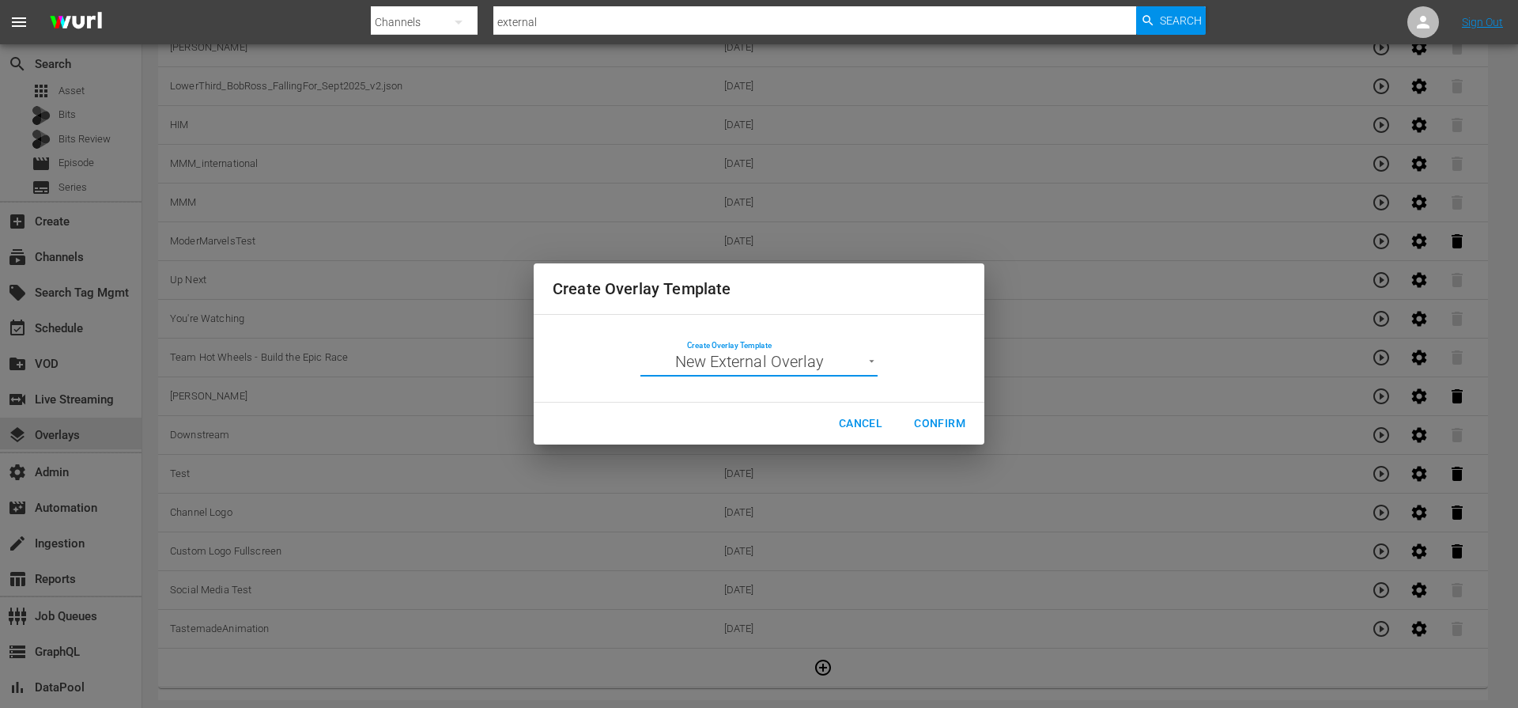
click at [842, 417] on span "Cancel" at bounding box center [860, 423] width 43 height 20
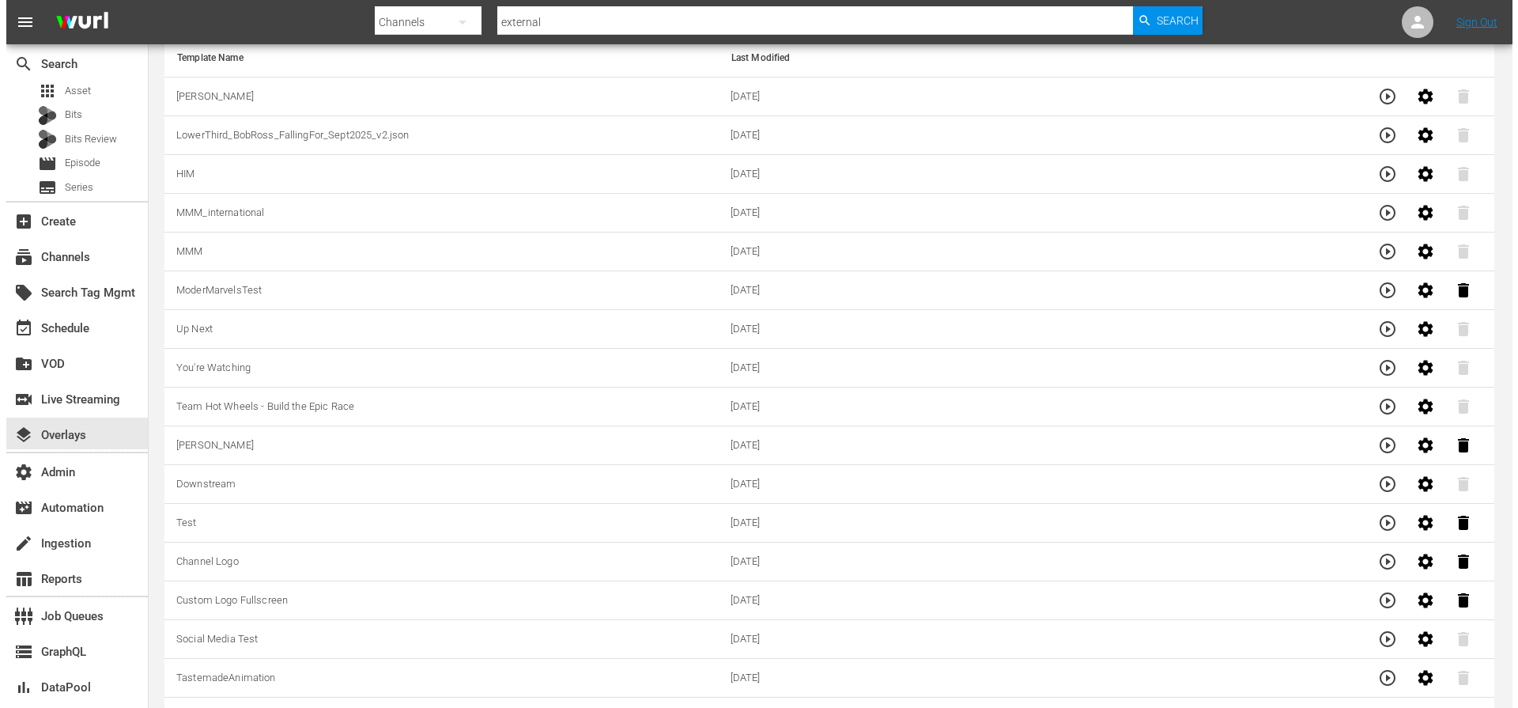
scroll to position [180, 0]
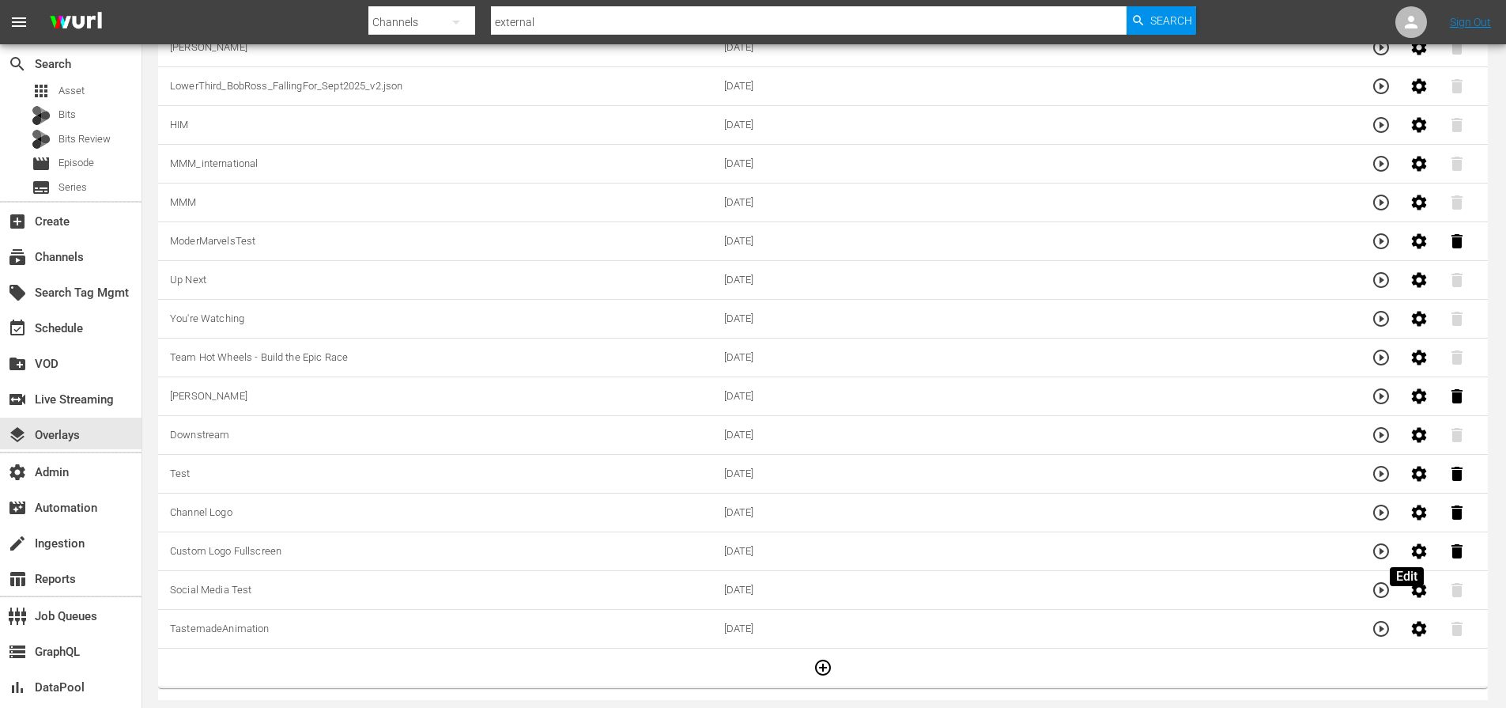
click at [1412, 555] on icon "button" at bounding box center [1419, 550] width 15 height 15
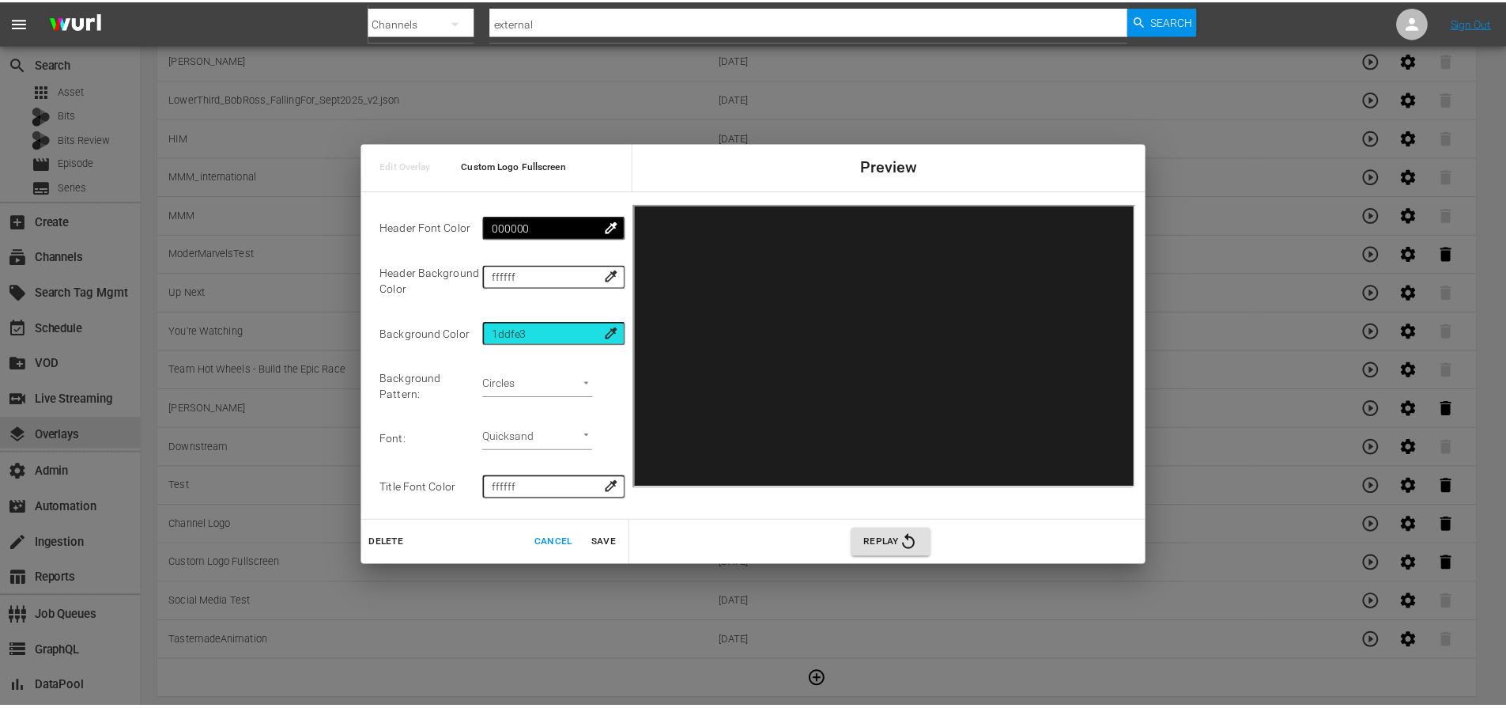
scroll to position [0, 0]
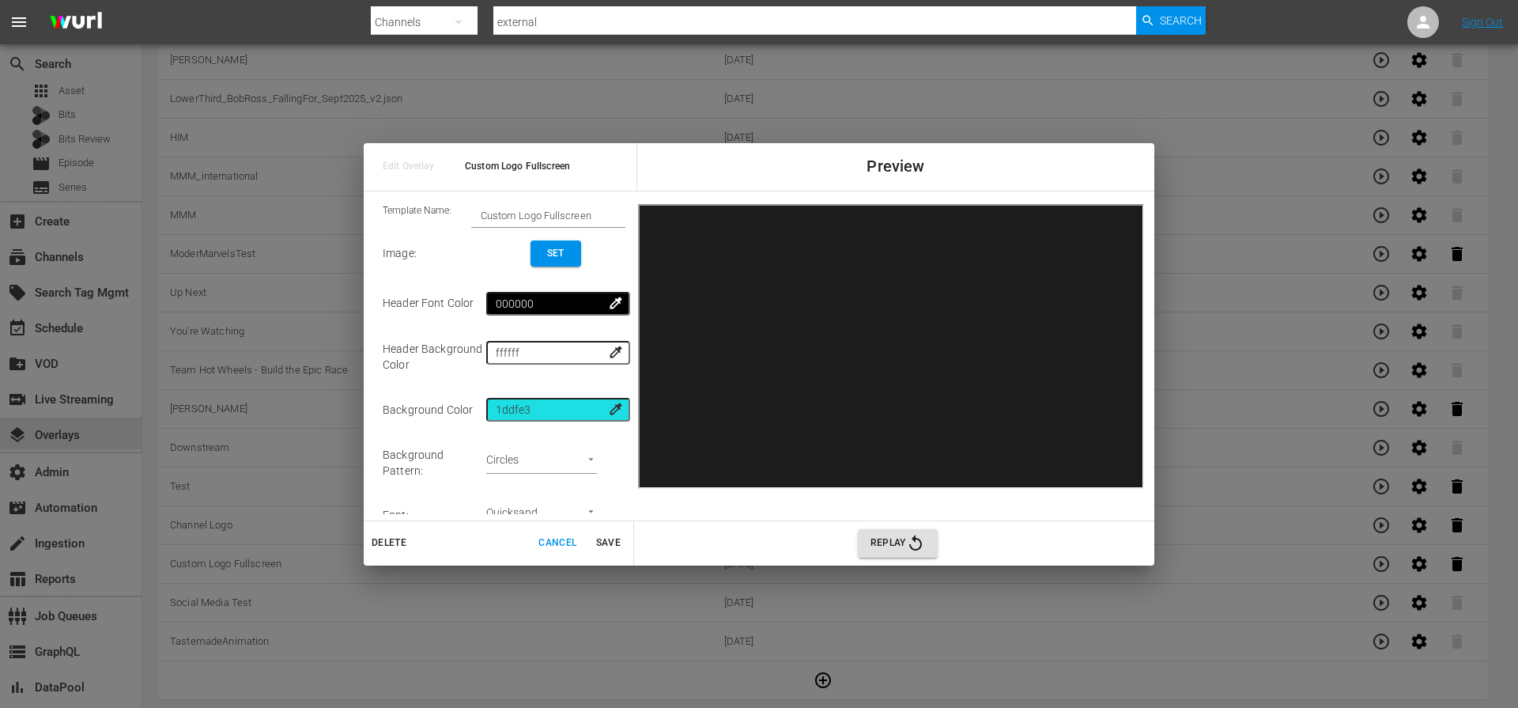
click at [406, 168] on span "Edit Overlay" at bounding box center [412, 166] width 58 height 18
click at [552, 545] on span "Cancel" at bounding box center [557, 542] width 38 height 17
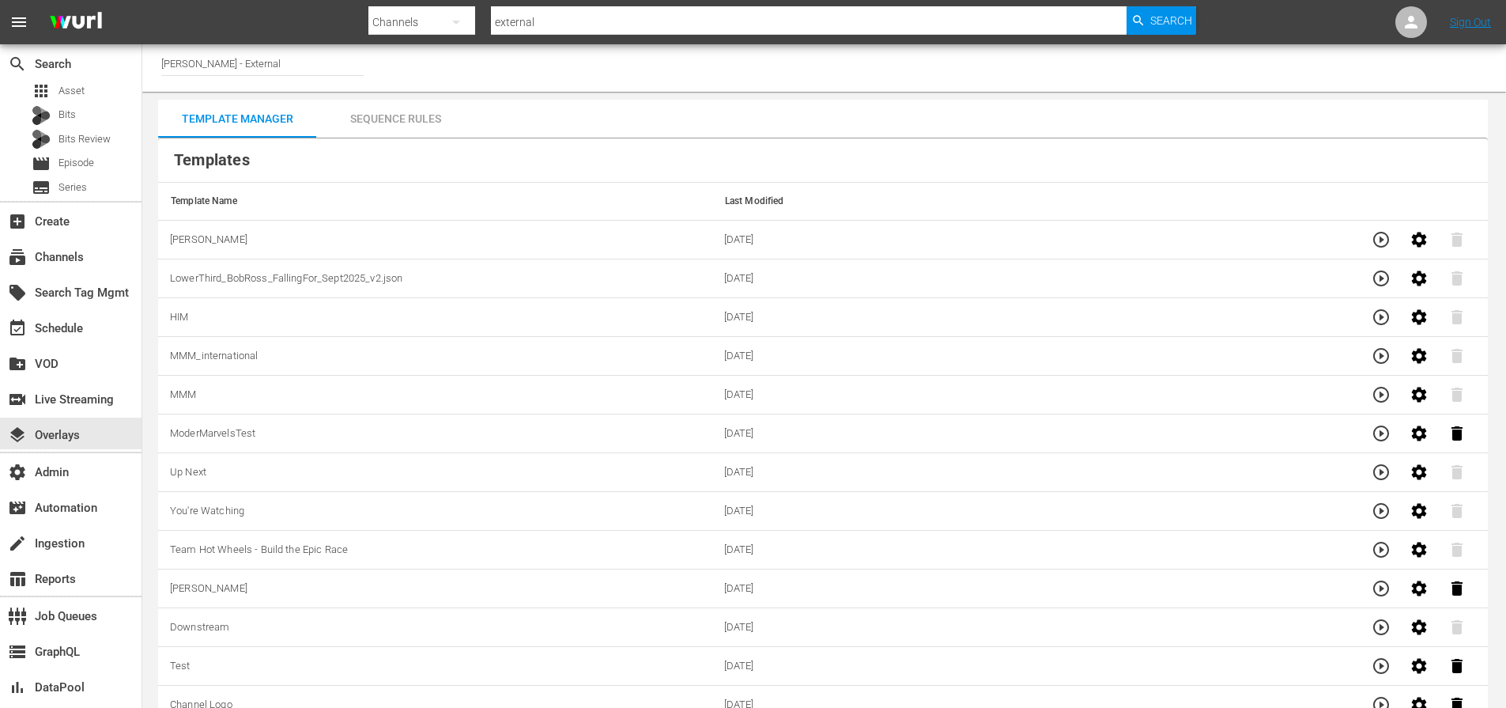
click at [439, 111] on div "Sequence Rules" at bounding box center [395, 119] width 158 height 38
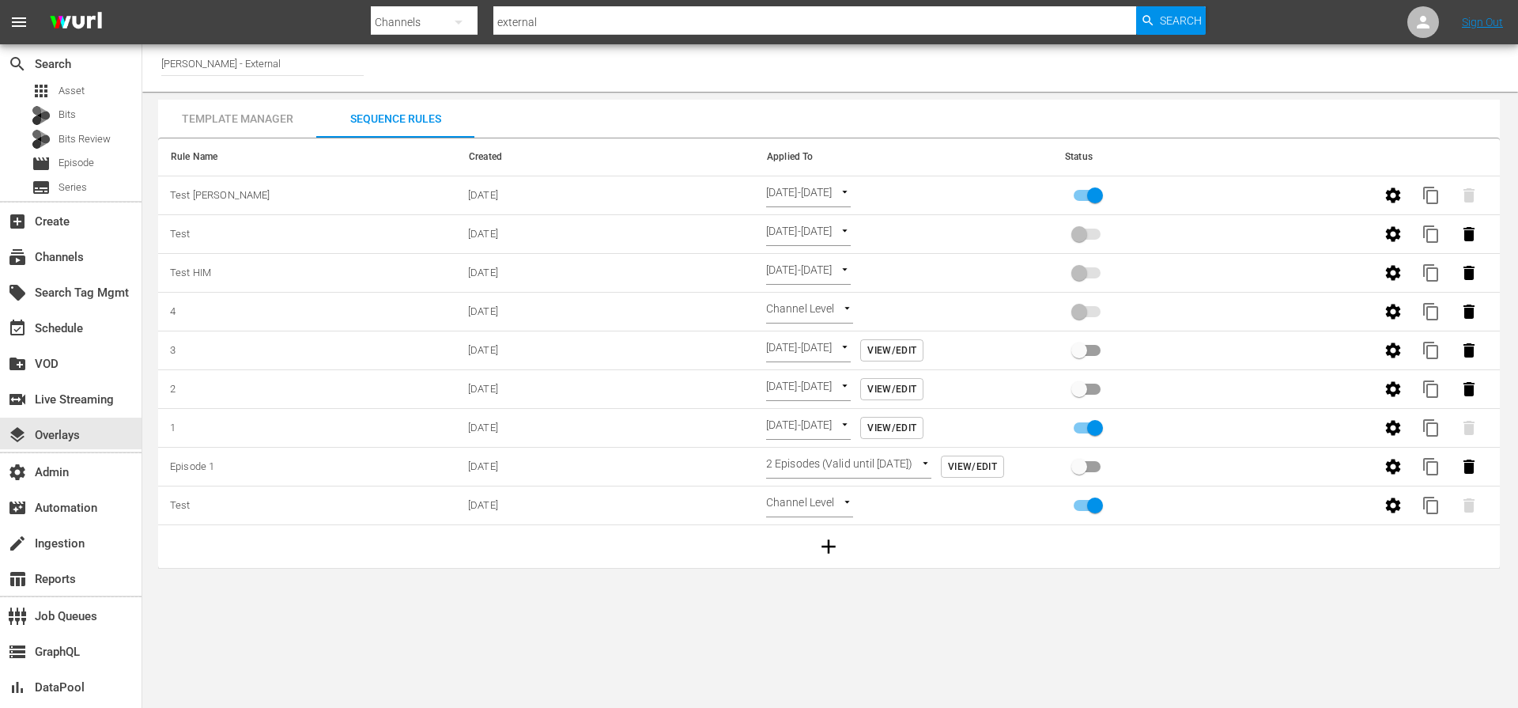
click at [285, 119] on div "Template Manager" at bounding box center [237, 119] width 158 height 38
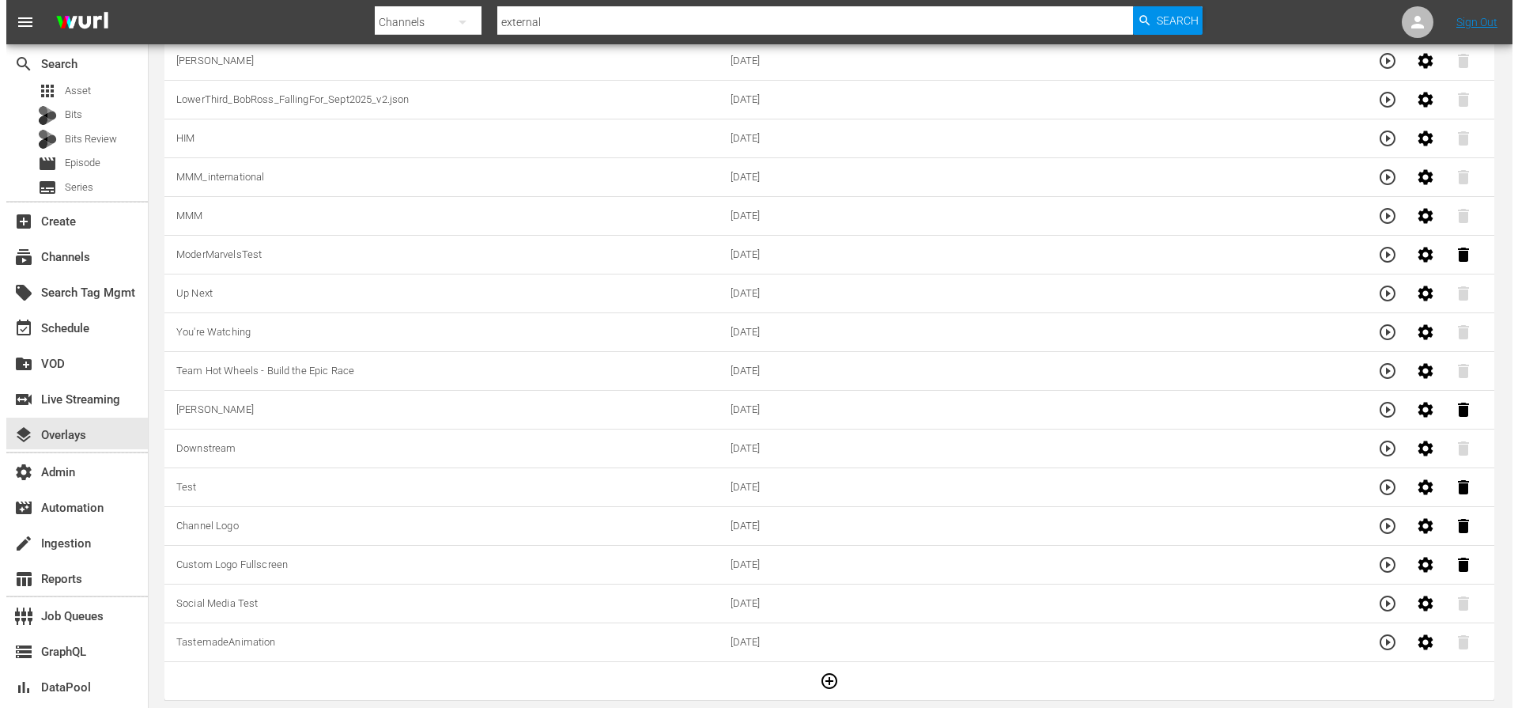
scroll to position [179, 0]
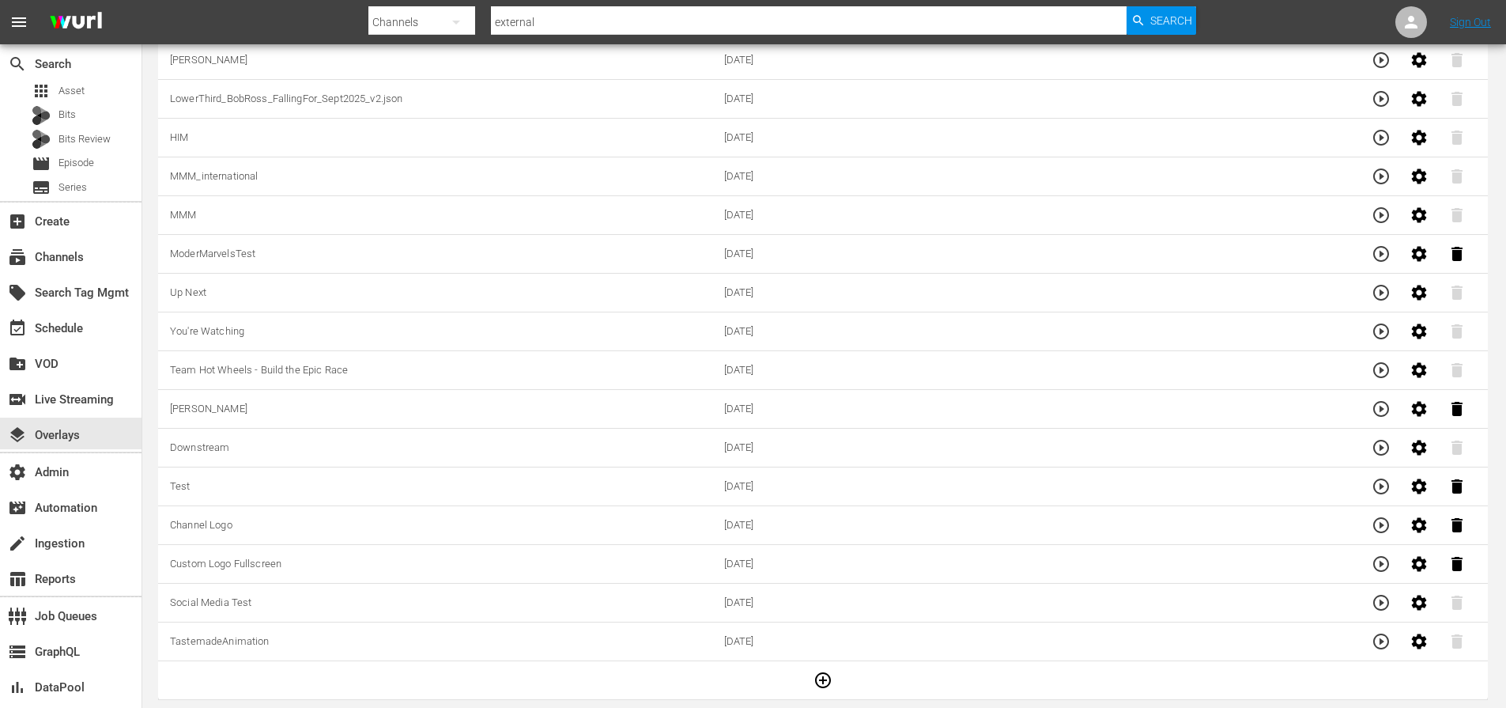
click at [817, 671] on icon "button" at bounding box center [822, 679] width 19 height 19
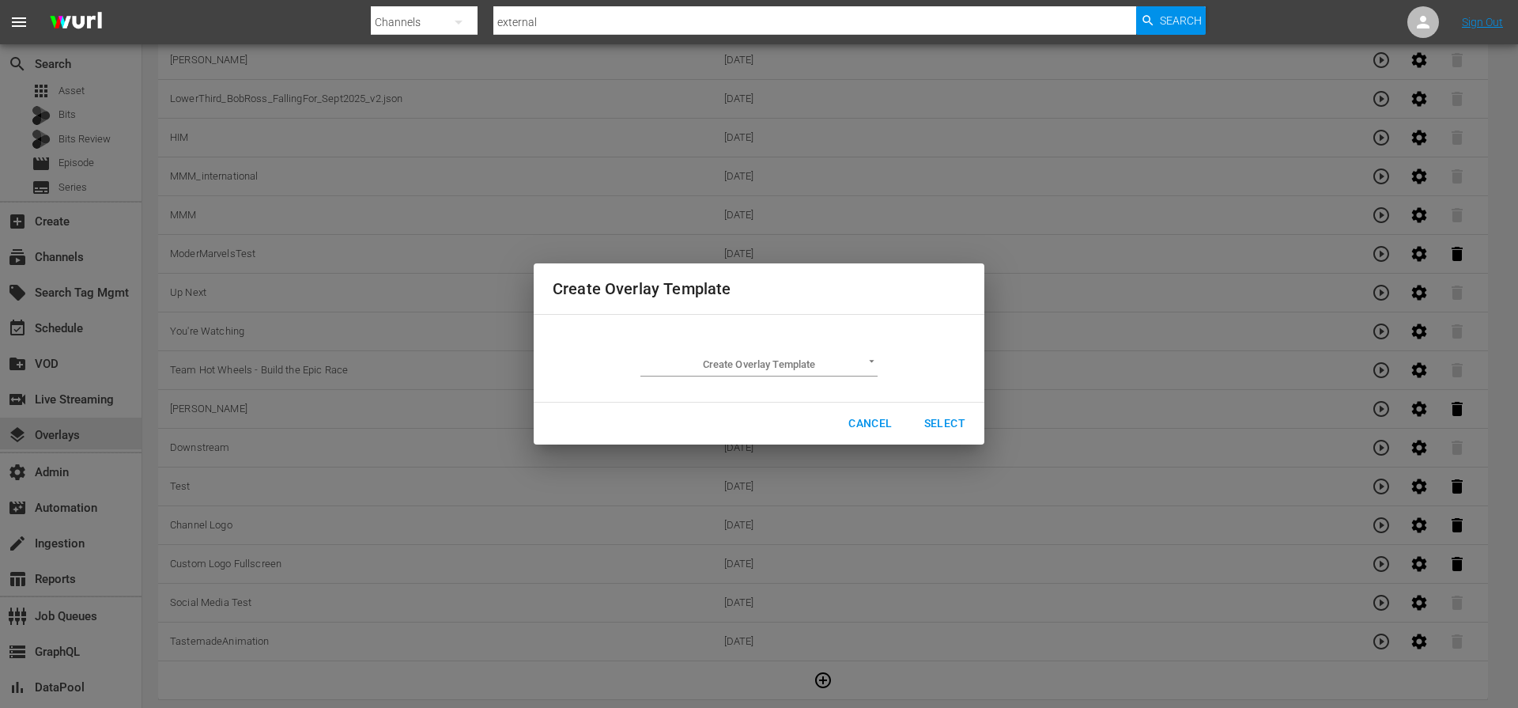
click at [754, 357] on body "menu Search By Channels Search ID, Title, Description, Keywords, or Category ex…" at bounding box center [759, 175] width 1518 height 708
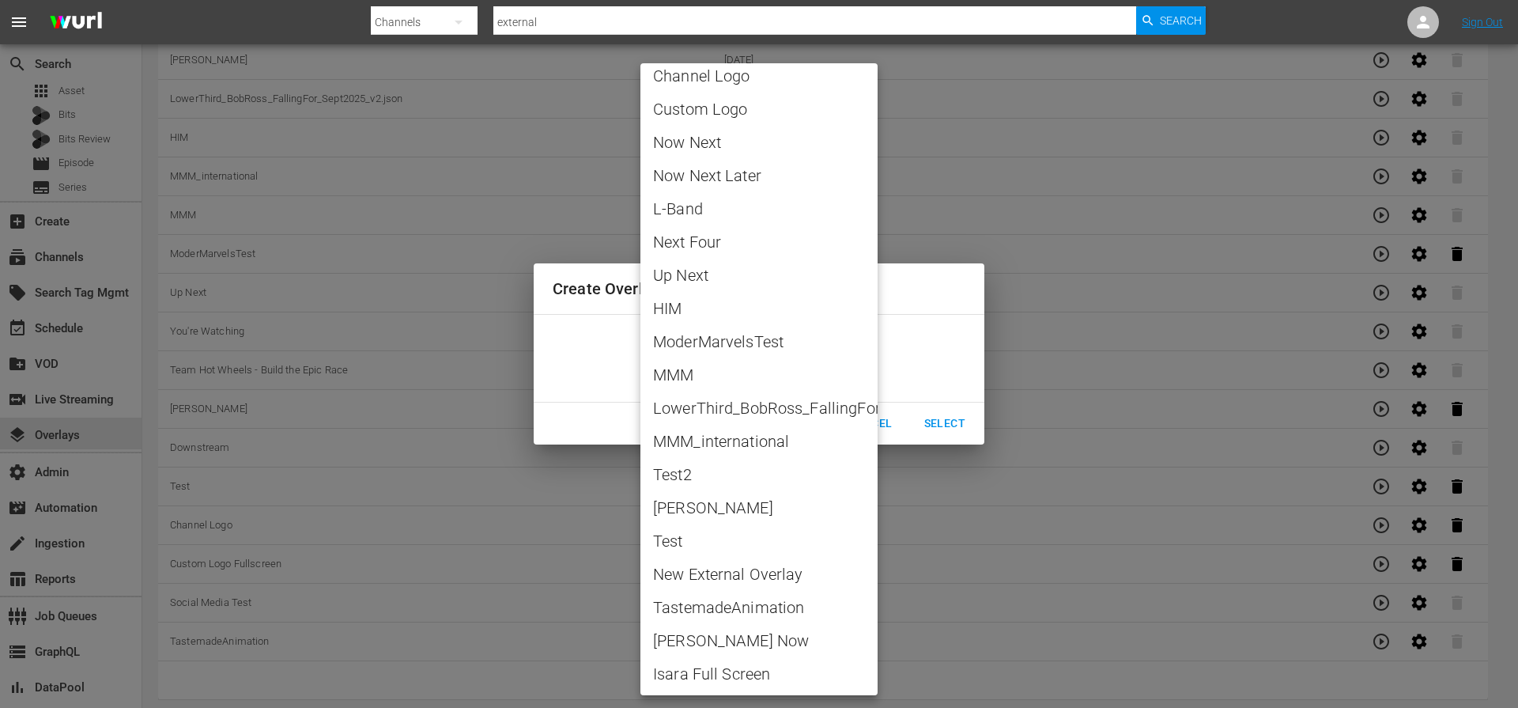
scroll to position [145, 0]
click at [720, 574] on span "New External Overlay" at bounding box center [759, 572] width 212 height 24
type input "New External Overlay"
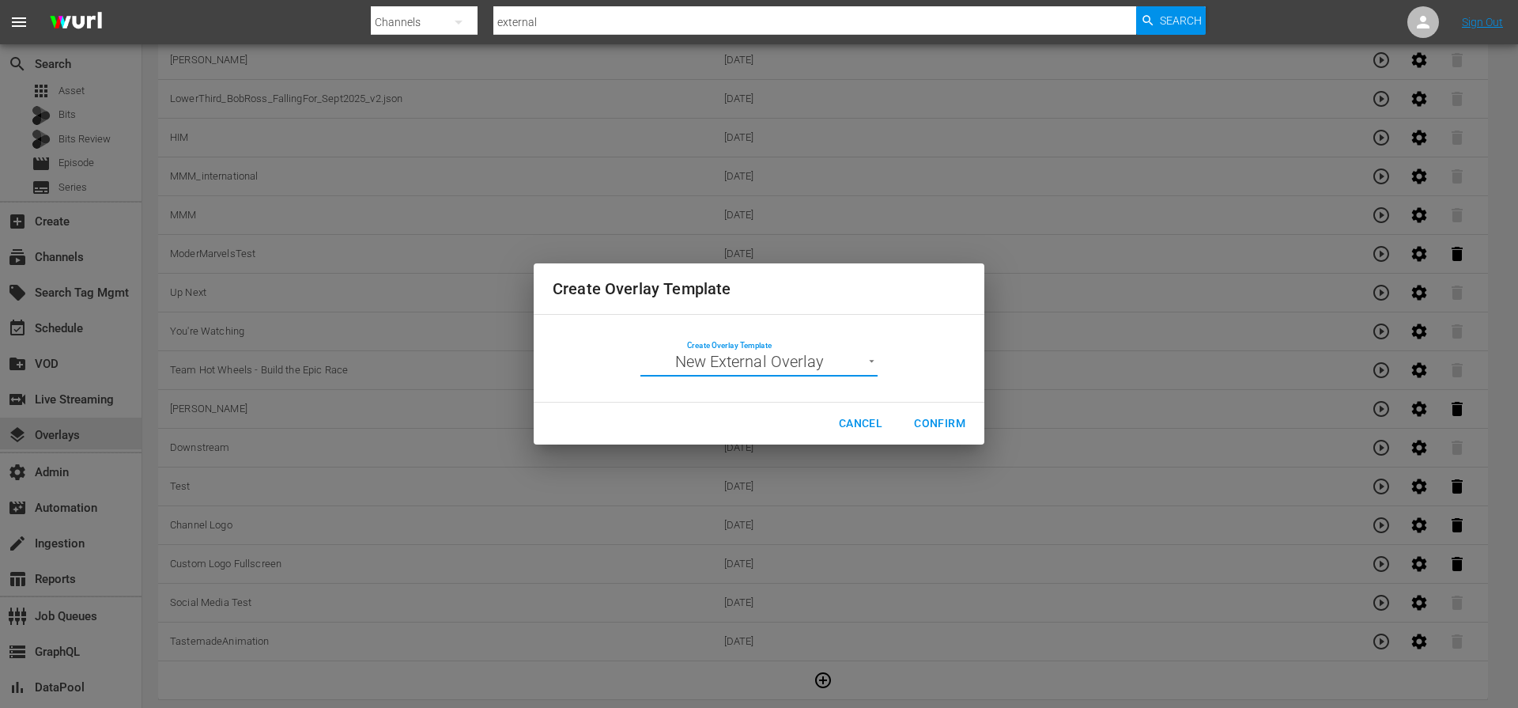
click at [961, 428] on span "Confirm" at bounding box center [939, 423] width 51 height 20
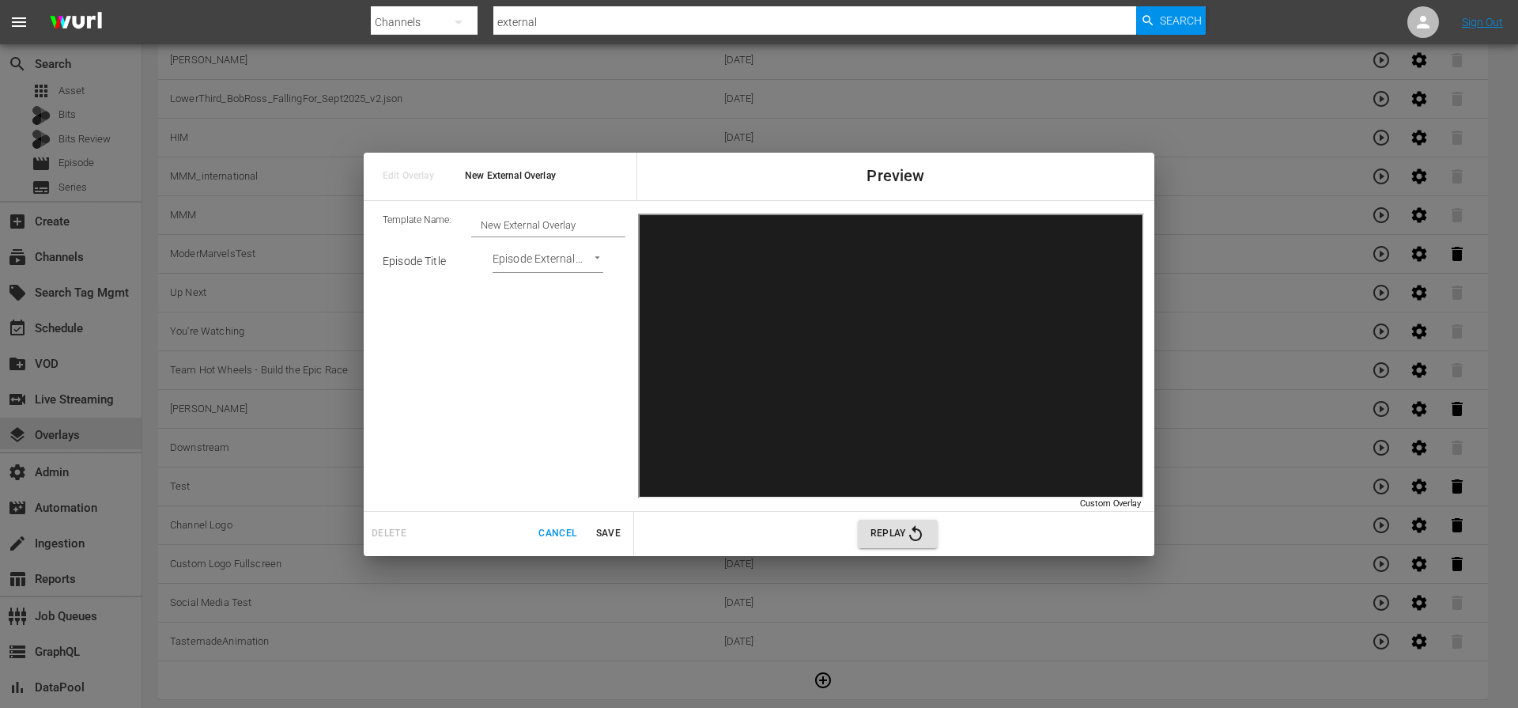
click at [546, 265] on body "menu Search By Channels Search ID, Title, Description, Keywords, or Category ex…" at bounding box center [759, 175] width 1518 height 708
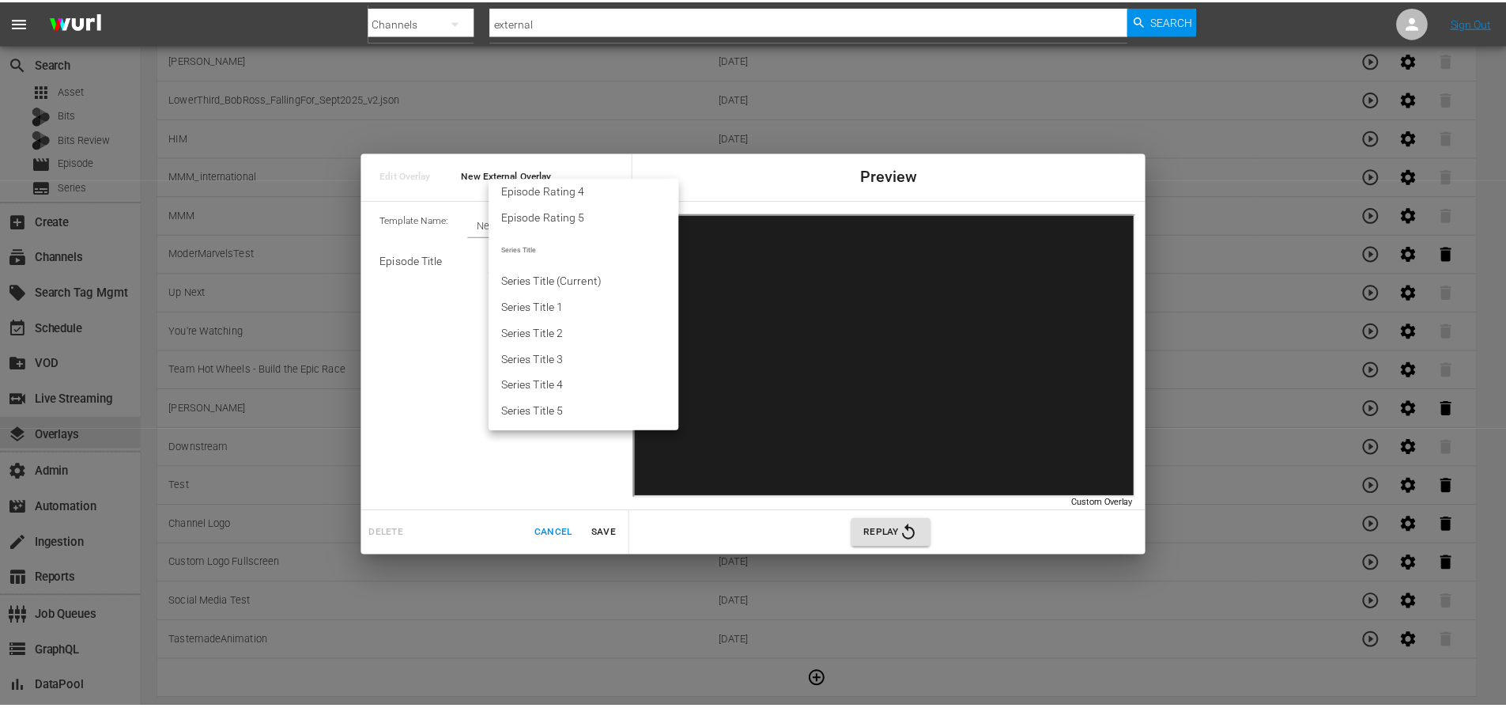
scroll to position [0, 0]
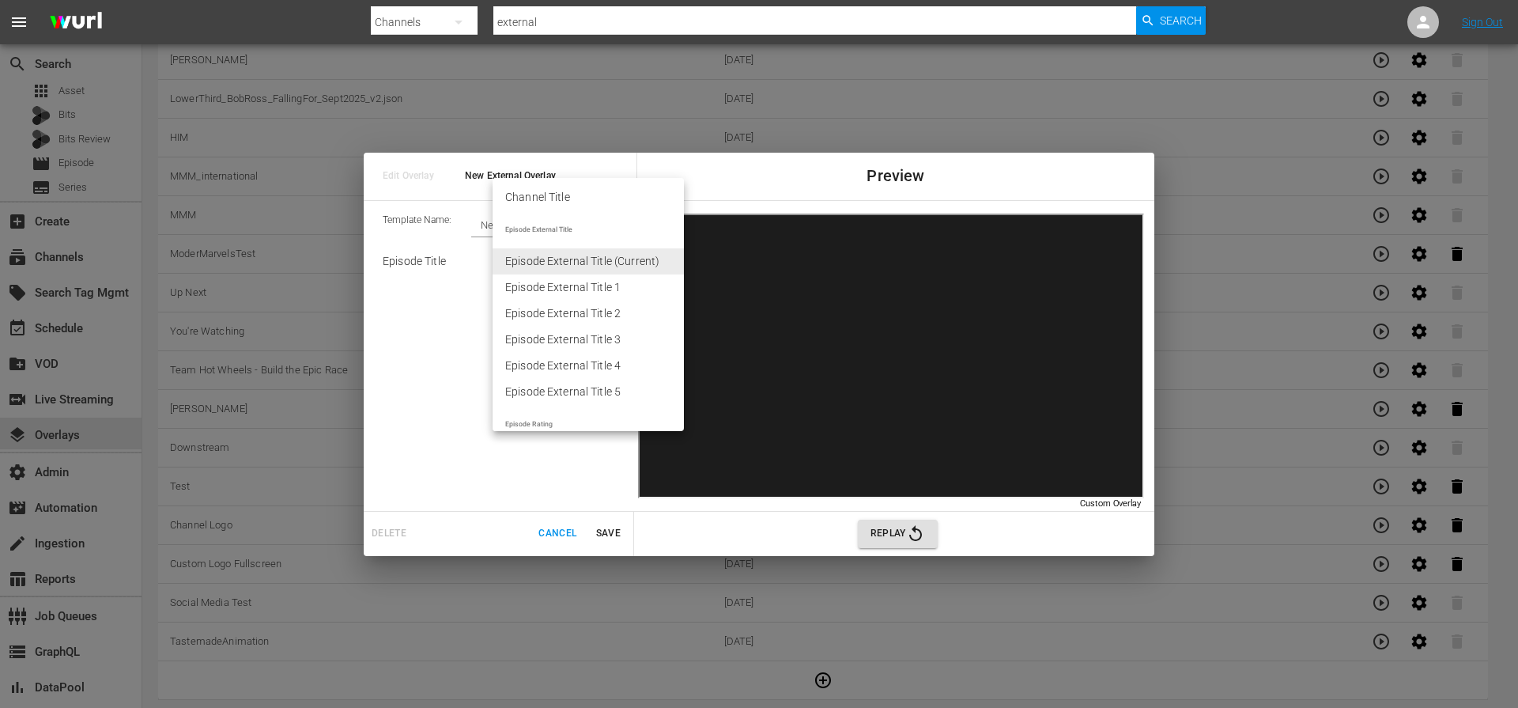
click at [458, 345] on div at bounding box center [759, 354] width 1518 height 708
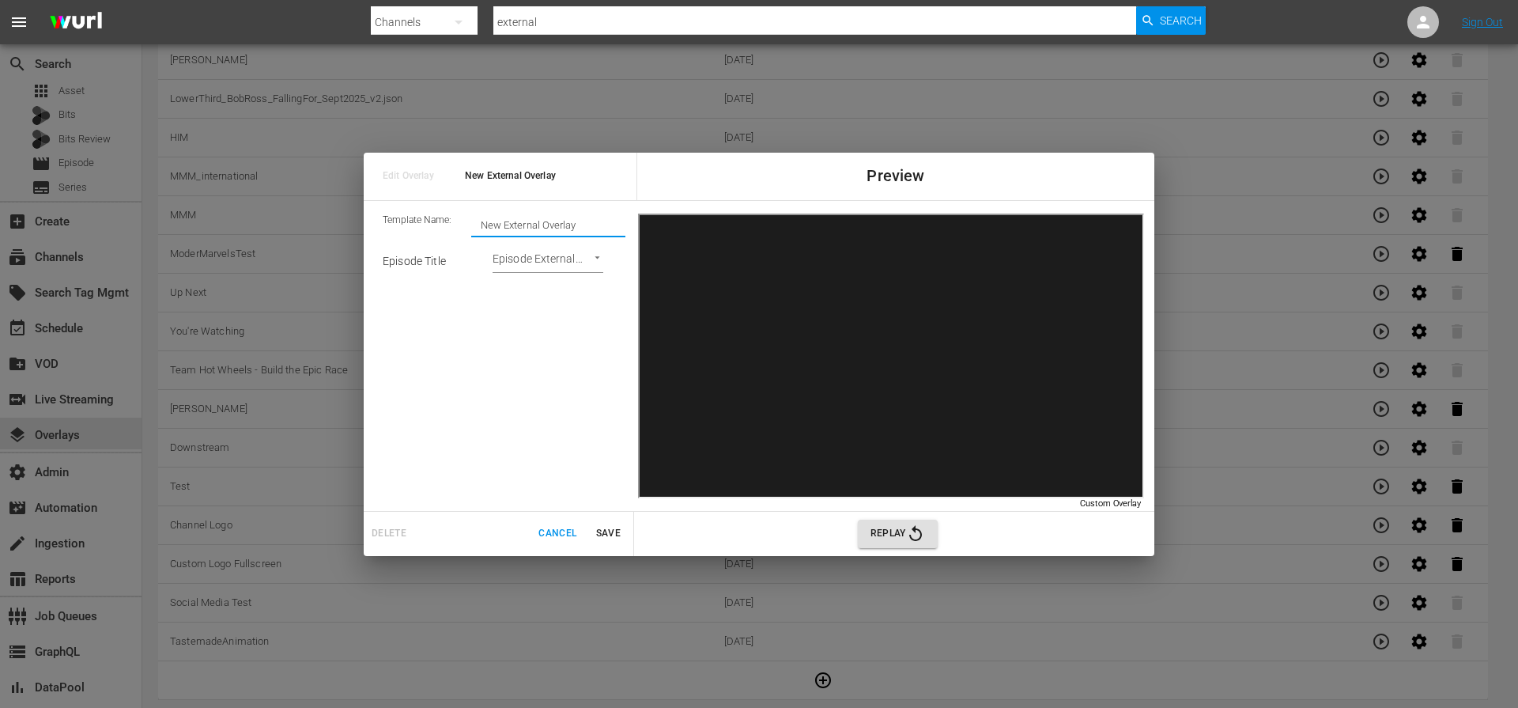
click at [522, 221] on input "New External Overlay" at bounding box center [548, 224] width 154 height 22
click at [544, 530] on span "Cancel" at bounding box center [557, 533] width 38 height 17
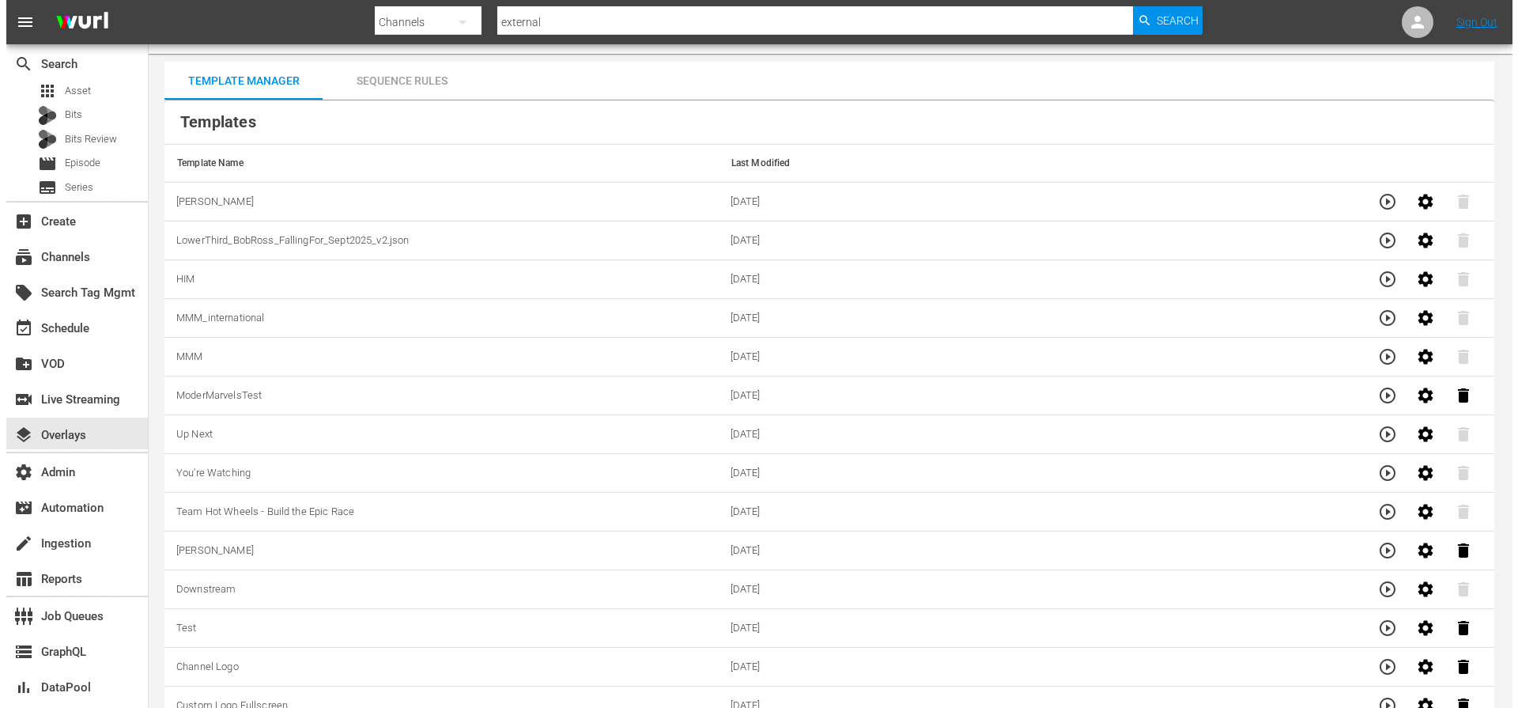
scroll to position [179, 0]
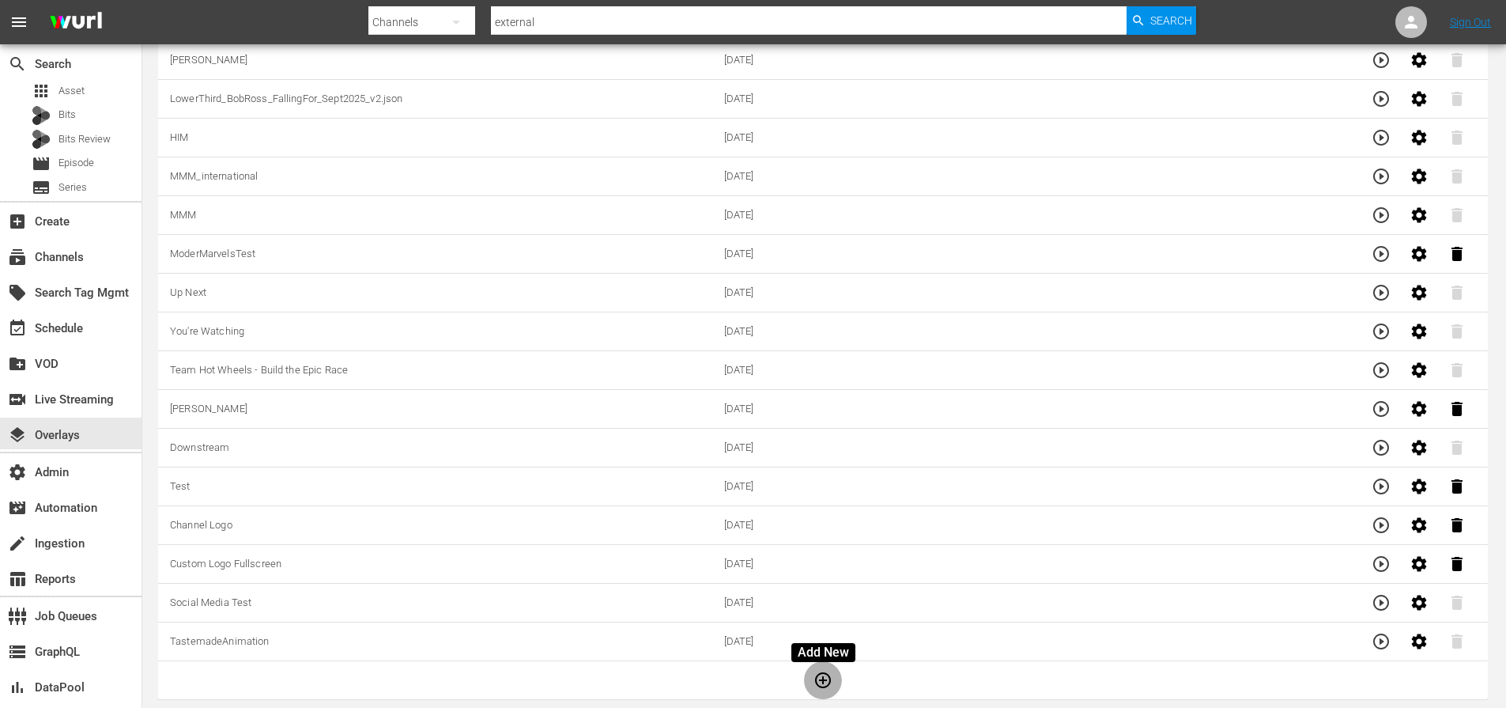
click at [821, 677] on icon "button" at bounding box center [822, 679] width 19 height 19
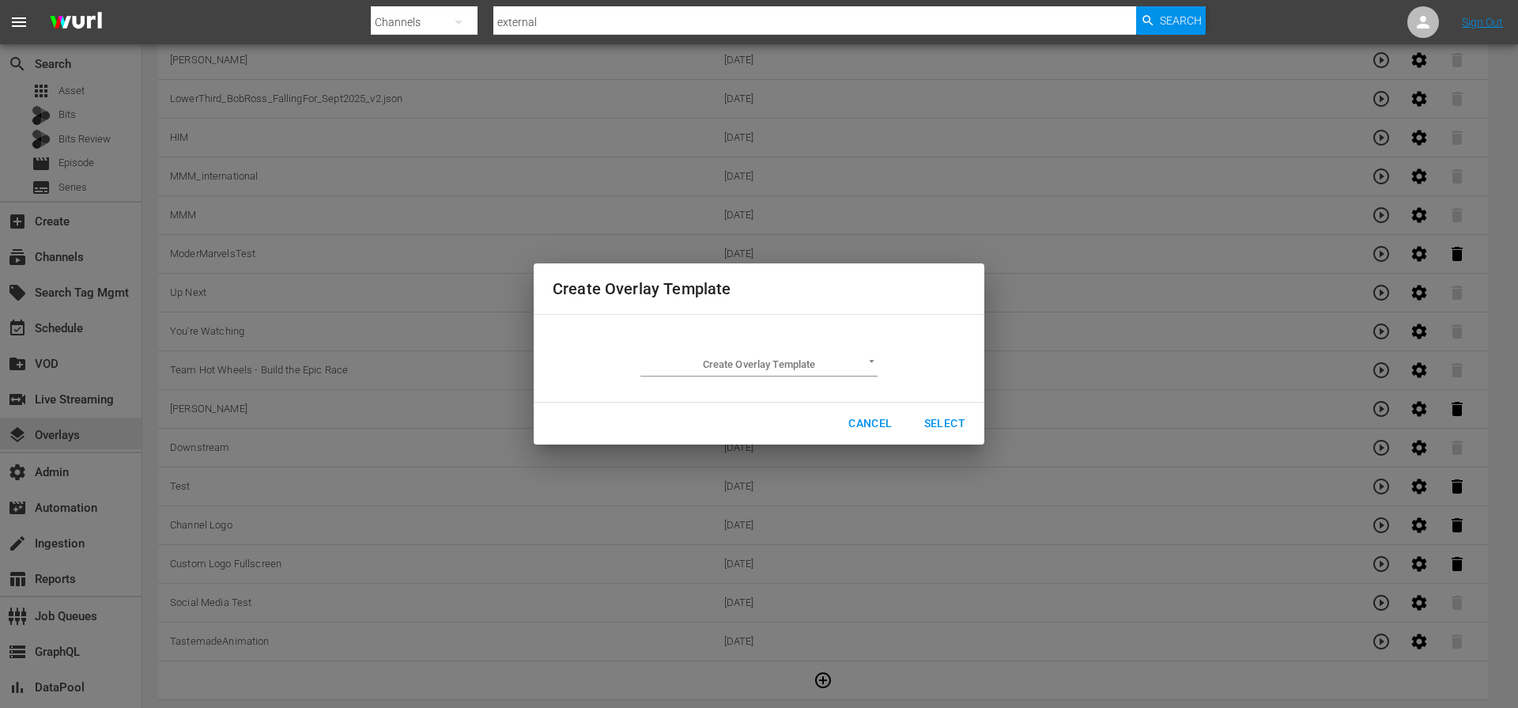
click at [765, 349] on div "Create Overlay Template ​" at bounding box center [758, 358] width 237 height 36
click at [765, 351] on div "Create Overlay Template ​" at bounding box center [758, 358] width 237 height 36
click at [763, 363] on body "menu Search By Channels Search ID, Title, Description, Keywords, or Category ex…" at bounding box center [759, 175] width 1518 height 708
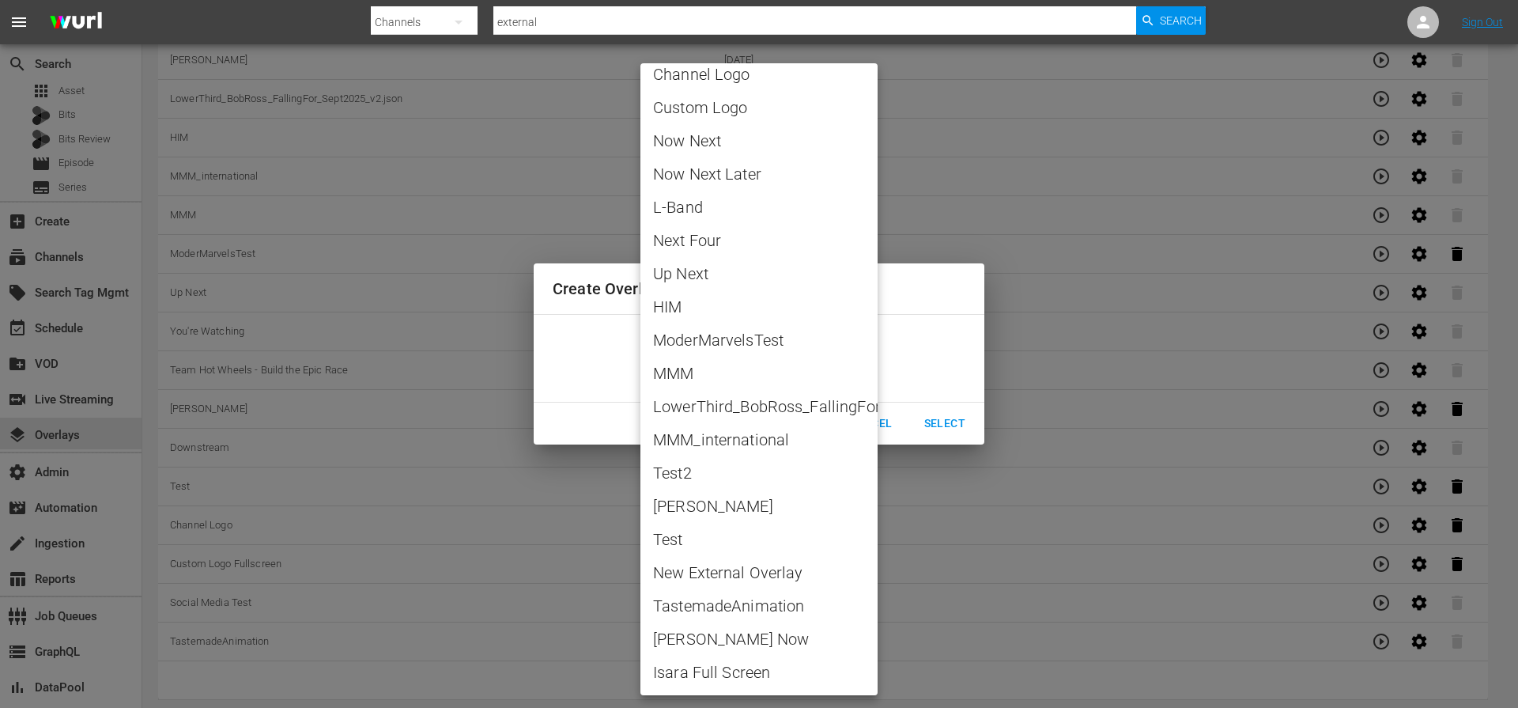
scroll to position [0, 0]
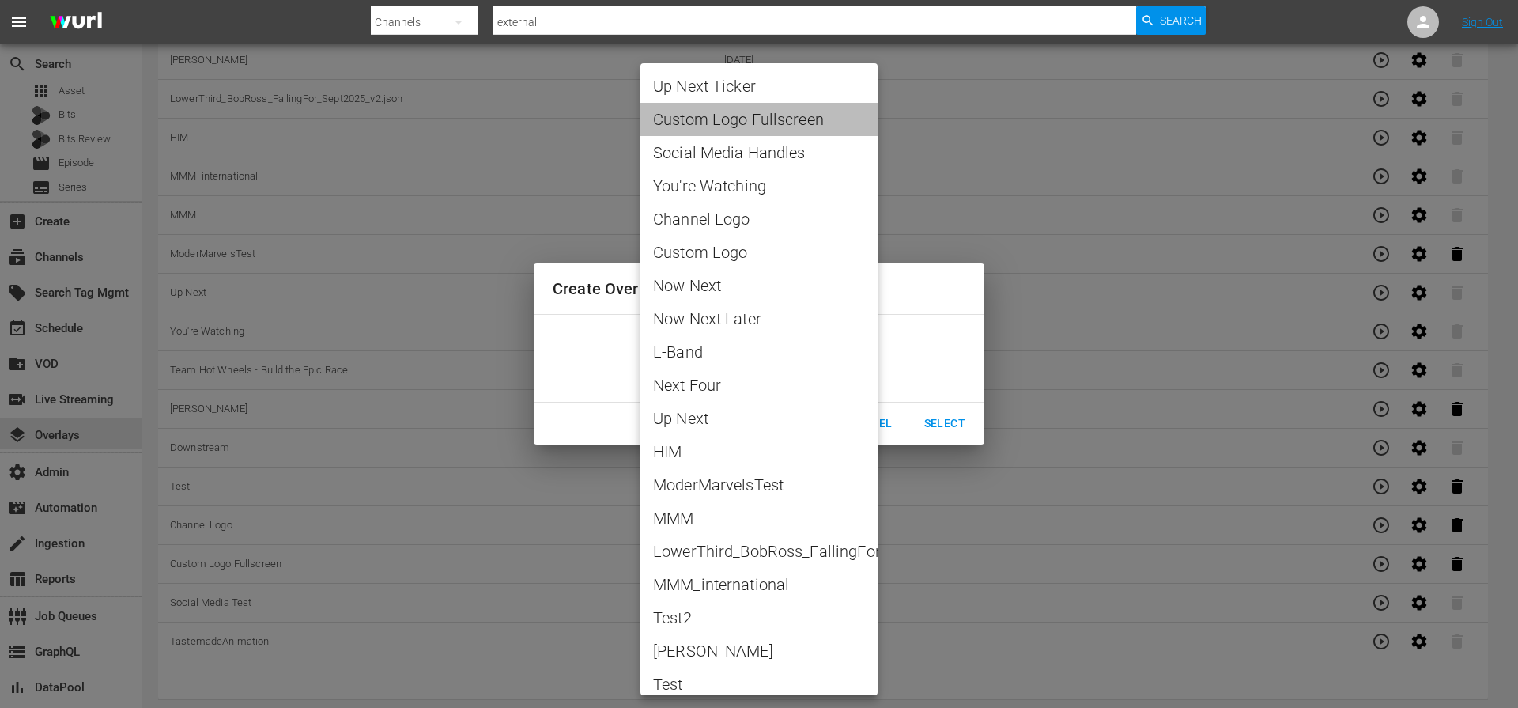
click at [761, 123] on span "Custom Logo Fullscreen" at bounding box center [759, 120] width 212 height 24
type input "Custom Logo Fullscreen"
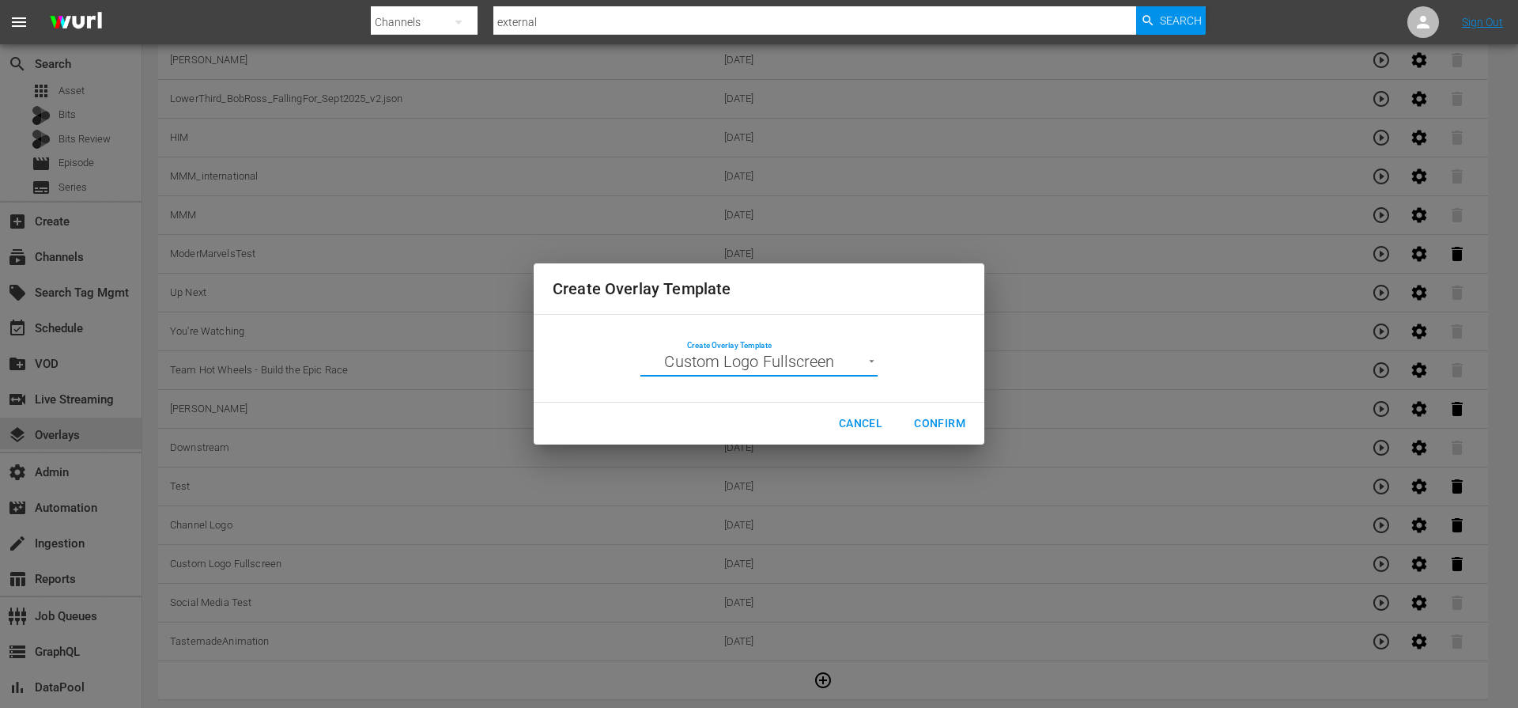
click at [926, 433] on button "Confirm" at bounding box center [939, 423] width 77 height 29
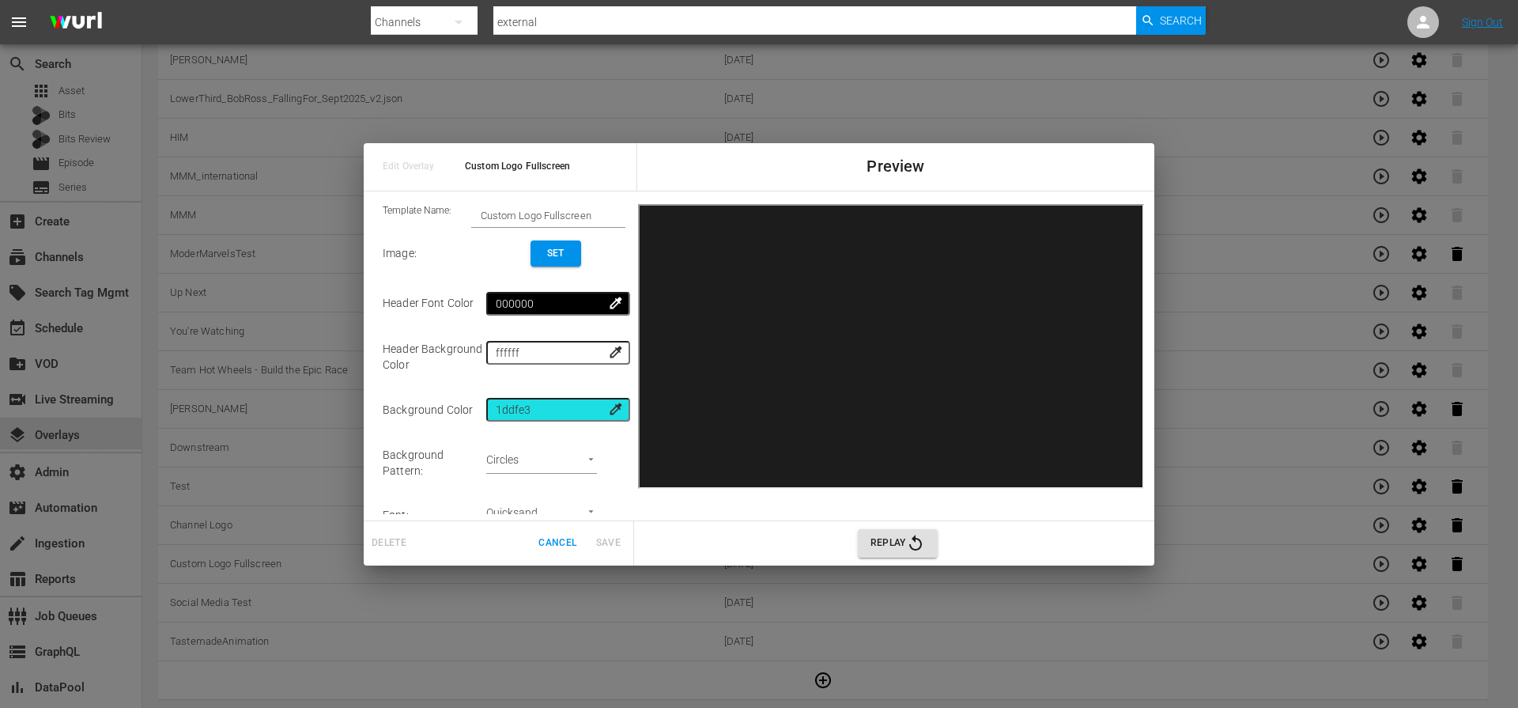
scroll to position [76, 0]
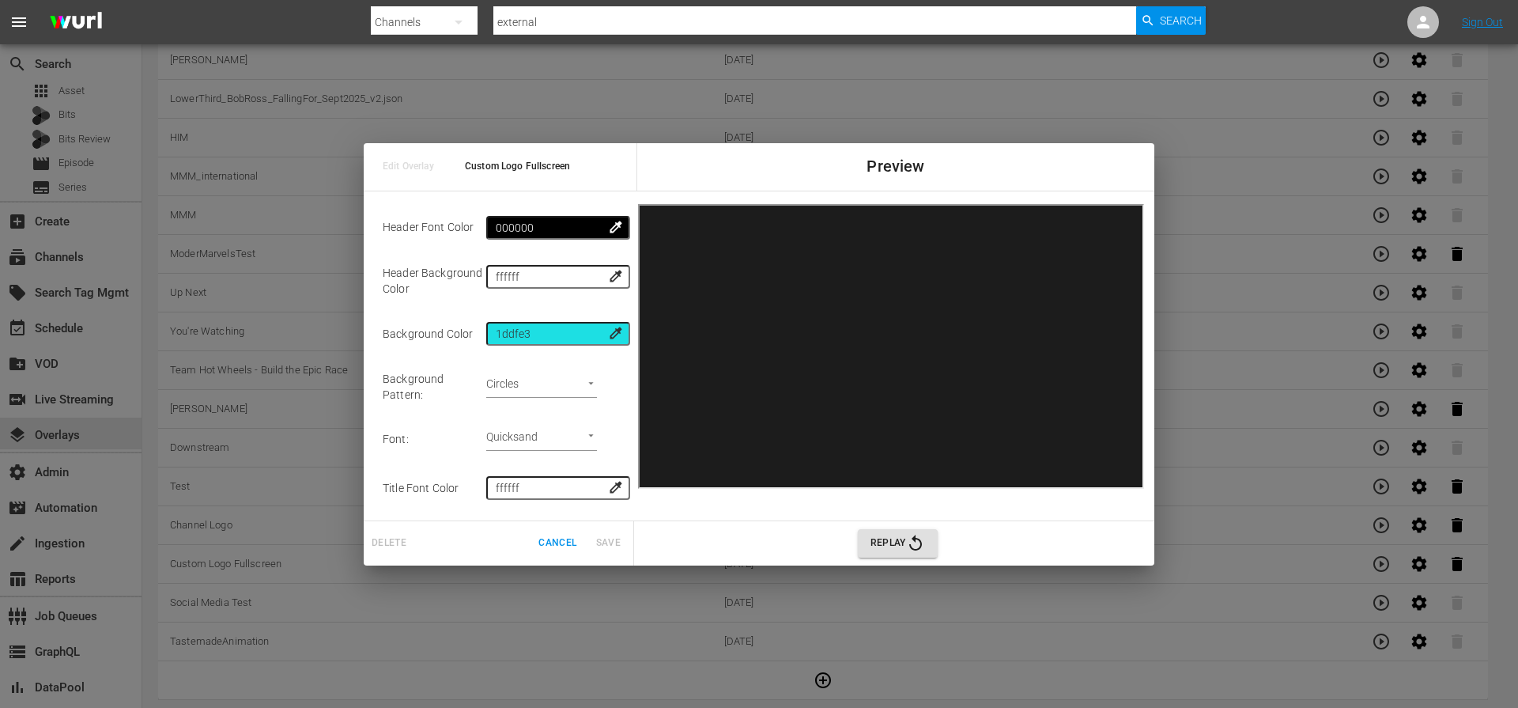
click at [549, 542] on span "Cancel" at bounding box center [557, 542] width 38 height 17
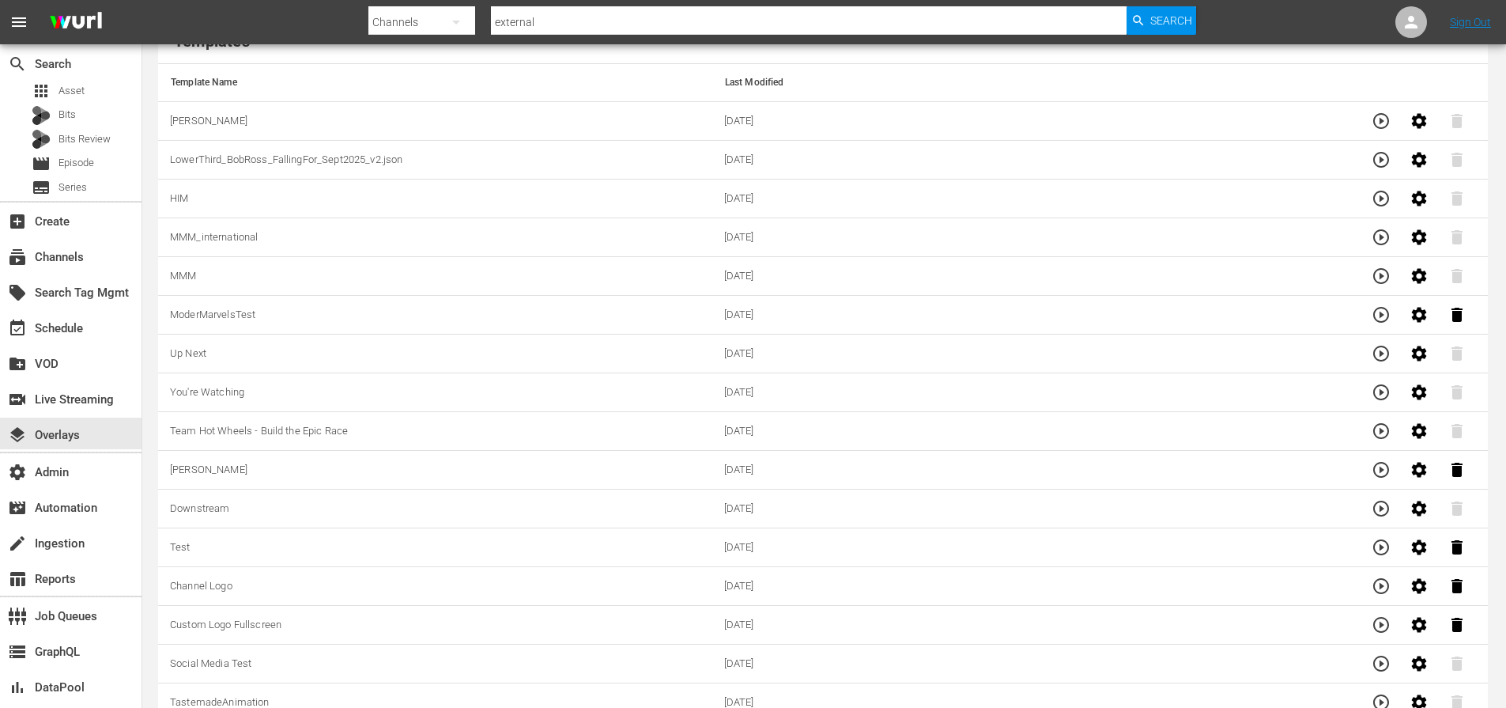
scroll to position [179, 0]
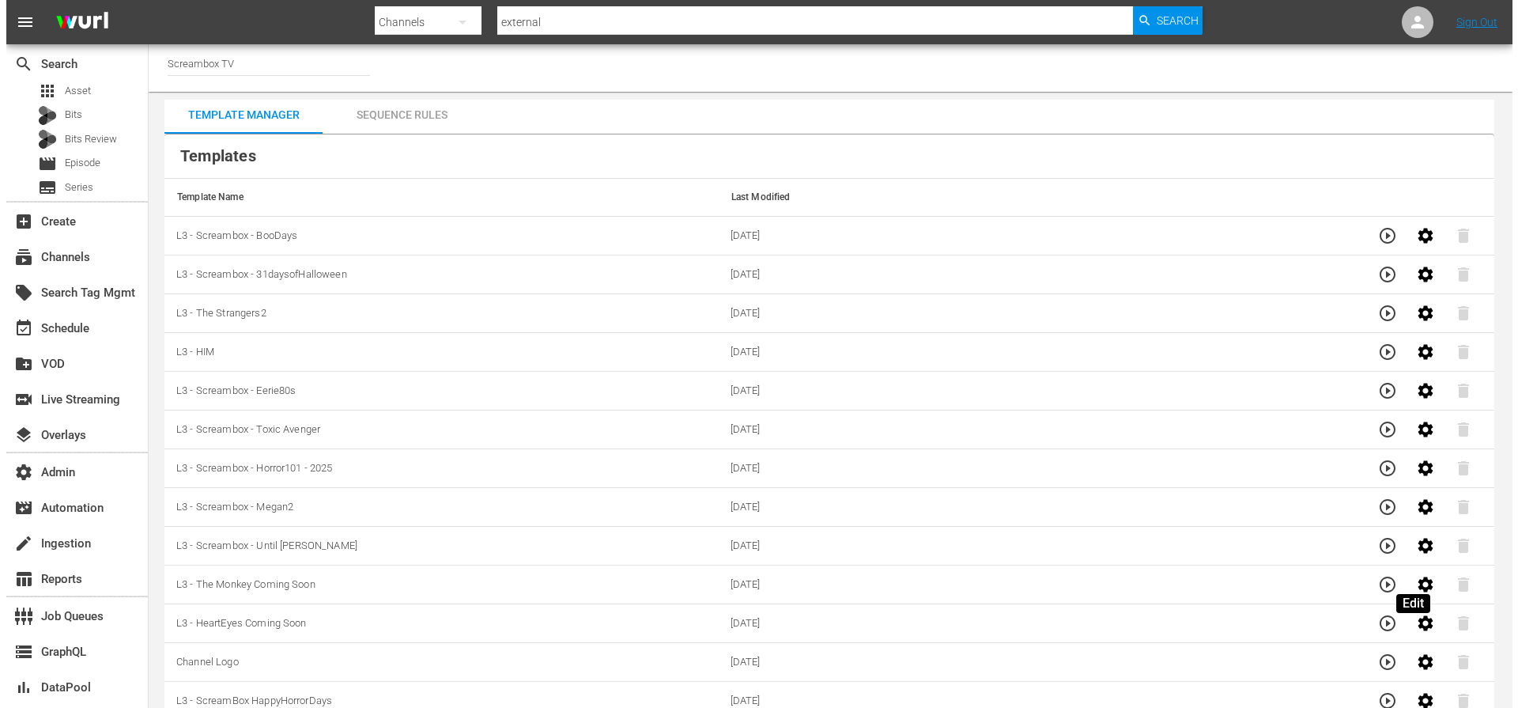
scroll to position [12, 0]
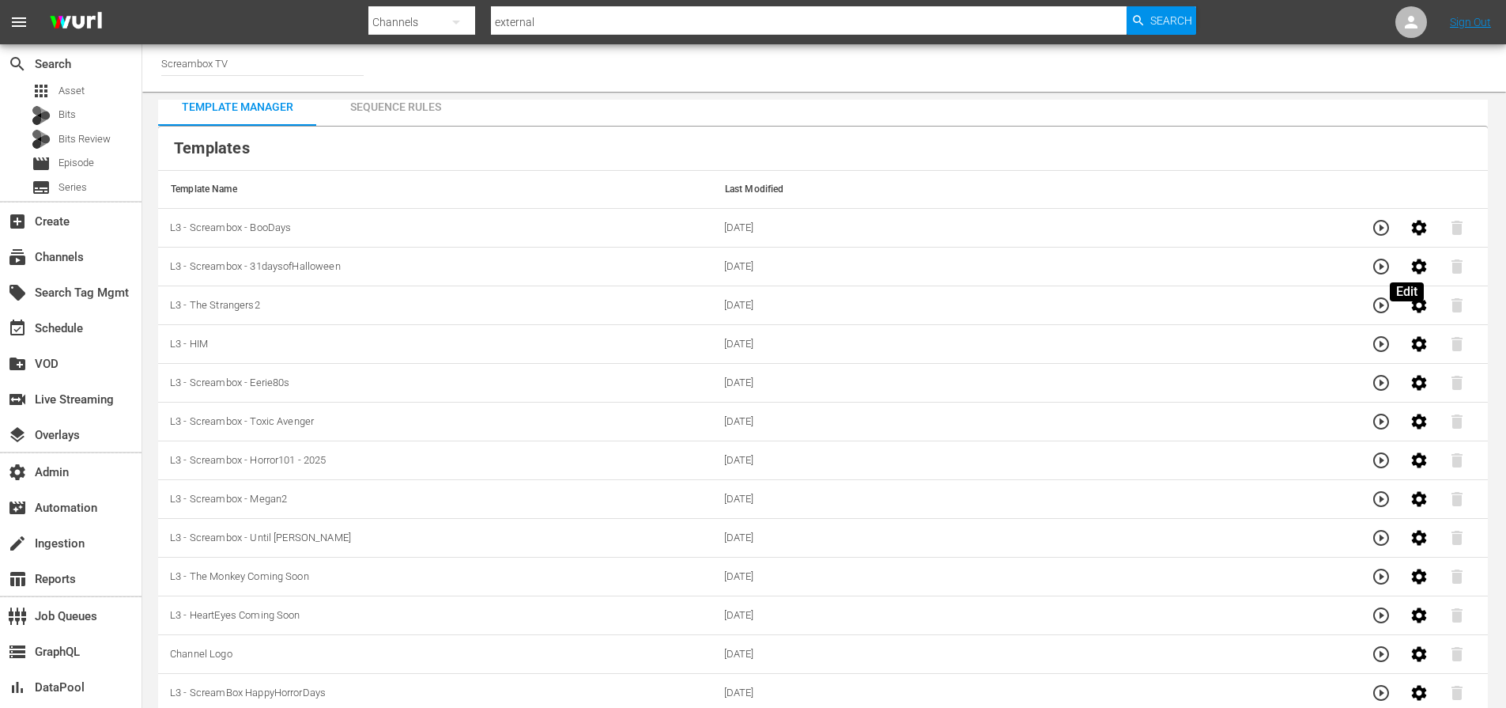
click at [1412, 271] on icon "button" at bounding box center [1419, 266] width 15 height 15
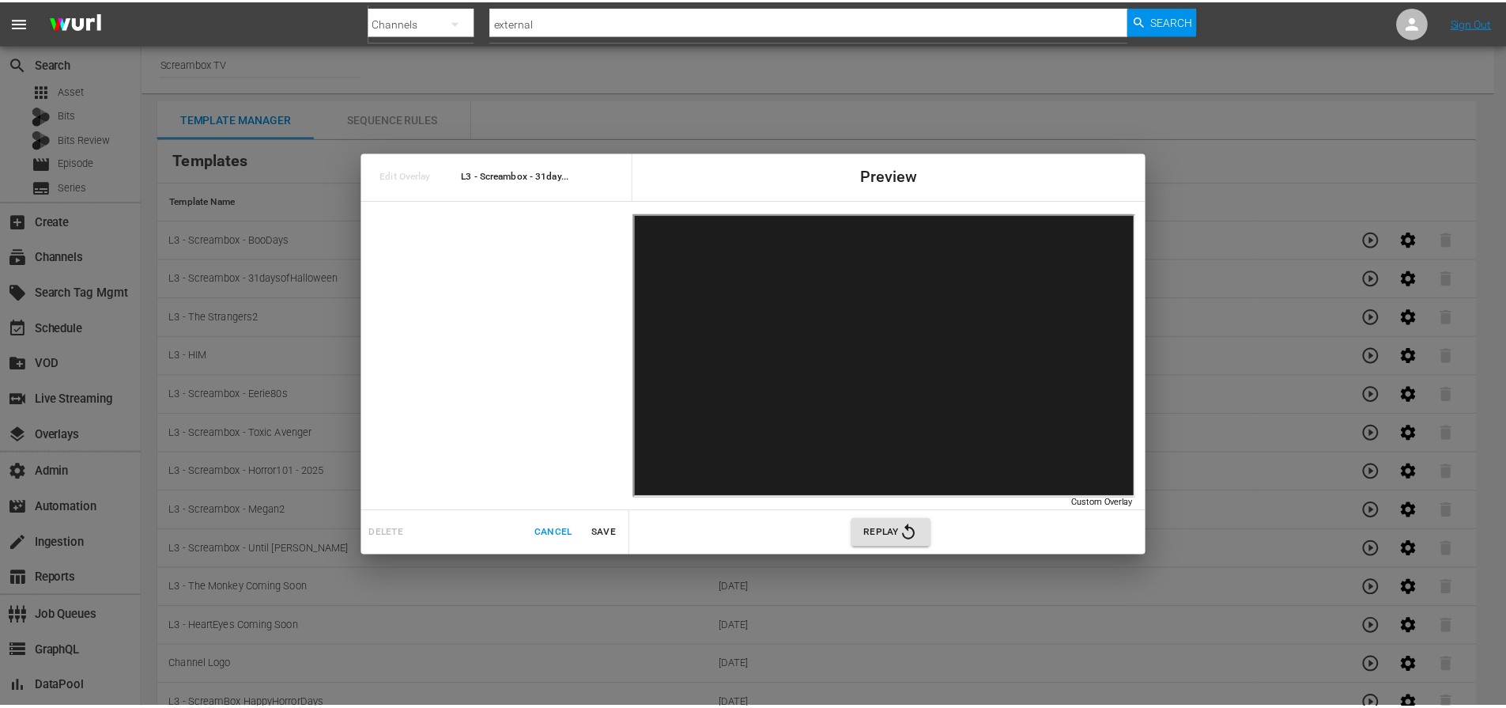
scroll to position [0, 0]
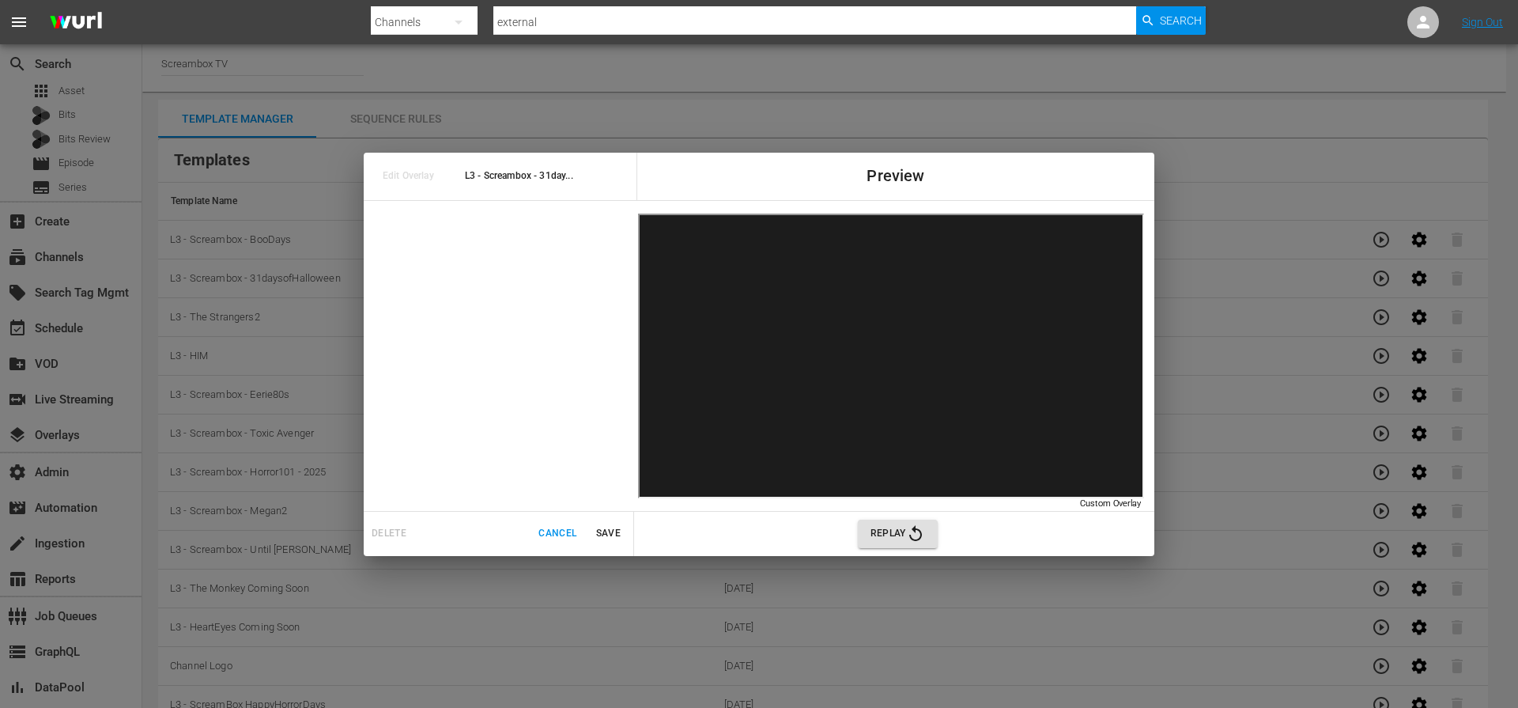
click at [545, 538] on span "Cancel" at bounding box center [557, 533] width 38 height 17
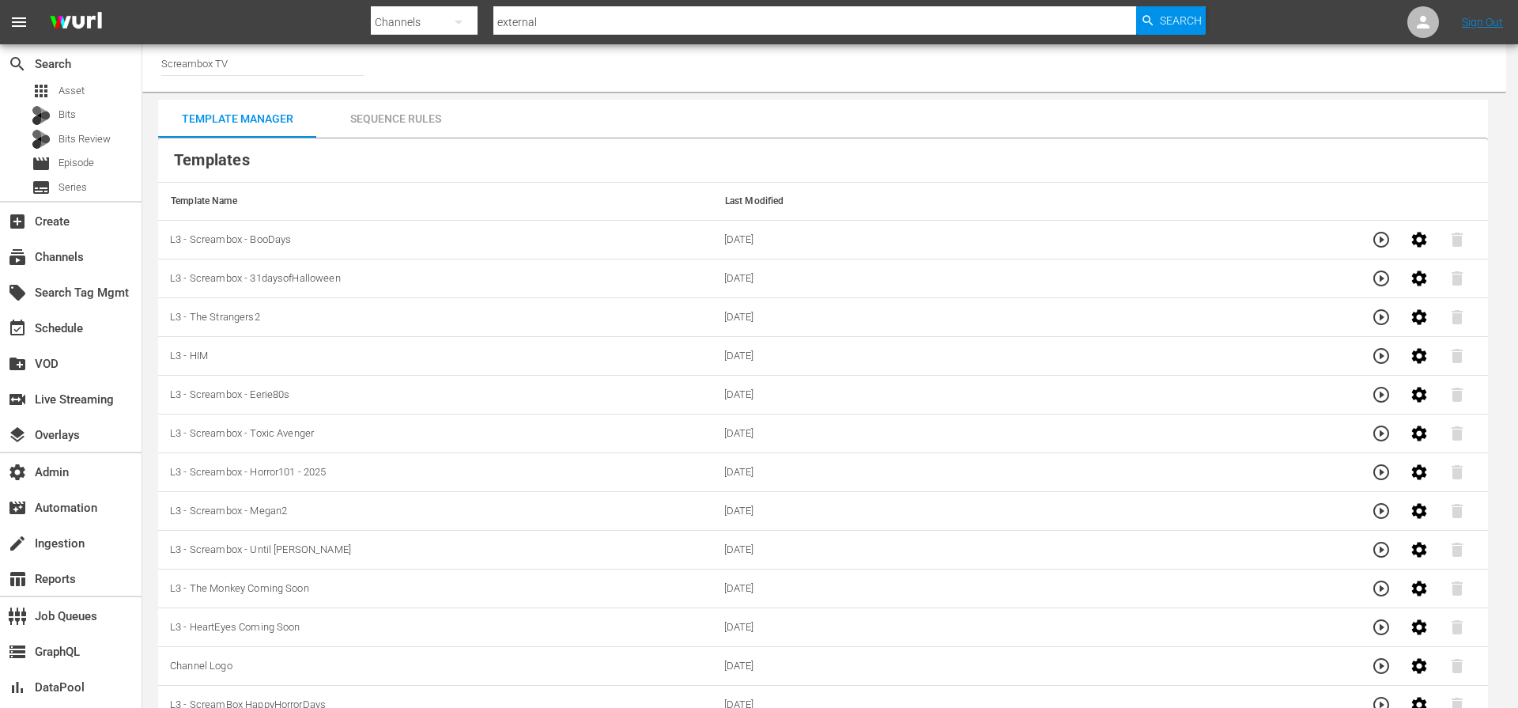
click at [550, 534] on span "Cancel" at bounding box center [557, 533] width 38 height 17
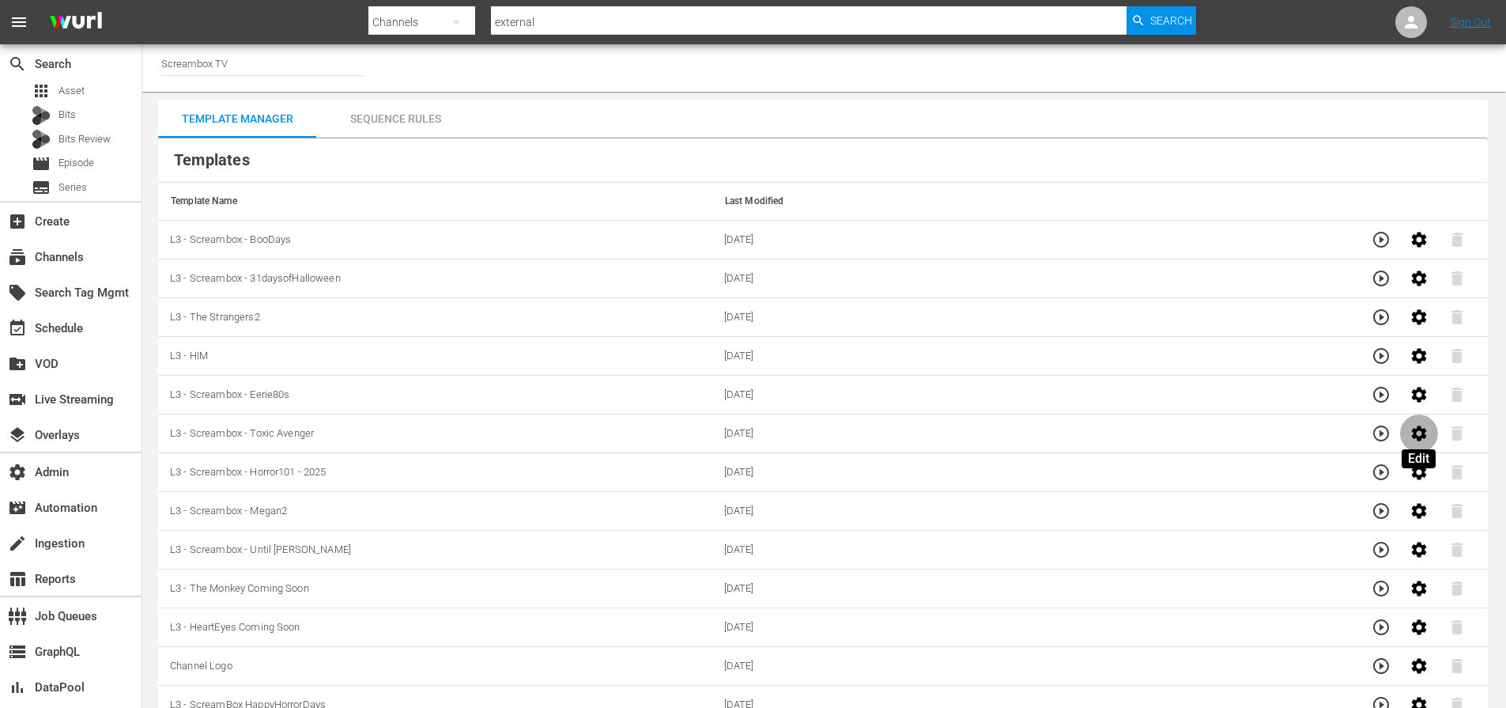
click at [1422, 435] on icon "button" at bounding box center [1419, 432] width 15 height 15
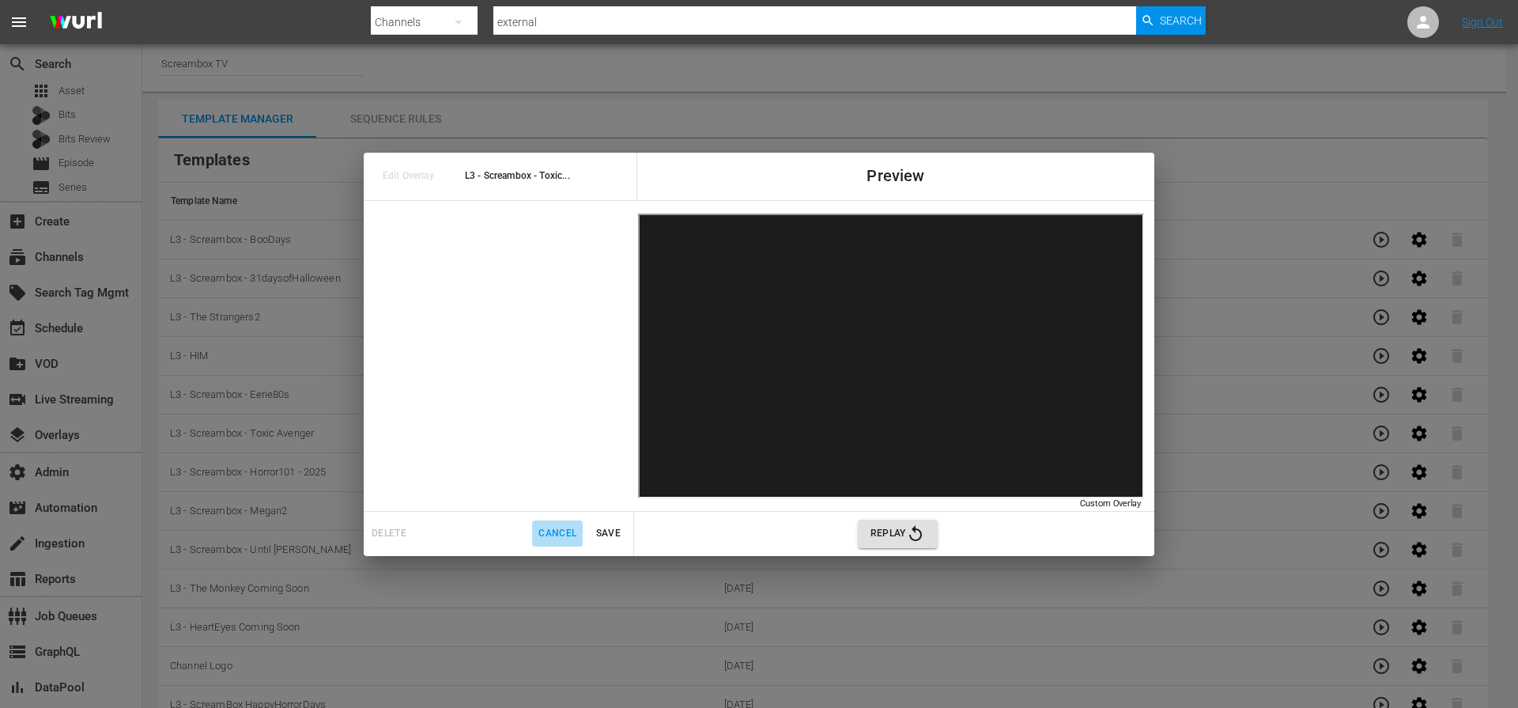
click at [556, 539] on span "Cancel" at bounding box center [557, 533] width 38 height 17
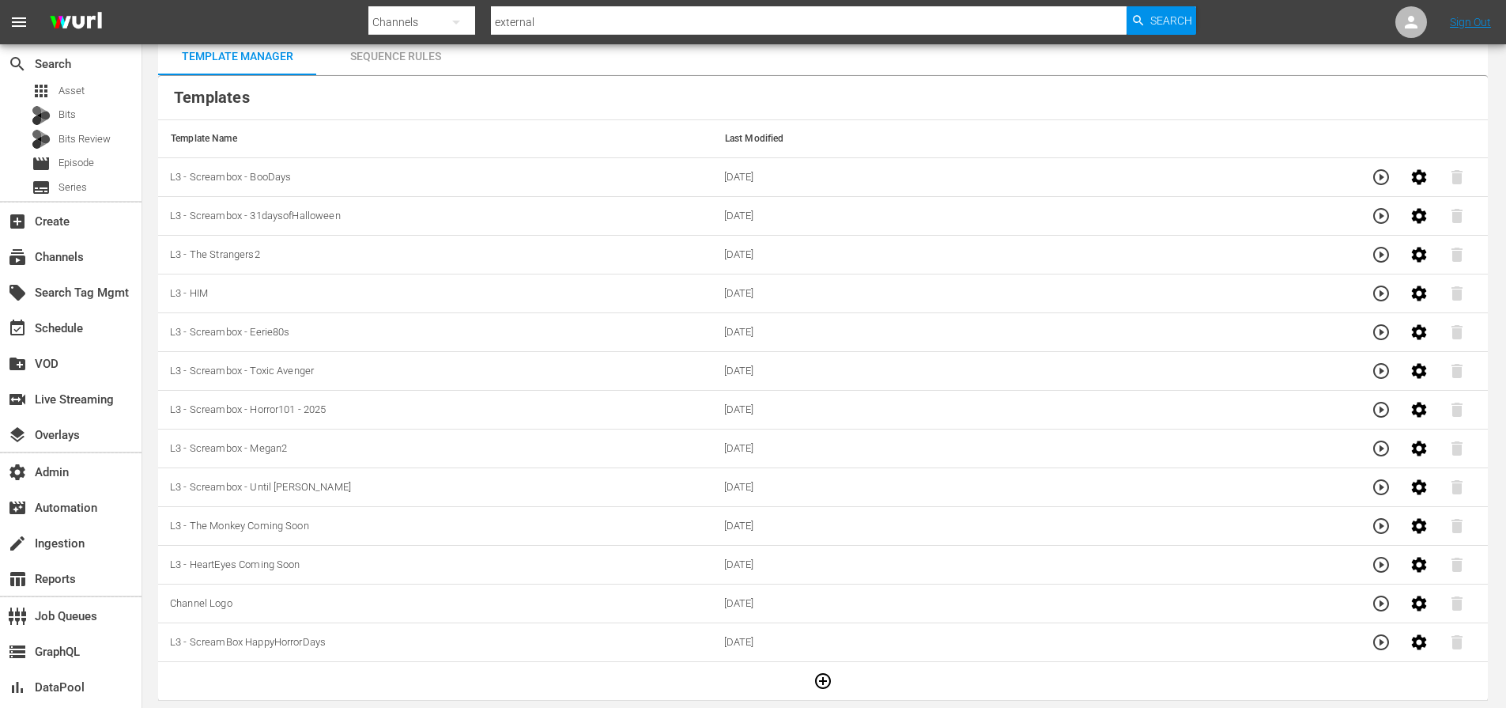
scroll to position [63, 0]
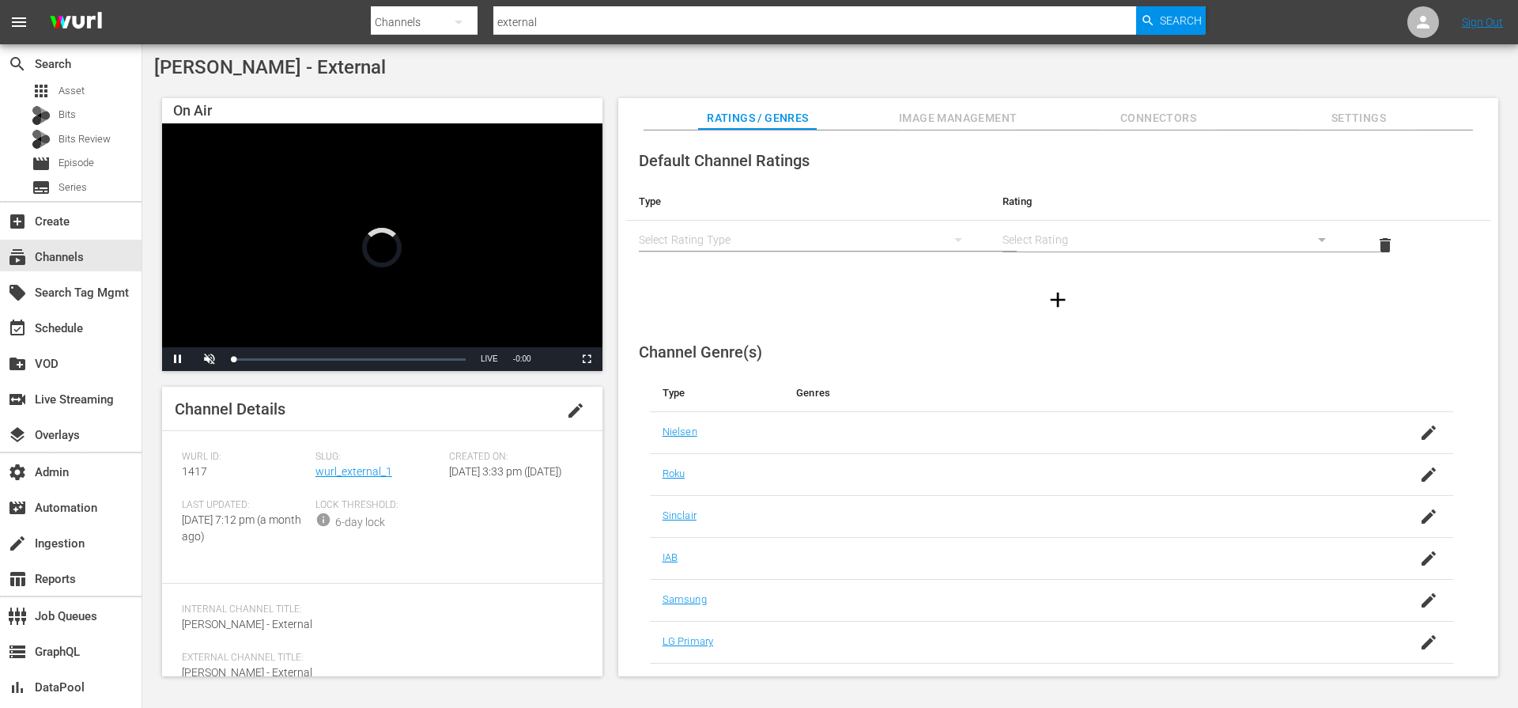
drag, startPoint x: 353, startPoint y: 417, endPoint x: 364, endPoint y: 422, distance: 12.0
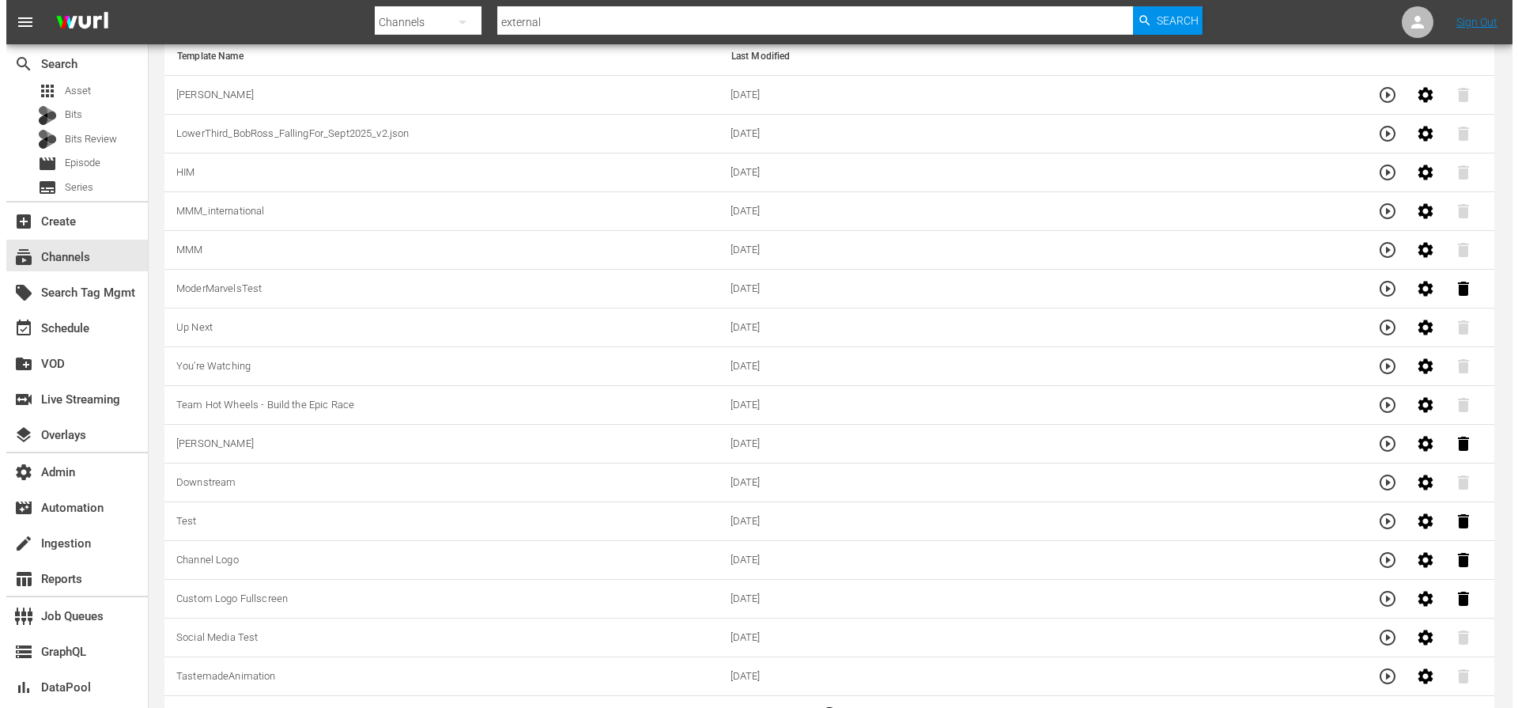
scroll to position [180, 0]
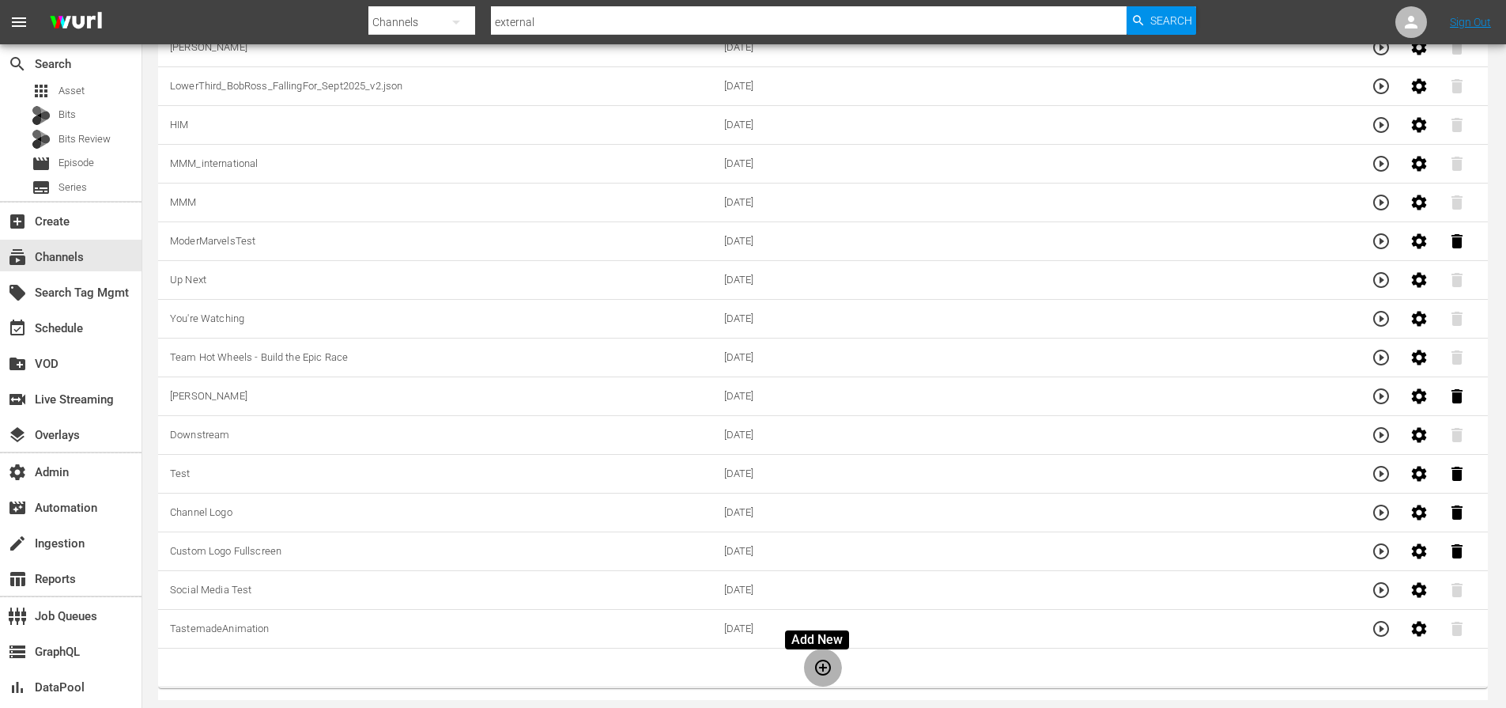
click at [813, 670] on icon "button" at bounding box center [822, 667] width 19 height 19
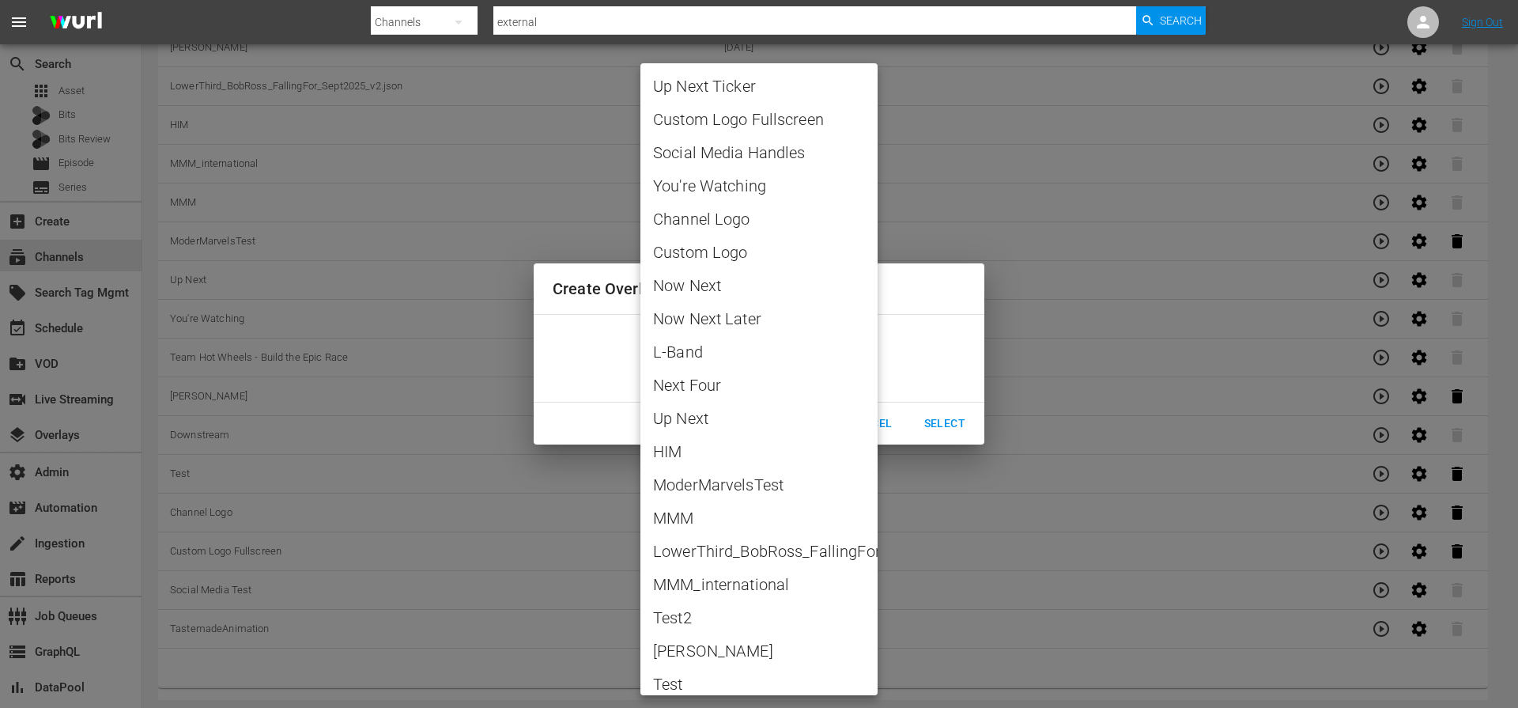
click at [753, 361] on body "menu Search By Channels Search ID, Title, Description, Keywords, or Category ex…" at bounding box center [759, 174] width 1518 height 708
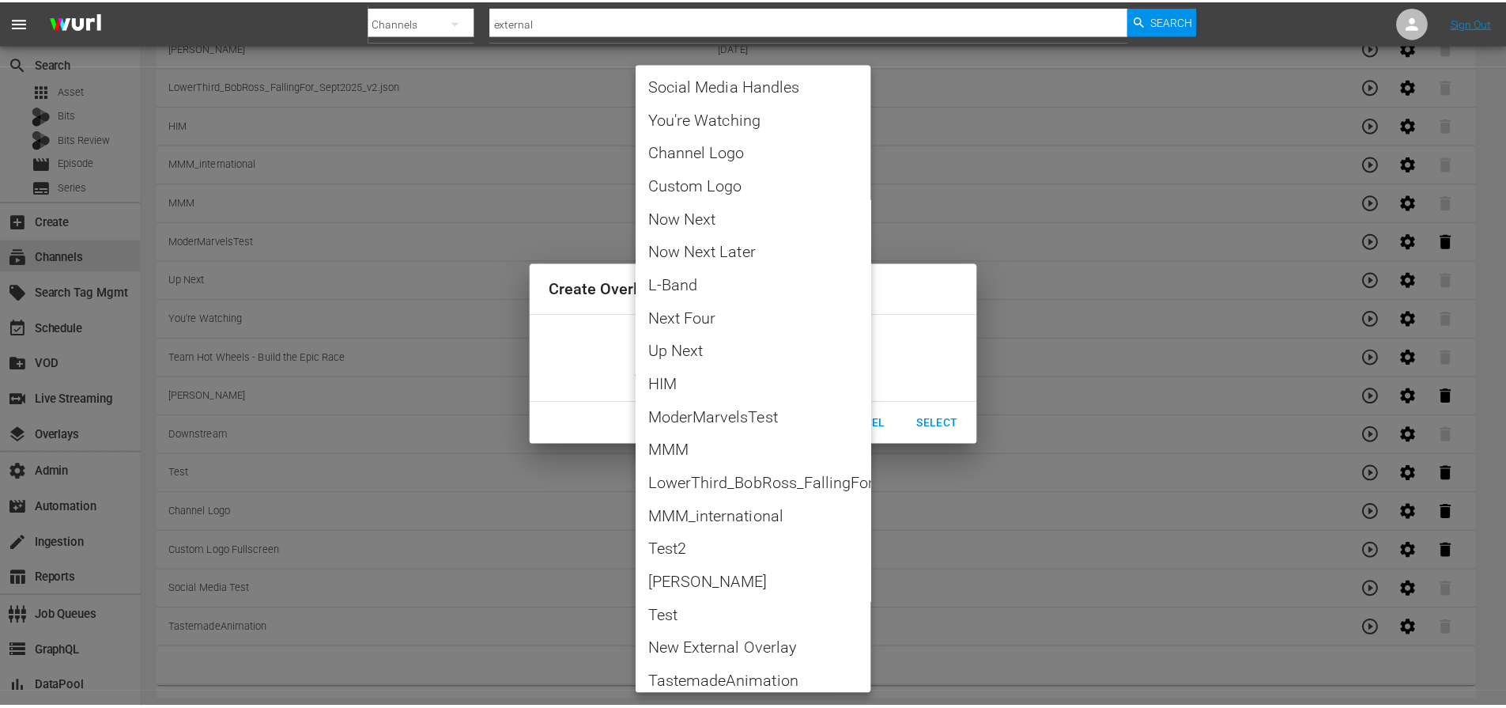
scroll to position [145, 0]
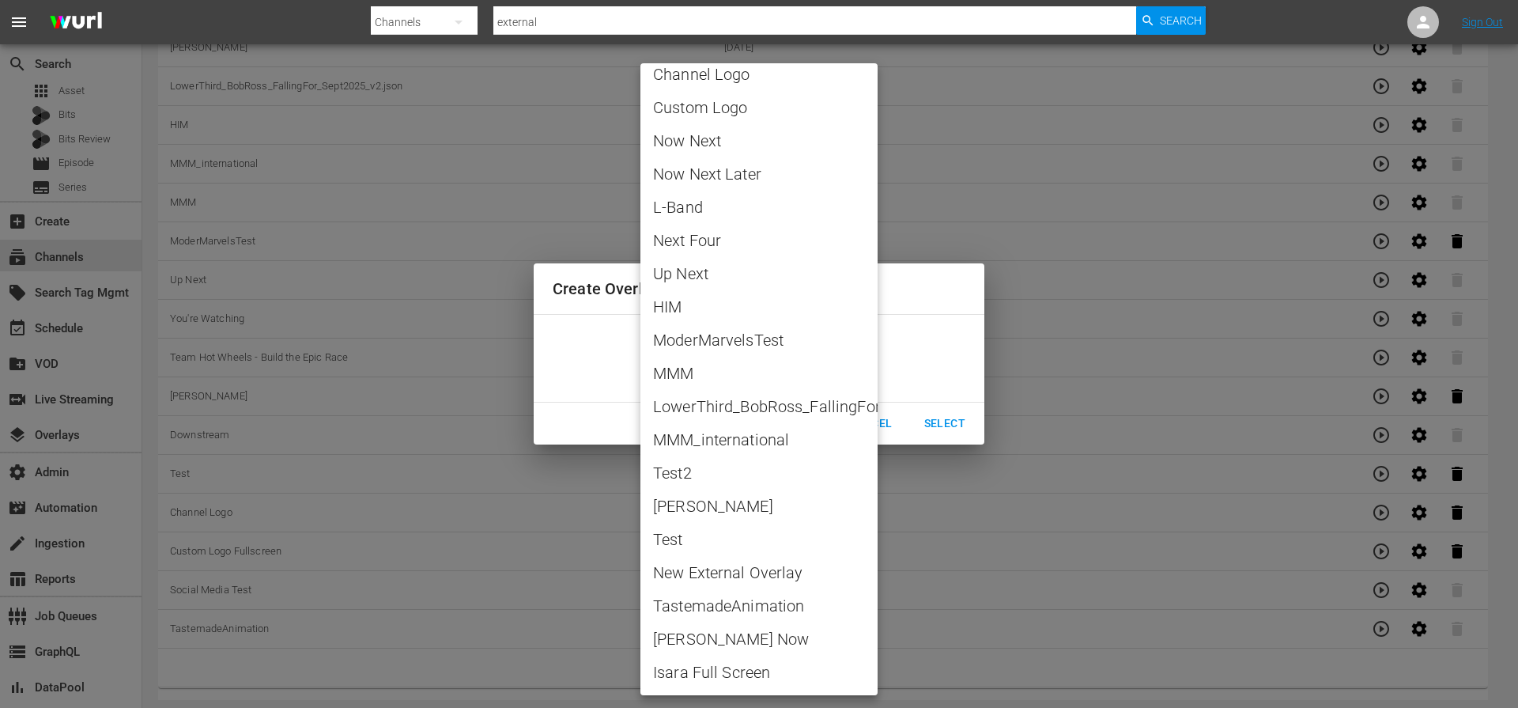
click at [935, 286] on div at bounding box center [759, 354] width 1518 height 708
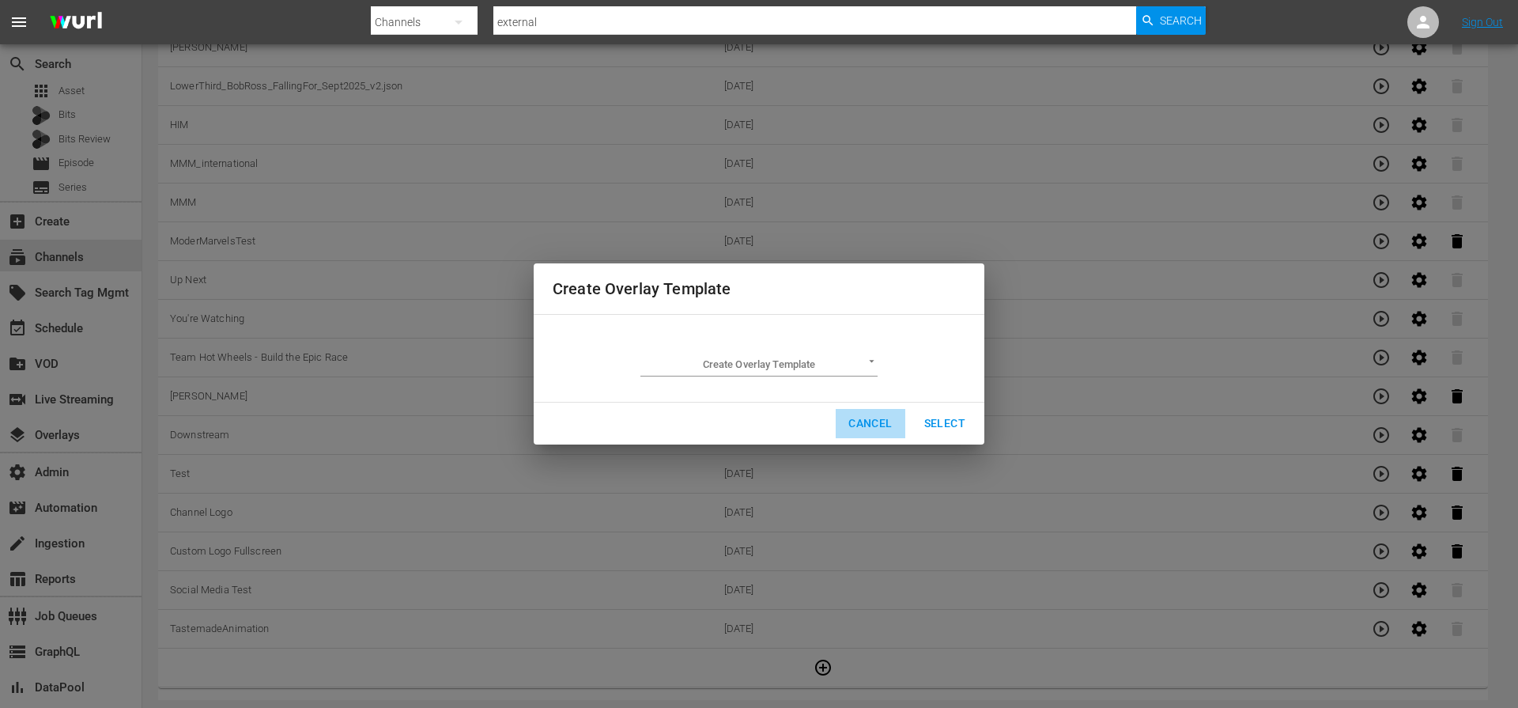
click at [867, 419] on span "Cancel" at bounding box center [869, 423] width 43 height 20
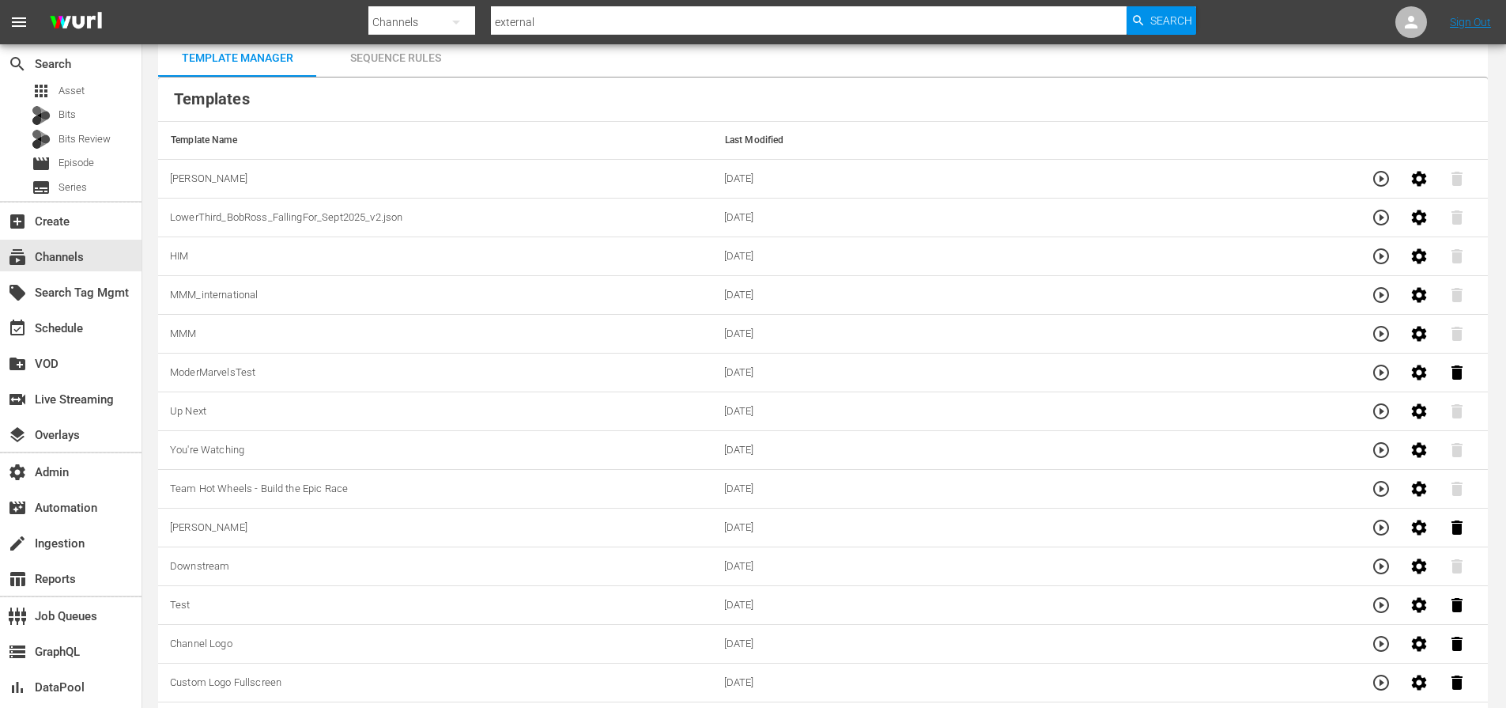
scroll to position [0, 0]
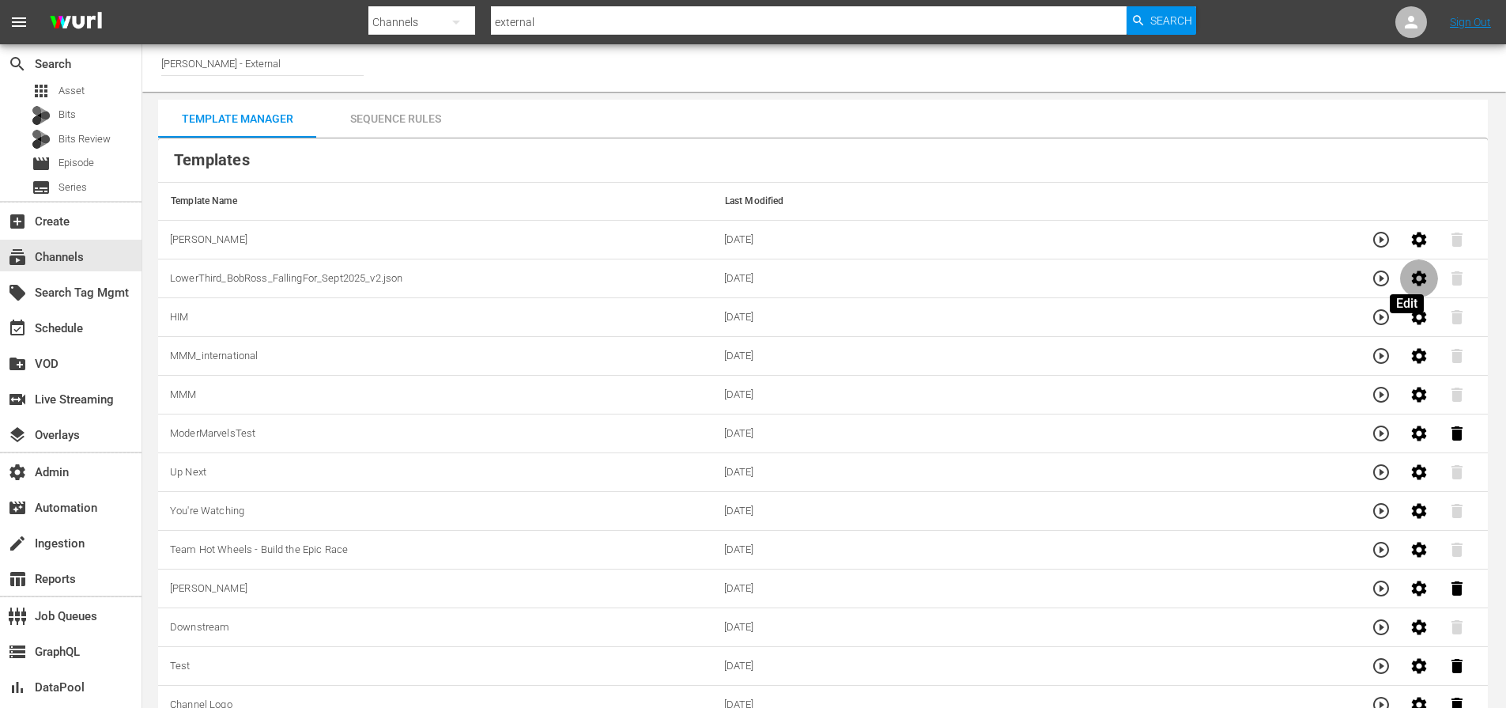
click at [1412, 282] on icon "button" at bounding box center [1419, 277] width 15 height 15
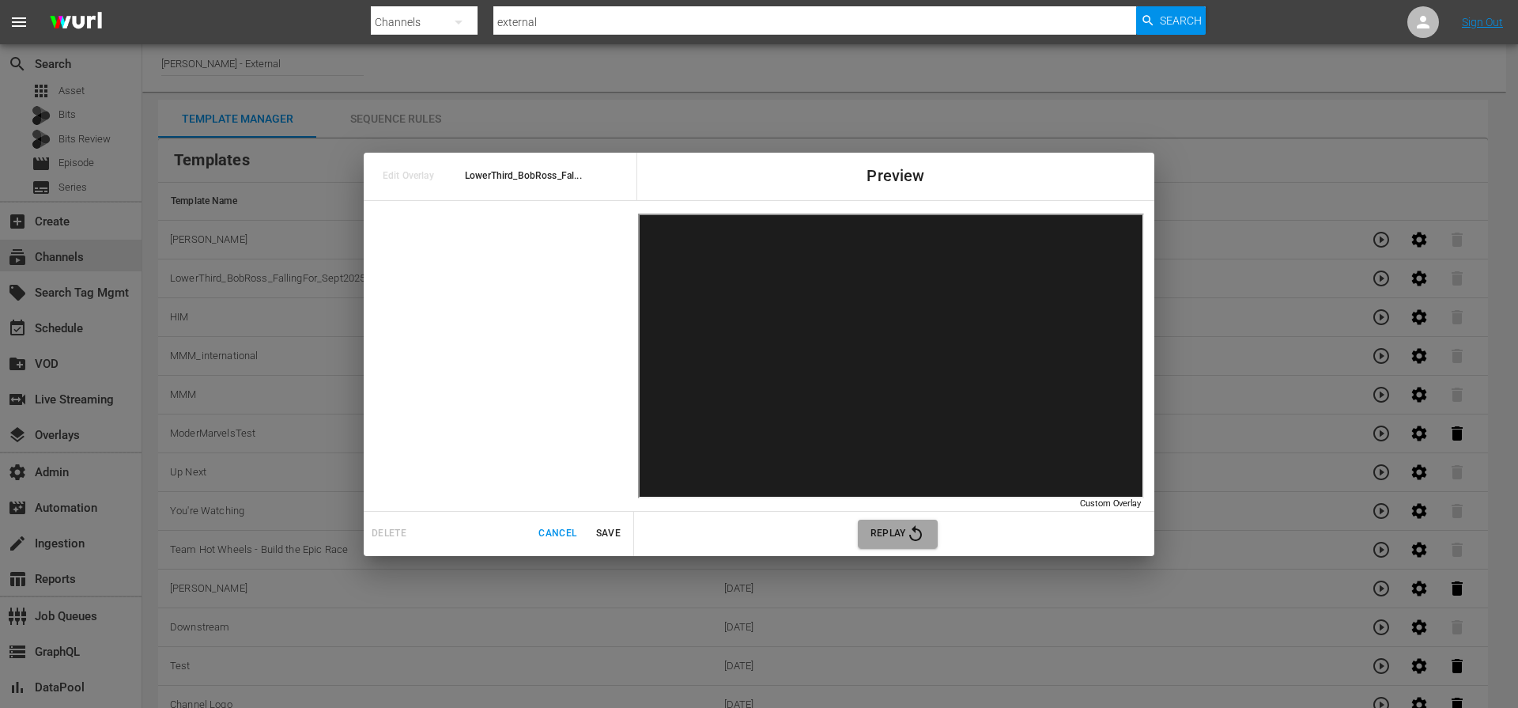
click at [896, 524] on span "Replay" at bounding box center [897, 533] width 55 height 19
click at [900, 538] on span "Replay" at bounding box center [897, 533] width 55 height 19
click at [553, 534] on span "Cancel" at bounding box center [557, 533] width 38 height 17
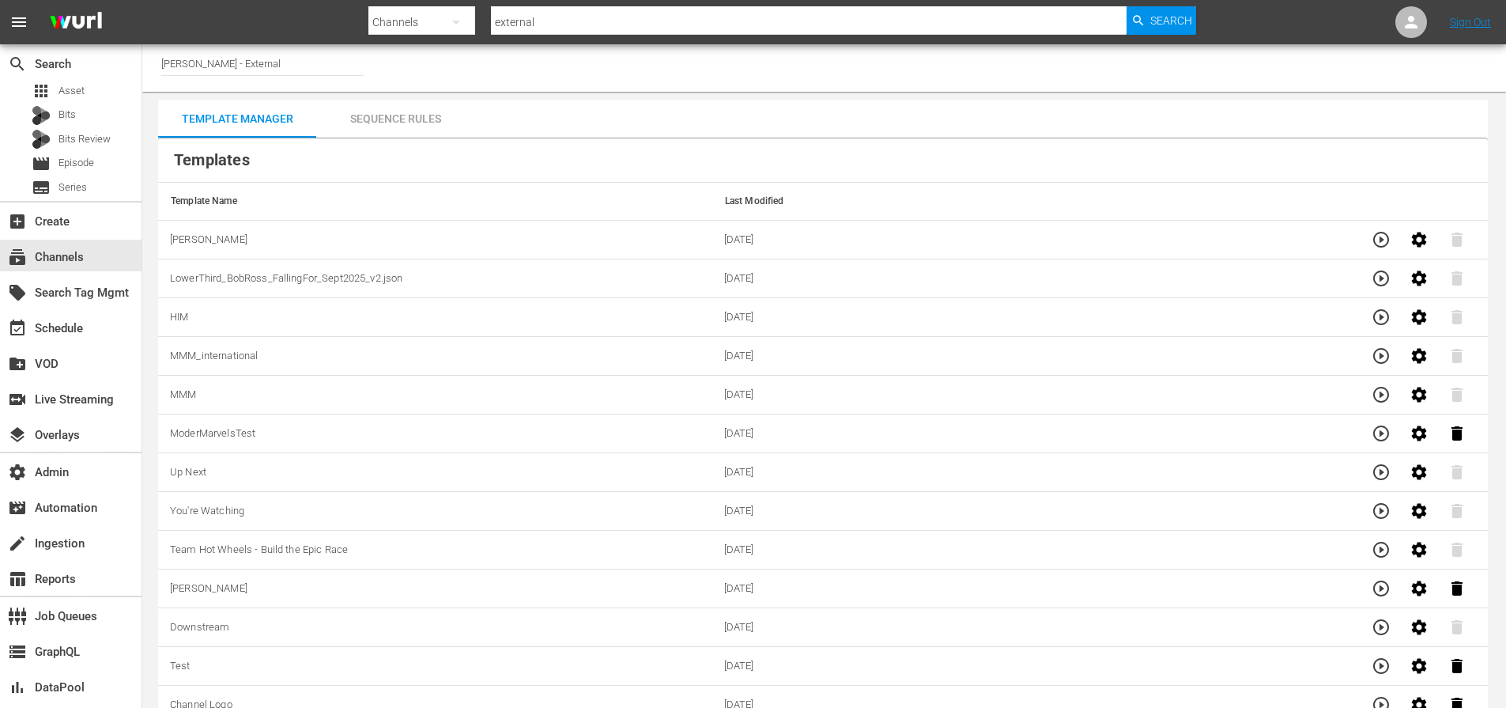
click at [800, 108] on div "Template Manager Sequence Rules Templates Template Name Last Modified Ellie 09/…" at bounding box center [823, 489] width 1330 height 779
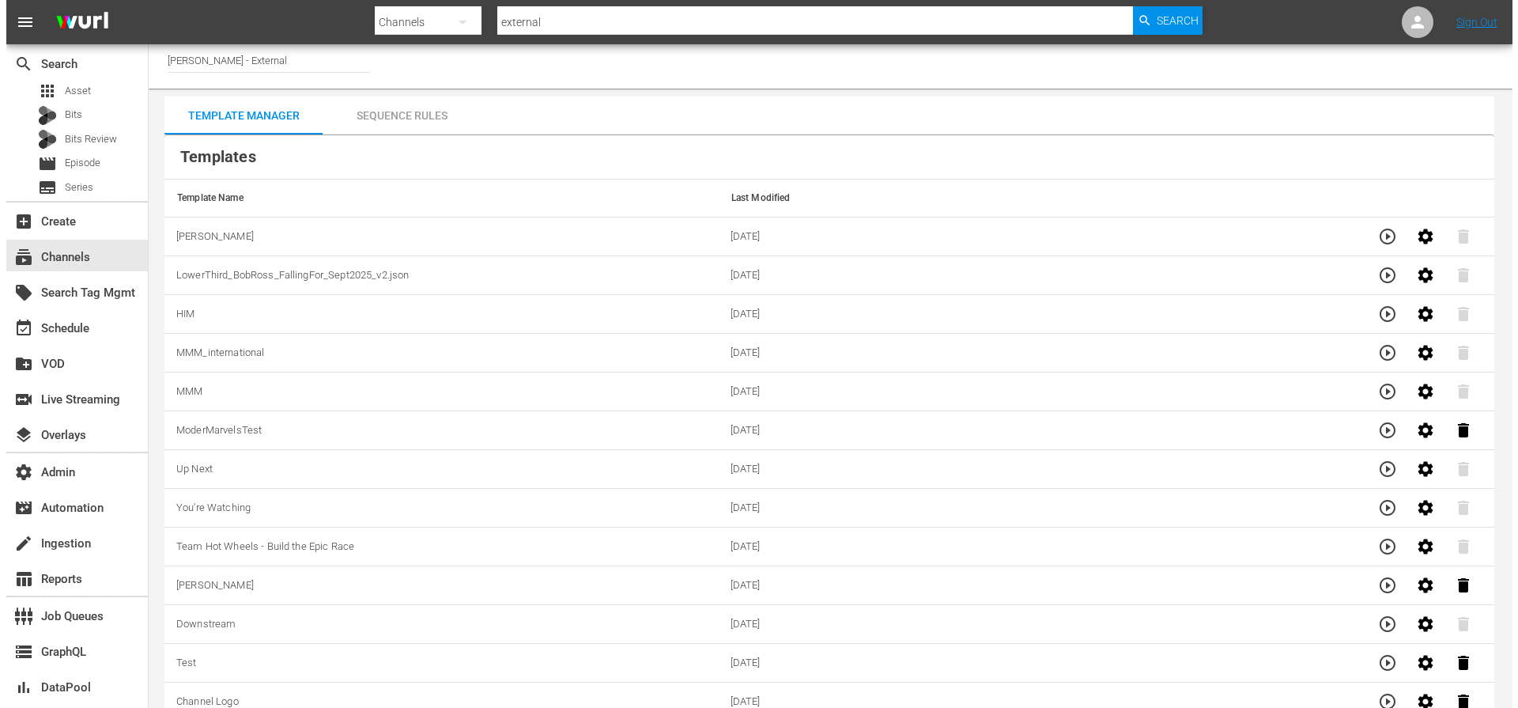
scroll to position [179, 0]
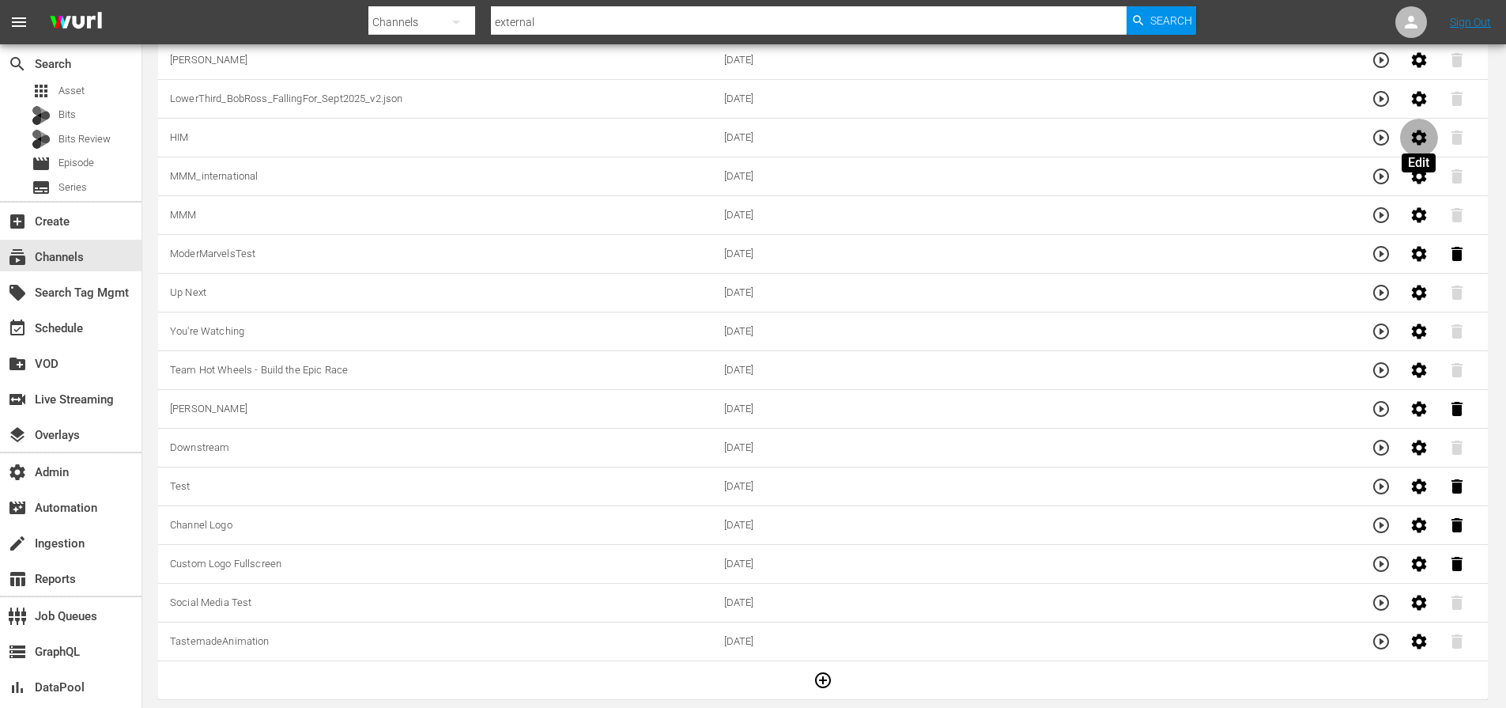
click at [1415, 129] on icon "button" at bounding box center [1418, 137] width 19 height 19
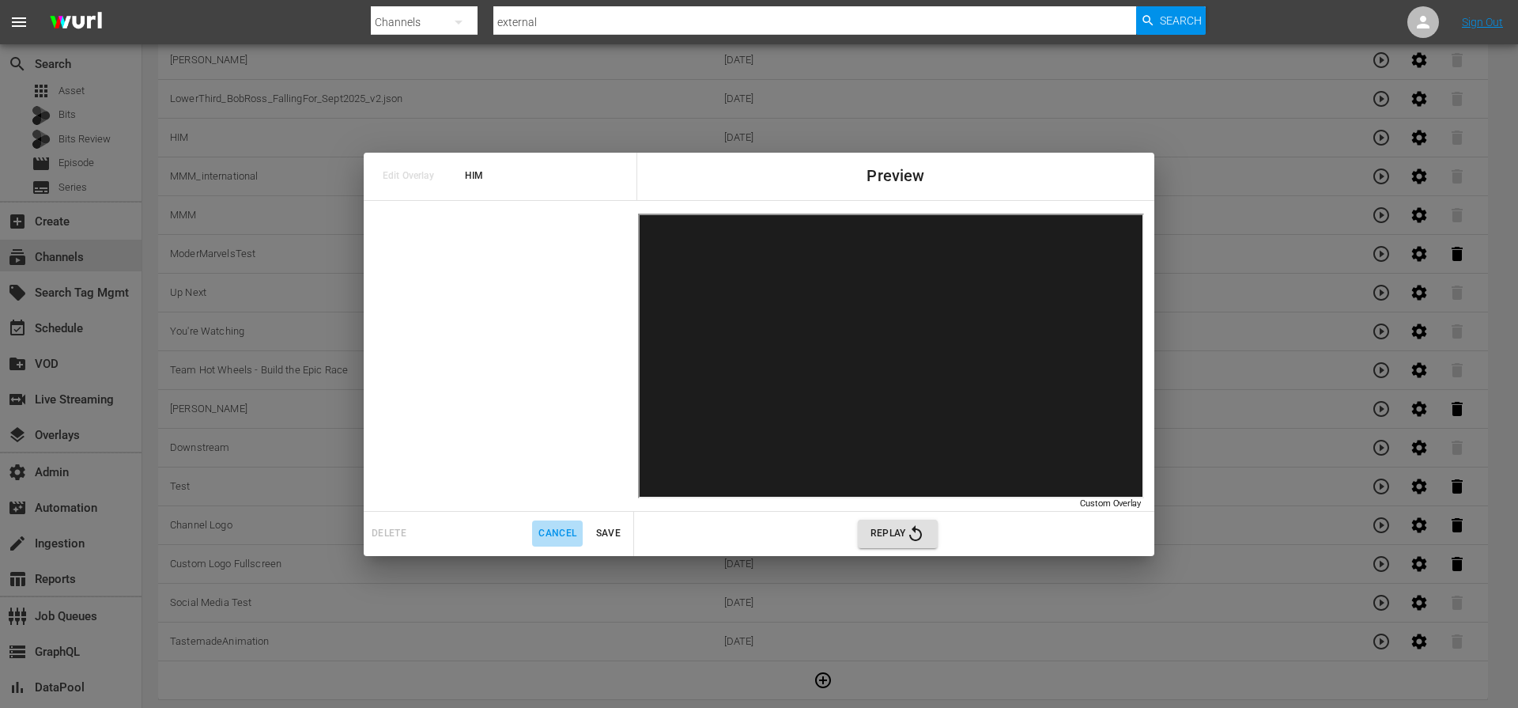
click at [549, 538] on span "Cancel" at bounding box center [557, 533] width 38 height 17
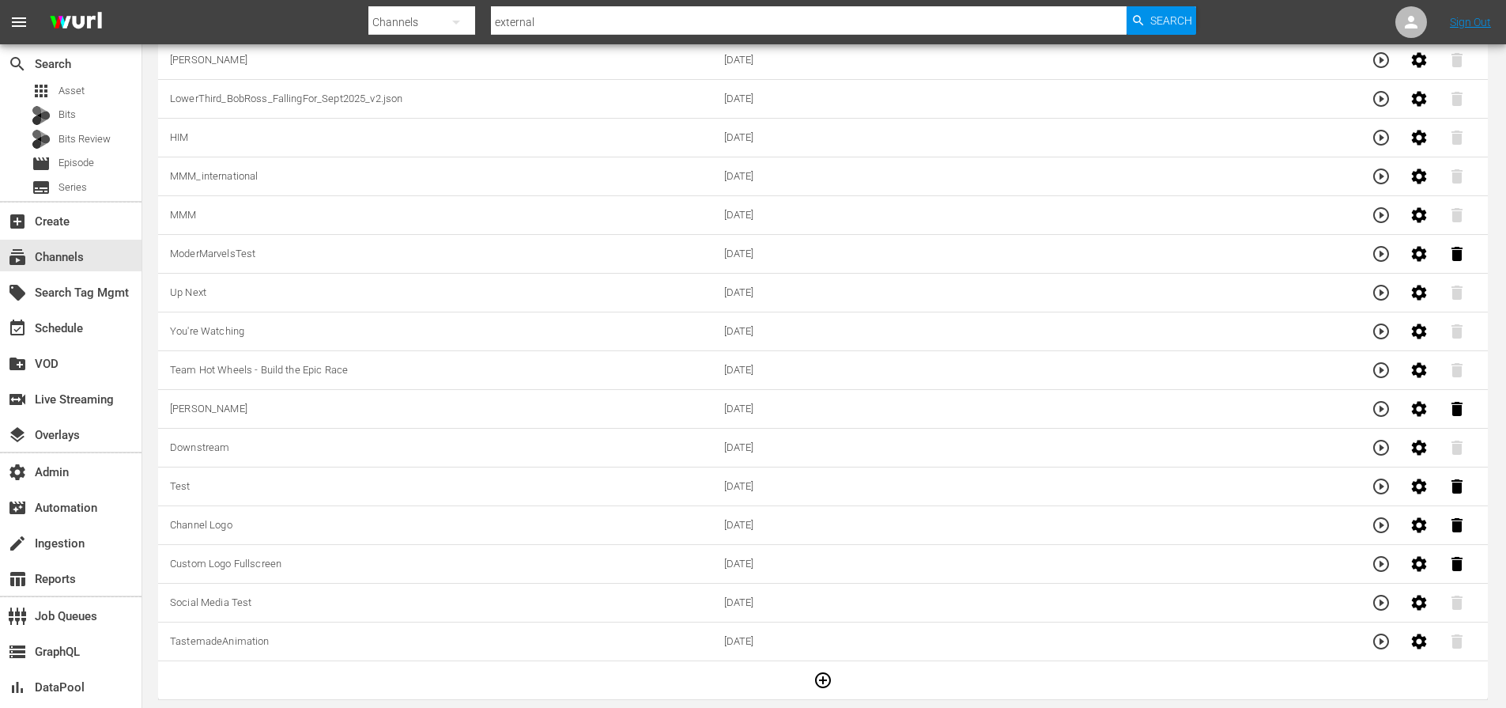
click at [826, 674] on icon "button" at bounding box center [823, 680] width 16 height 16
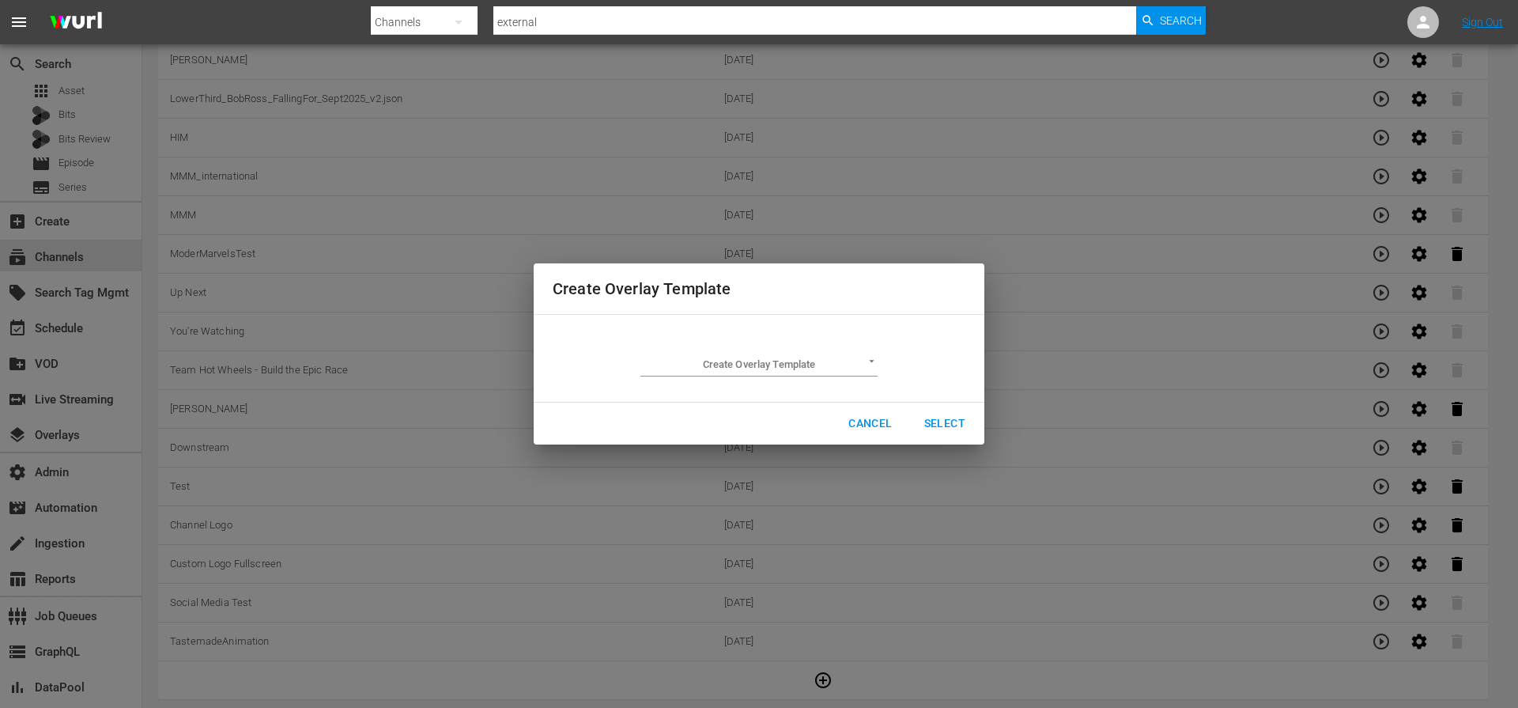
click at [759, 357] on body "menu Search By Channels Search ID, Title, Description, Keywords, or Category ex…" at bounding box center [759, 175] width 1518 height 708
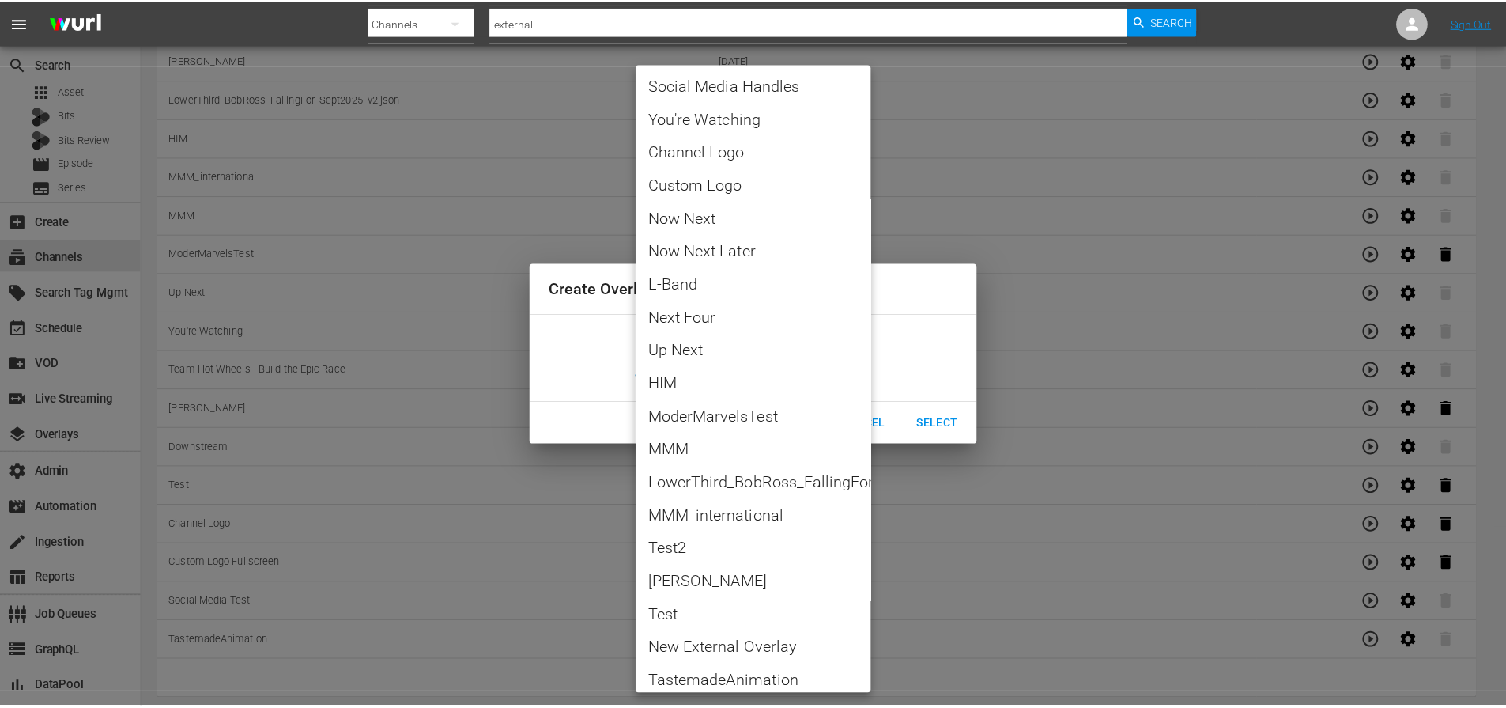
scroll to position [145, 0]
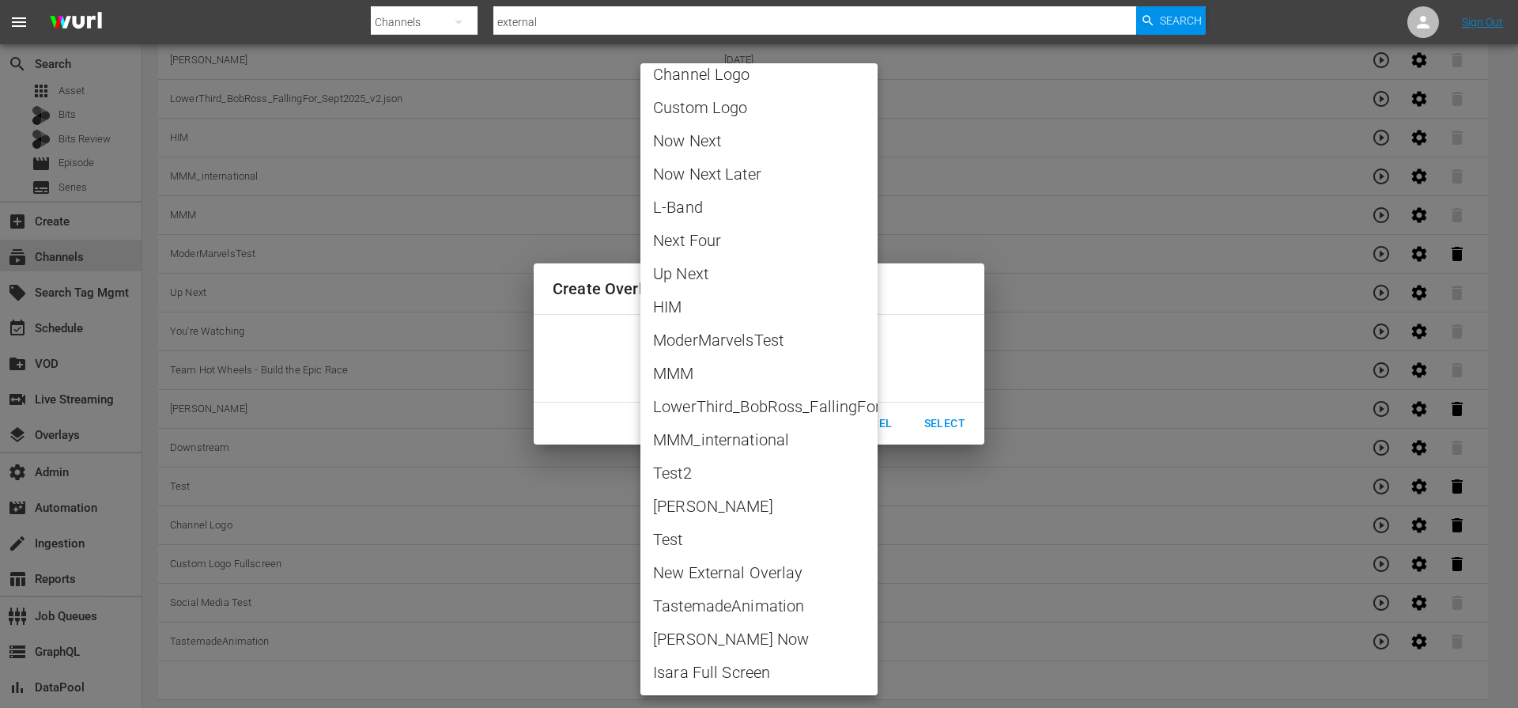
click at [915, 266] on div at bounding box center [759, 354] width 1518 height 708
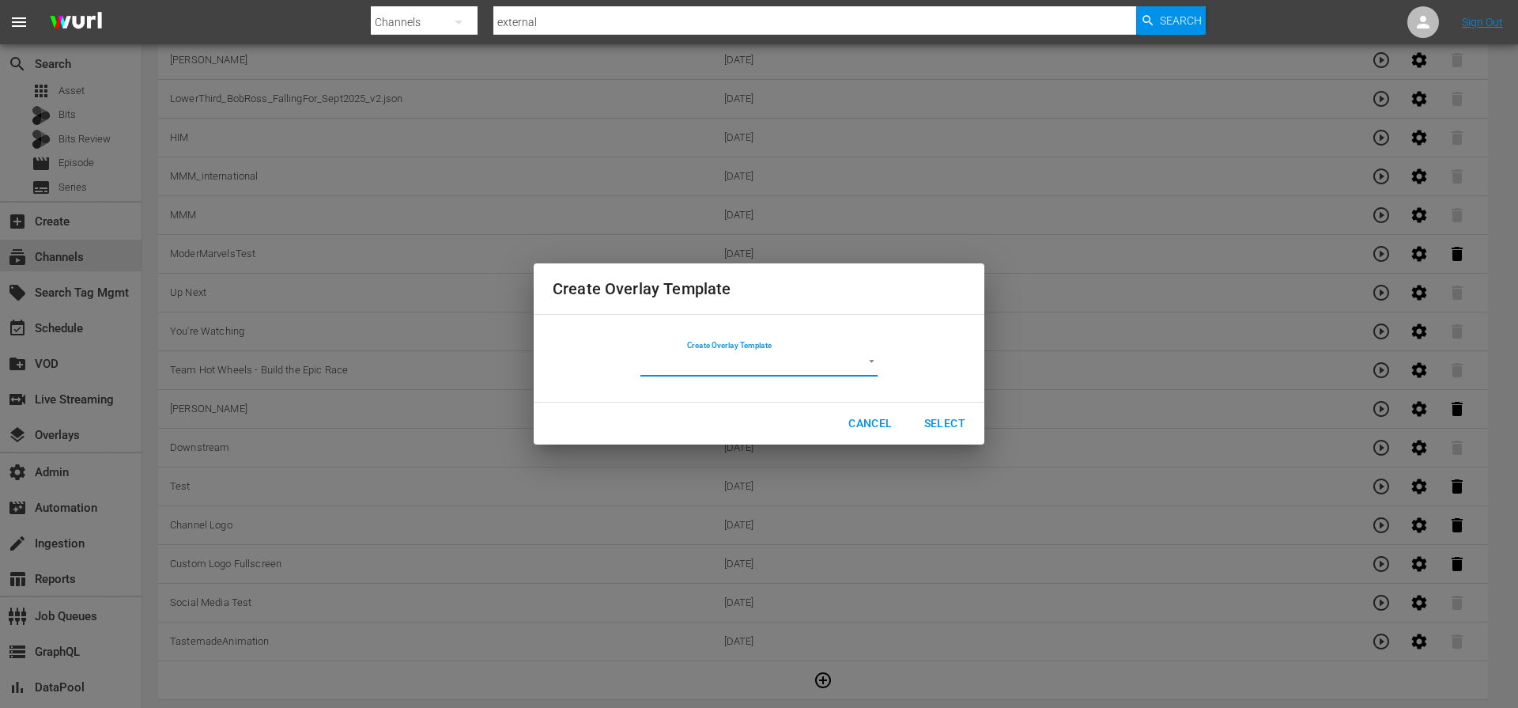
click at [865, 355] on body "menu Search By Channels Search ID, Title, Description, Keywords, or Category ex…" at bounding box center [759, 175] width 1518 height 708
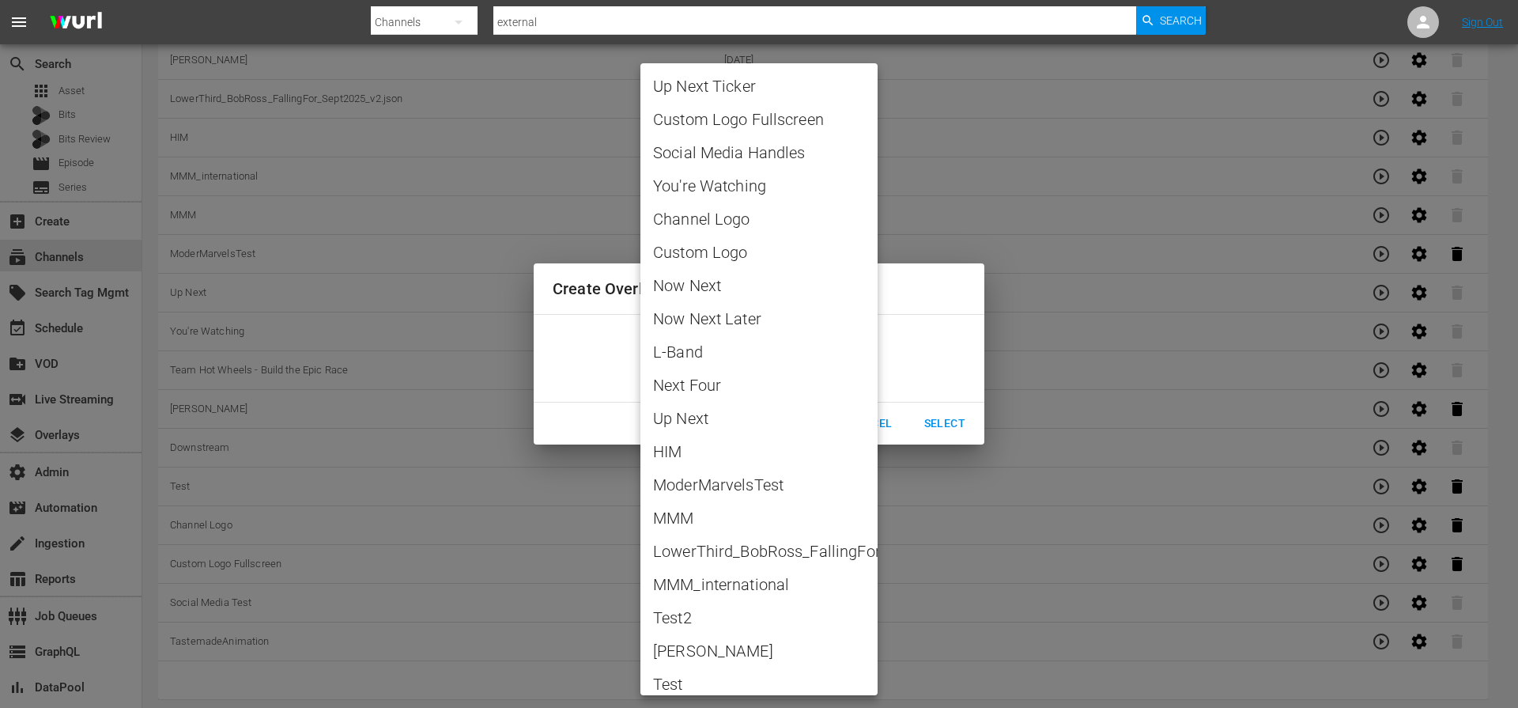
click at [936, 293] on div at bounding box center [759, 354] width 1518 height 708
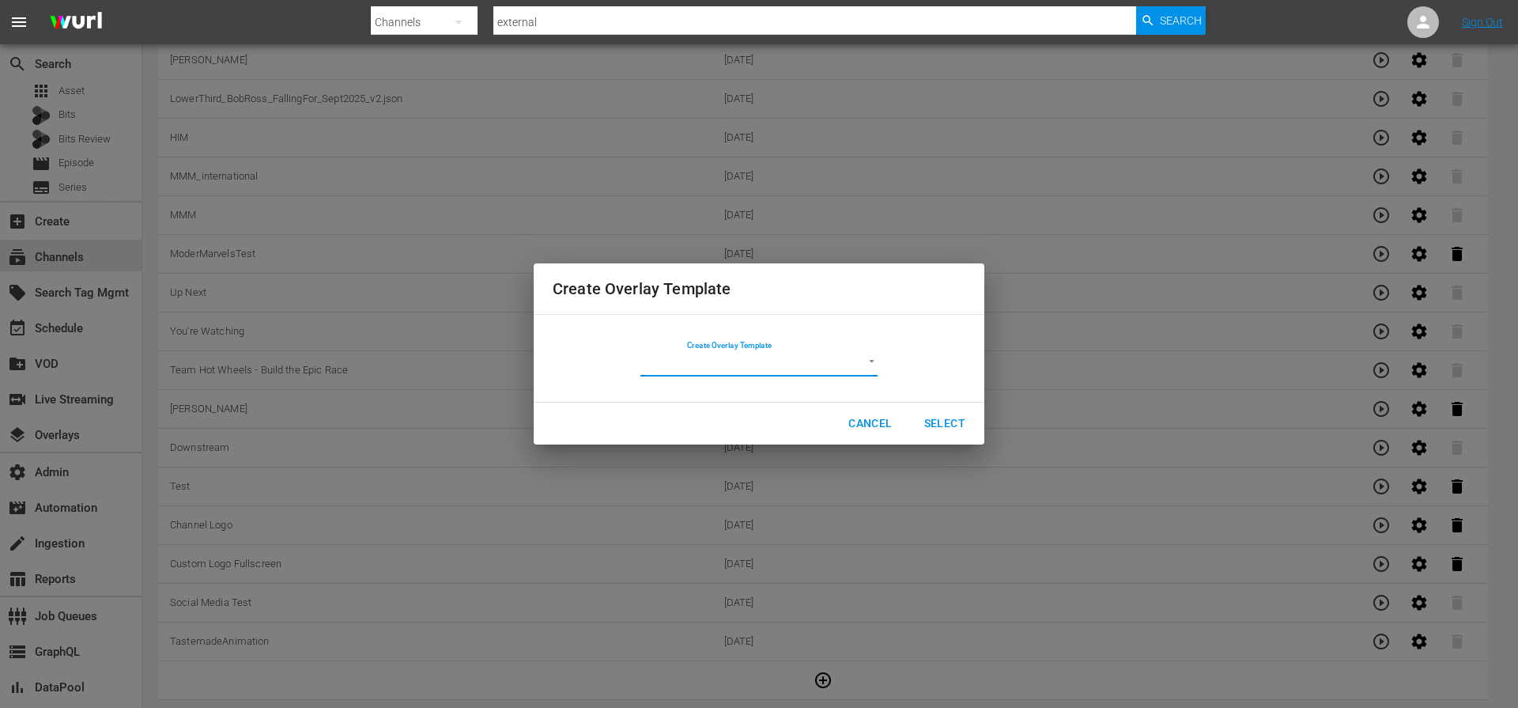
click at [881, 421] on span "Cancel" at bounding box center [869, 423] width 43 height 20
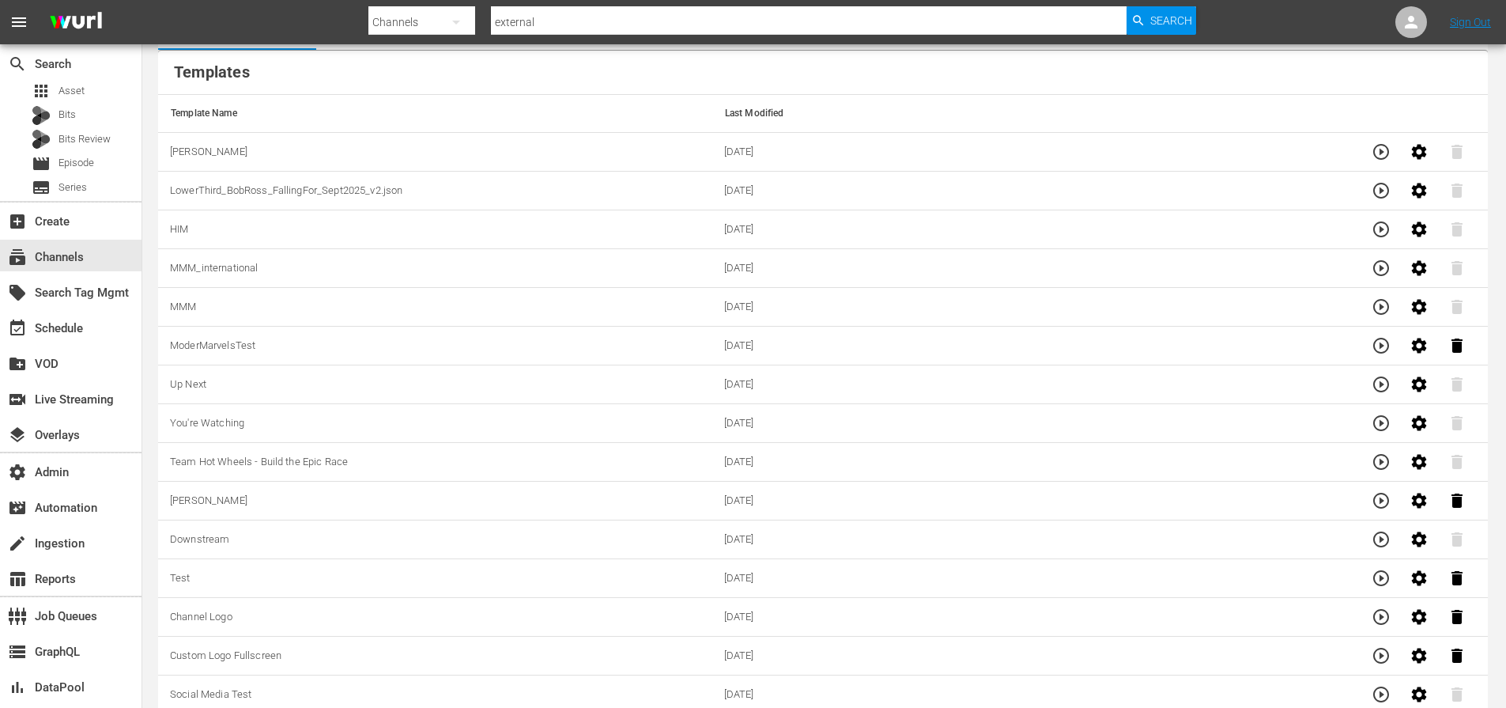
scroll to position [0, 0]
